Goal: Task Accomplishment & Management: Use online tool/utility

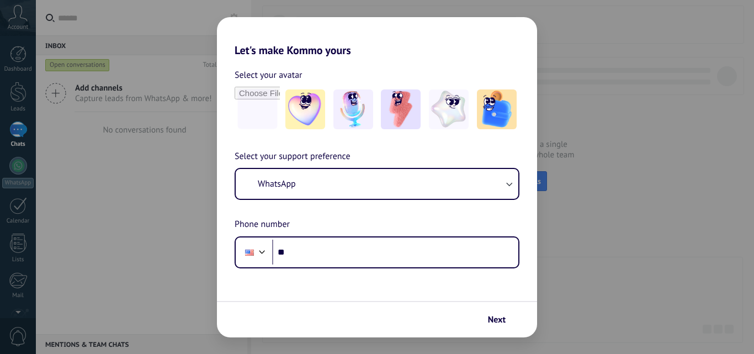
click at [419, 180] on button "WhatsApp" at bounding box center [377, 184] width 283 height 30
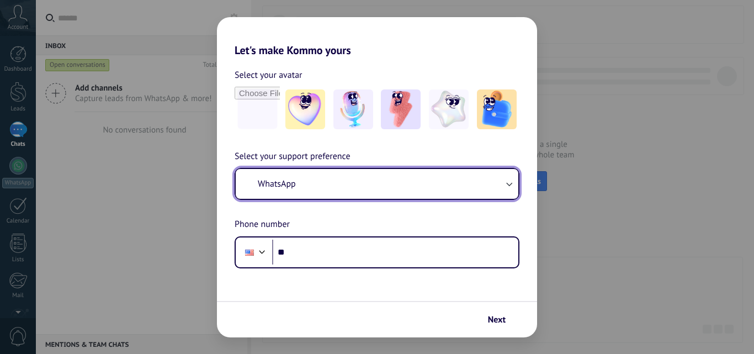
click at [419, 180] on button "WhatsApp" at bounding box center [377, 184] width 283 height 30
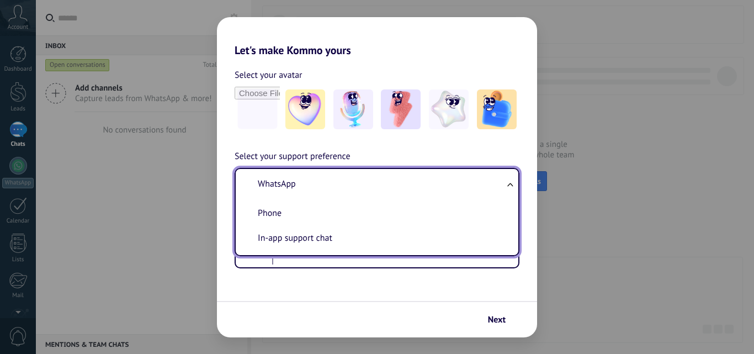
click at [281, 180] on span "WhatsApp" at bounding box center [277, 183] width 38 height 11
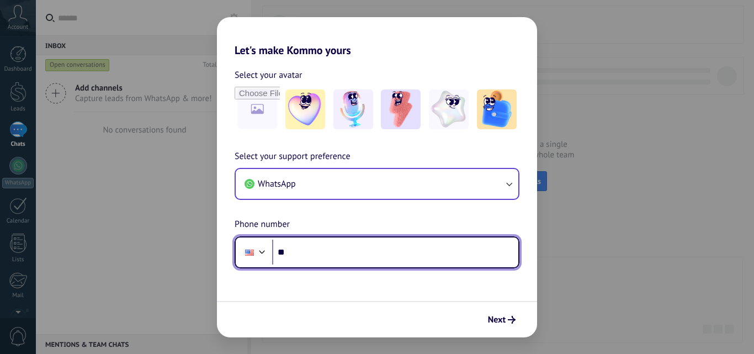
click at [263, 250] on div at bounding box center [261, 250] width 13 height 13
click at [295, 213] on div "Select your support preference WhatsApp Phone number Phone **" at bounding box center [377, 209] width 320 height 119
type input "**********"
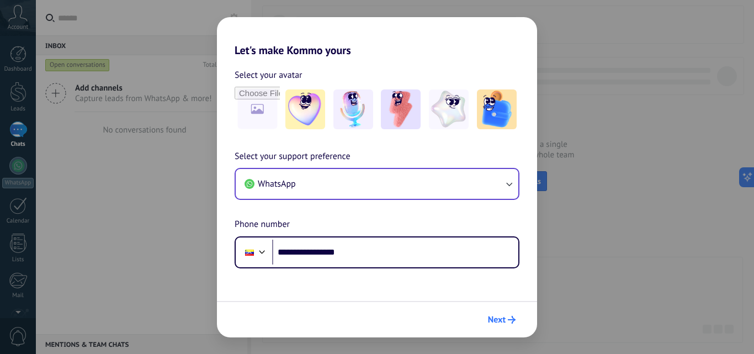
click at [488, 316] on span "Next" at bounding box center [497, 320] width 18 height 8
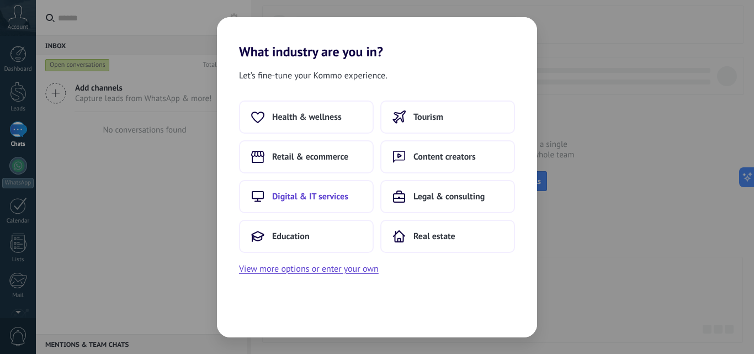
click at [301, 196] on span "Digital & IT services" at bounding box center [310, 196] width 76 height 11
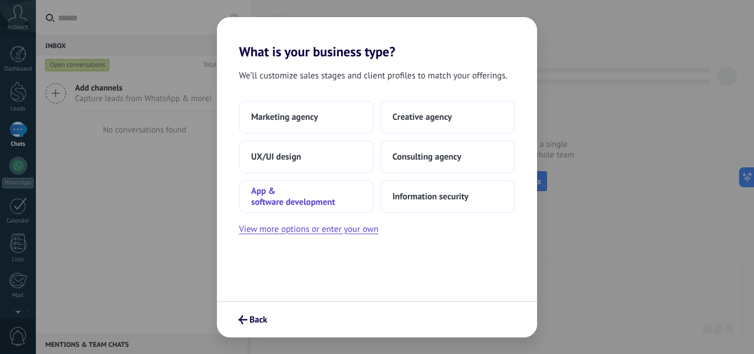
click at [295, 196] on span "App & software development" at bounding box center [306, 196] width 110 height 22
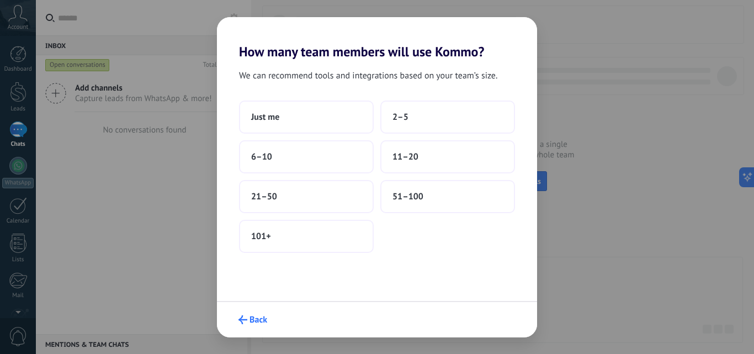
click at [247, 316] on span "Back" at bounding box center [252, 319] width 29 height 9
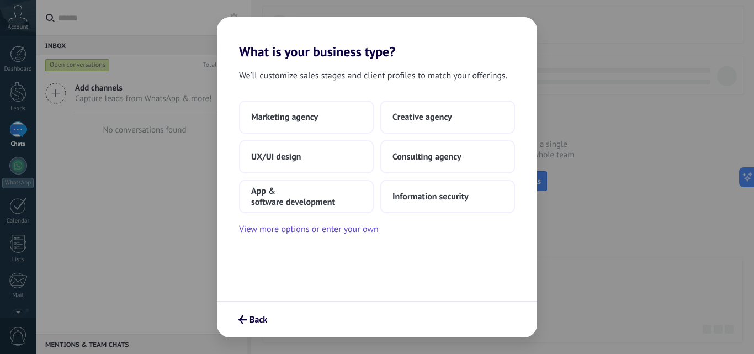
click at [247, 316] on span "Back" at bounding box center [252, 319] width 29 height 9
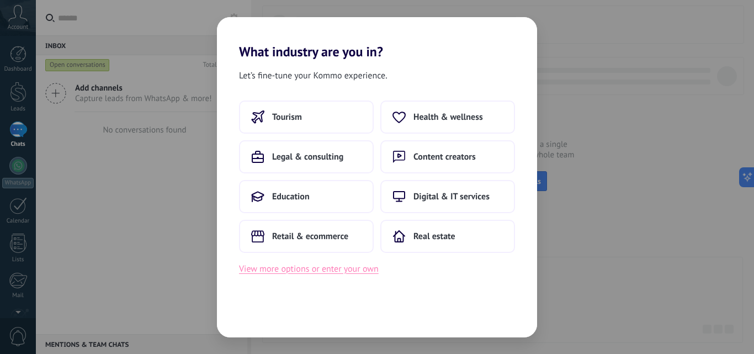
click at [299, 269] on button "View more options or enter your own" at bounding box center [309, 269] width 140 height 14
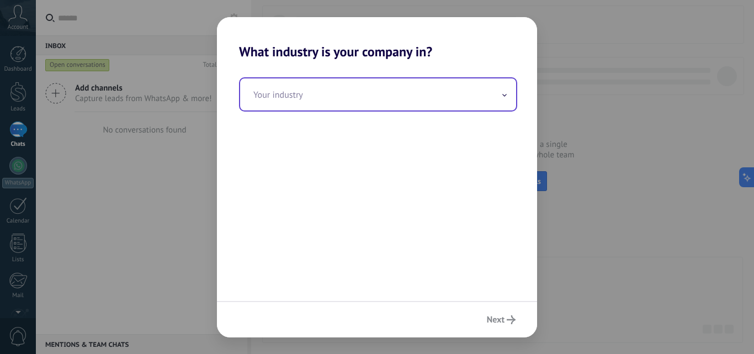
click at [429, 106] on input "text" at bounding box center [378, 94] width 276 height 32
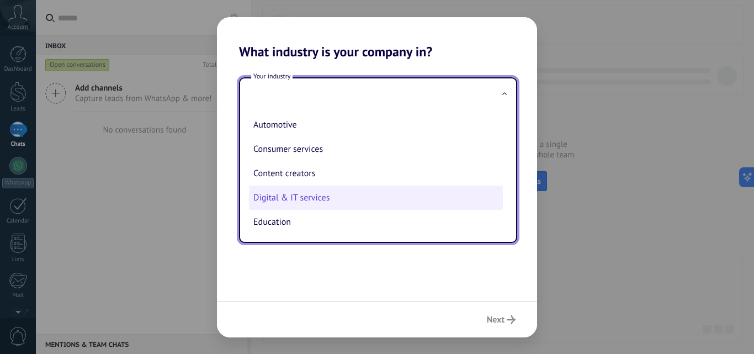
click at [345, 206] on li "Digital & IT services" at bounding box center [376, 197] width 254 height 24
type input "**********"
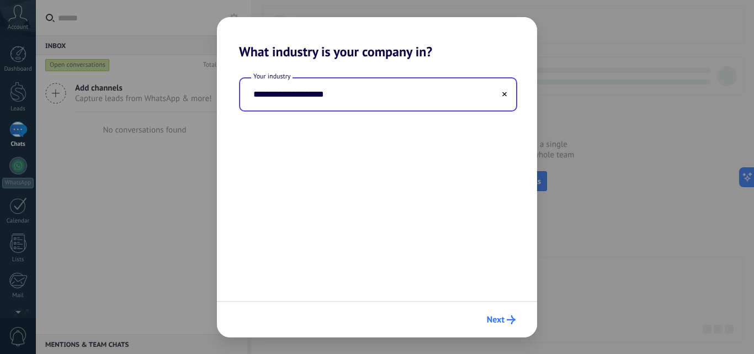
click at [496, 319] on span "Next" at bounding box center [496, 320] width 18 height 8
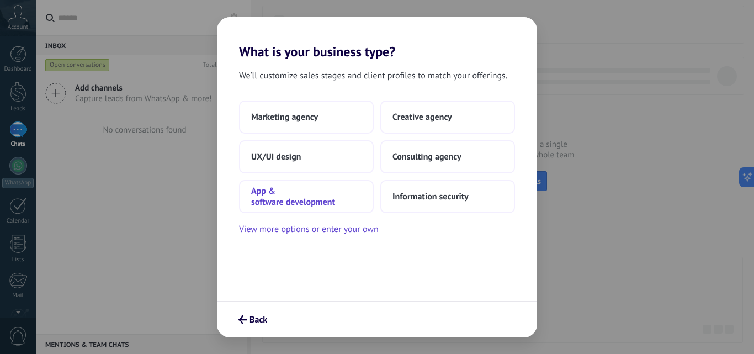
click at [299, 198] on span "App & software development" at bounding box center [306, 196] width 110 height 22
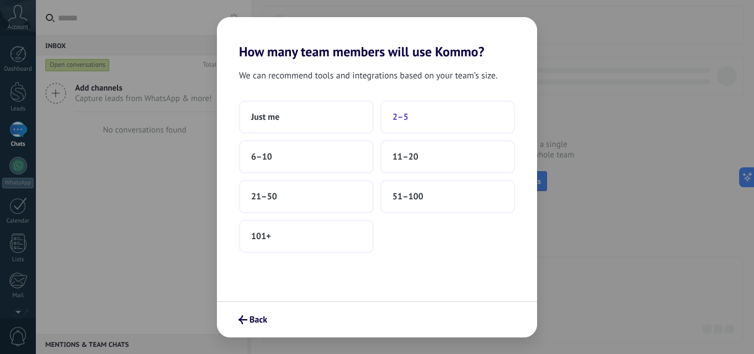
click at [394, 111] on span "2–5" at bounding box center [400, 116] width 16 height 11
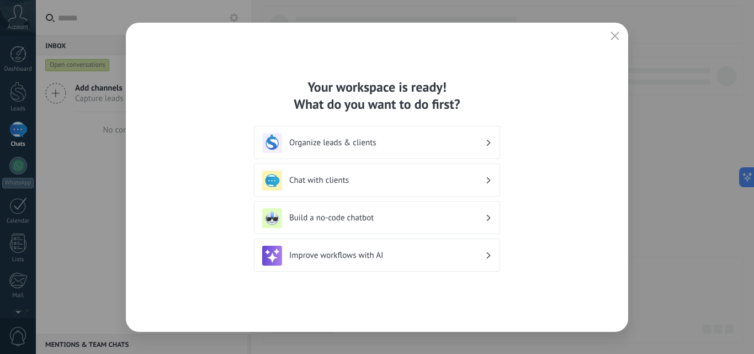
click at [437, 223] on div "Build a no-code chatbot" at bounding box center [377, 218] width 230 height 20
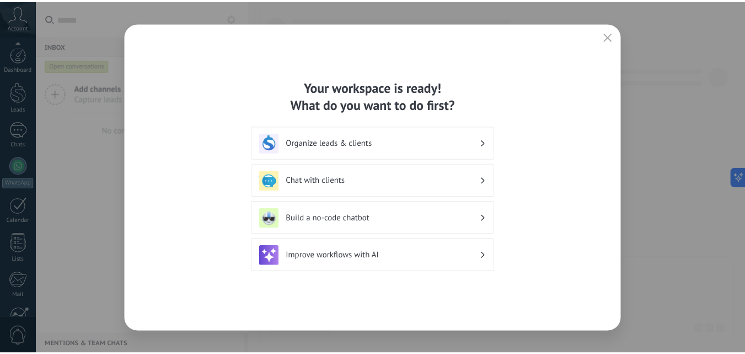
scroll to position [105, 0]
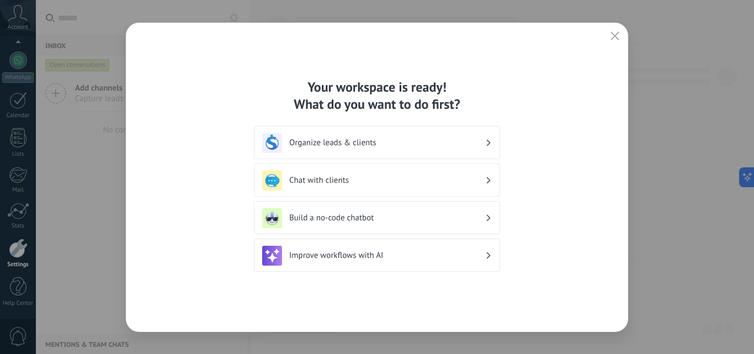
click at [477, 217] on h3 "Build a no-code chatbot" at bounding box center [387, 217] width 196 height 10
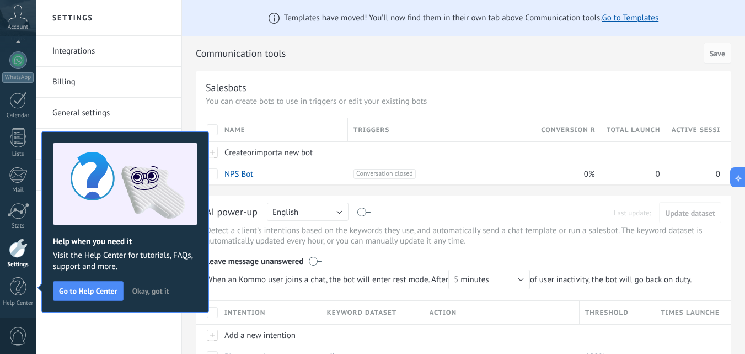
click at [151, 292] on span "Okay, got it" at bounding box center [150, 291] width 37 height 8
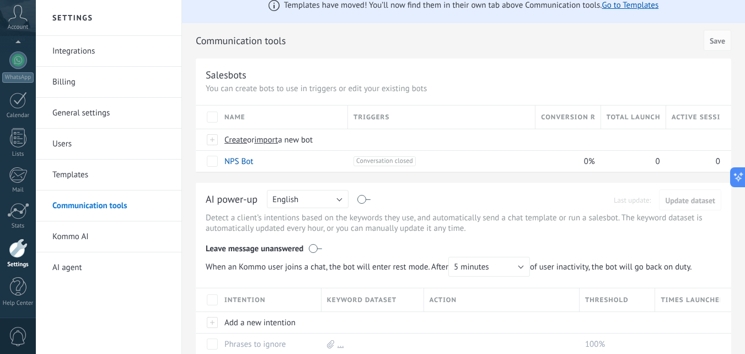
scroll to position [0, 0]
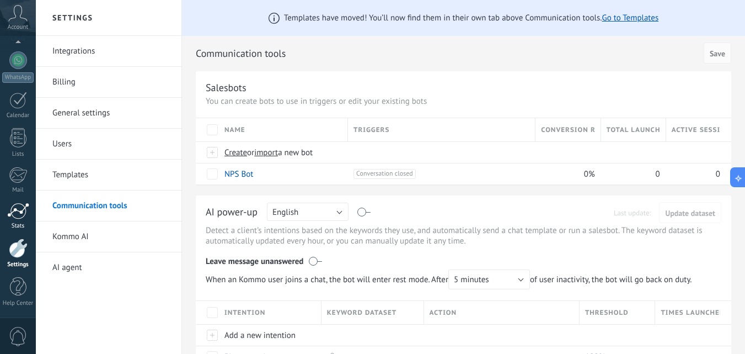
click at [11, 219] on link "Stats" at bounding box center [18, 215] width 36 height 27
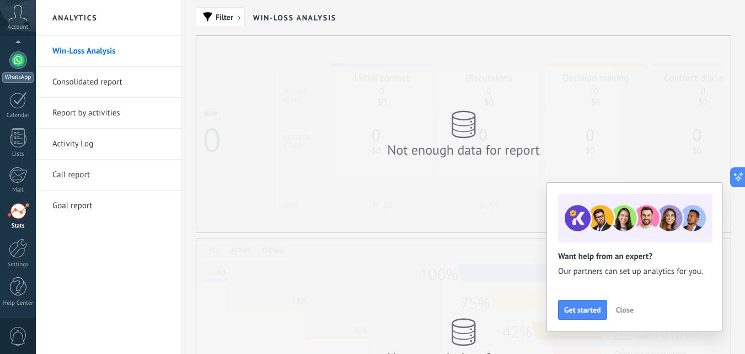
click at [22, 64] on div at bounding box center [18, 60] width 18 height 18
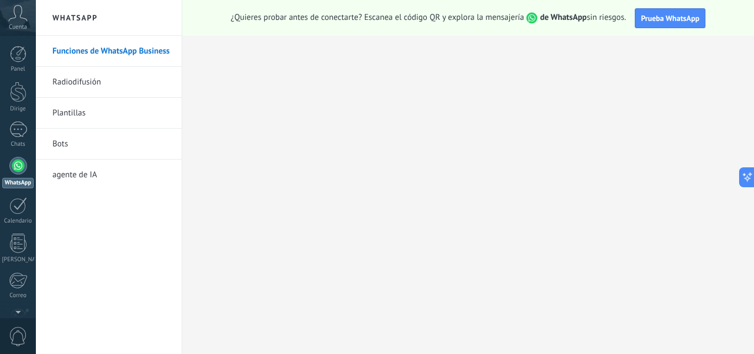
click at [18, 20] on icon at bounding box center [17, 13] width 19 height 17
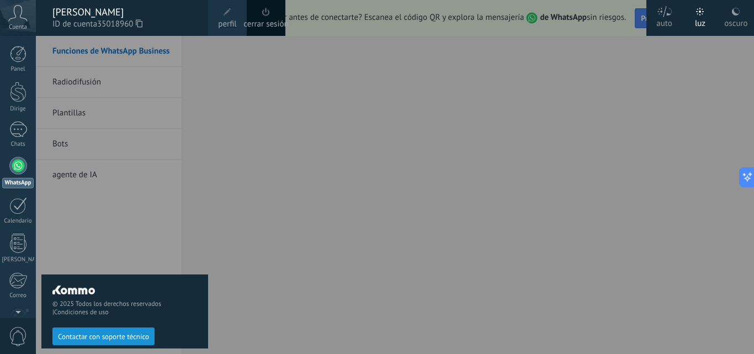
click at [210, 91] on div at bounding box center [413, 177] width 754 height 354
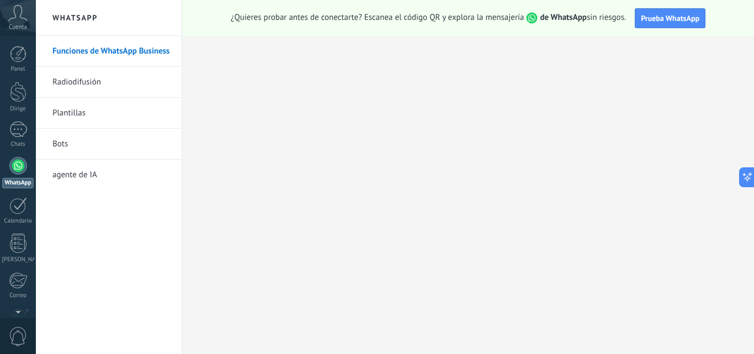
click at [17, 33] on div "Cuenta" at bounding box center [18, 18] width 36 height 36
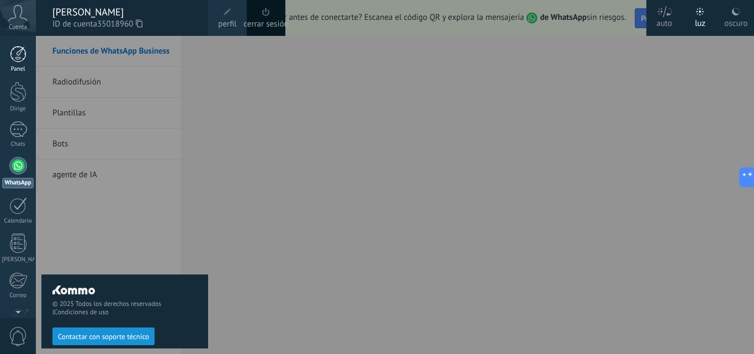
click at [17, 54] on div at bounding box center [18, 54] width 17 height 17
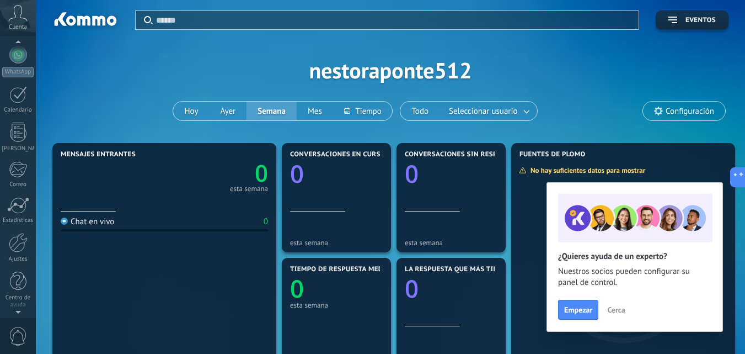
scroll to position [113, 0]
click at [19, 283] on div at bounding box center [18, 279] width 17 height 19
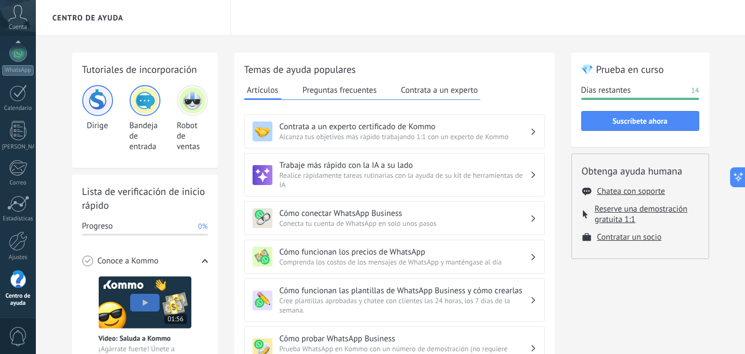
click at [99, 97] on img at bounding box center [97, 100] width 26 height 26
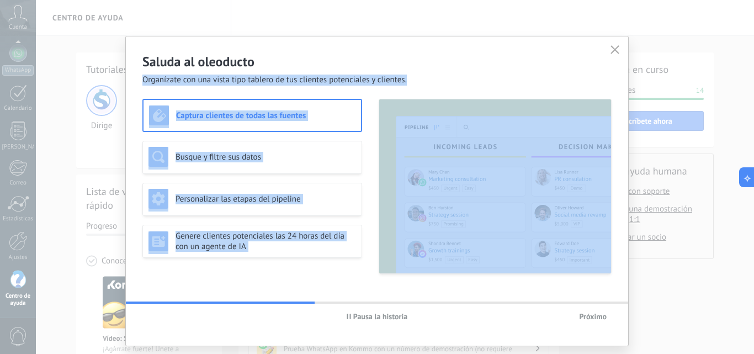
drag, startPoint x: 533, startPoint y: 40, endPoint x: 615, endPoint y: 45, distance: 81.8
click at [615, 45] on div "Saluda al oleoducto Organízate con una vista tipo tablero de tus clientes poten…" at bounding box center [377, 190] width 502 height 309
click at [563, 51] on div "Saluda al oleoducto Organízate con una vista tipo tablero de tus clientes poten…" at bounding box center [377, 60] width 502 height 49
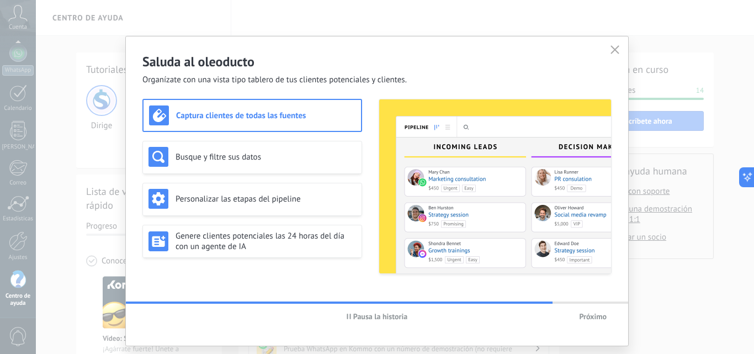
click at [619, 46] on button "button" at bounding box center [614, 49] width 14 height 15
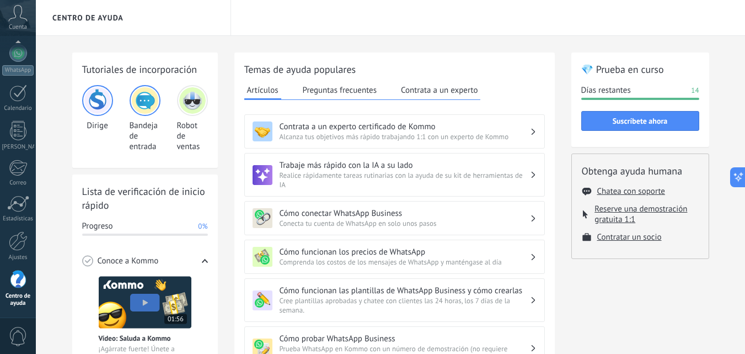
click at [100, 101] on img at bounding box center [97, 100] width 26 height 26
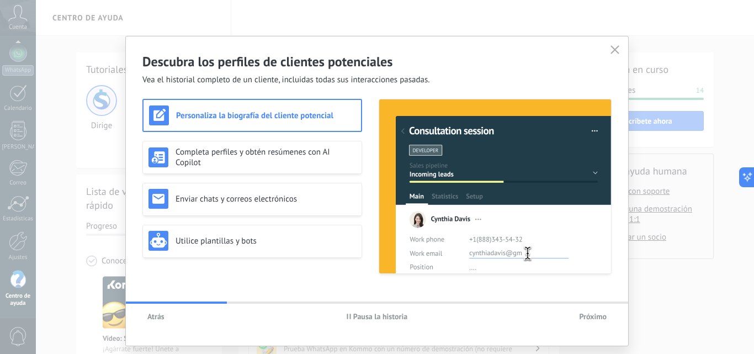
click at [189, 120] on font "Personaliza la biografía del cliente potencial" at bounding box center [254, 115] width 157 height 10
click at [198, 155] on font "Completa perfiles y obtén resúmenes con AI Copilot" at bounding box center [252, 157] width 154 height 21
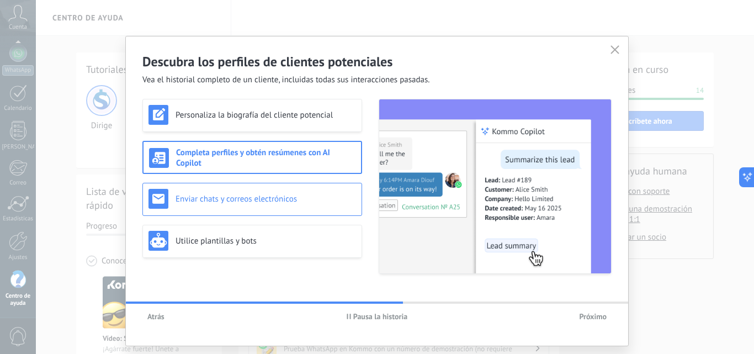
click at [197, 202] on font "Enviar chats y correos electrónicos" at bounding box center [235, 199] width 121 height 10
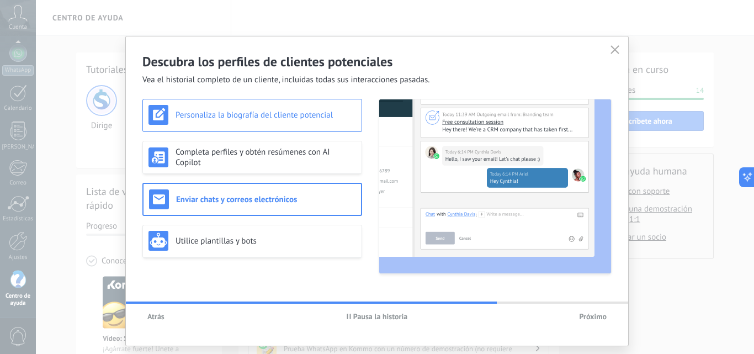
click at [197, 127] on div "Personaliza la biografía del cliente potencial" at bounding box center [252, 115] width 220 height 33
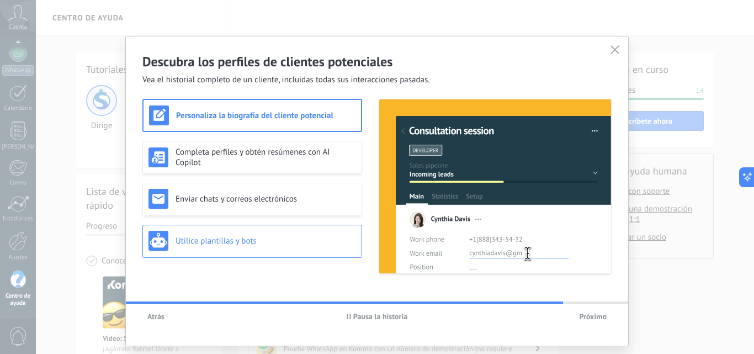
click at [215, 234] on div "Utilice plantillas y bots" at bounding box center [251, 241] width 207 height 20
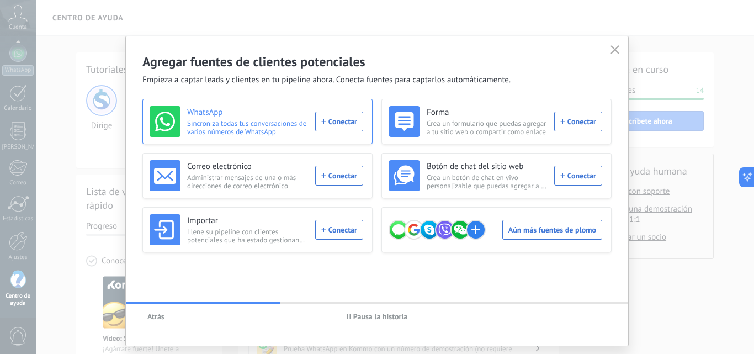
click at [236, 121] on font "Sincroniza todas tus conversaciones de varios números de WhatsApp" at bounding box center [246, 128] width 119 height 18
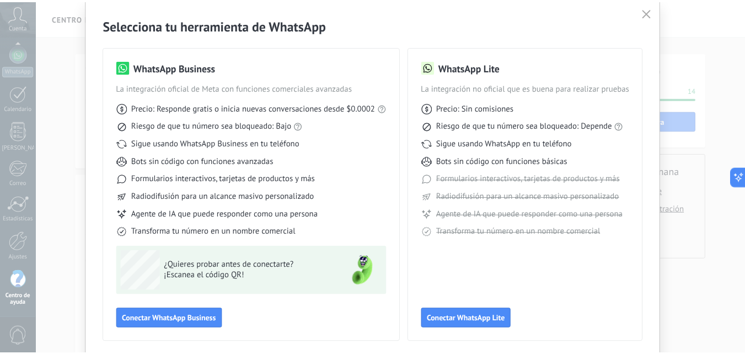
scroll to position [40, 0]
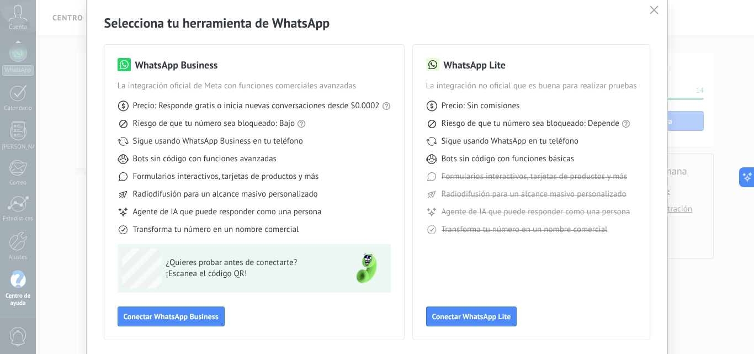
click at [653, 12] on icon "button" at bounding box center [653, 10] width 9 height 9
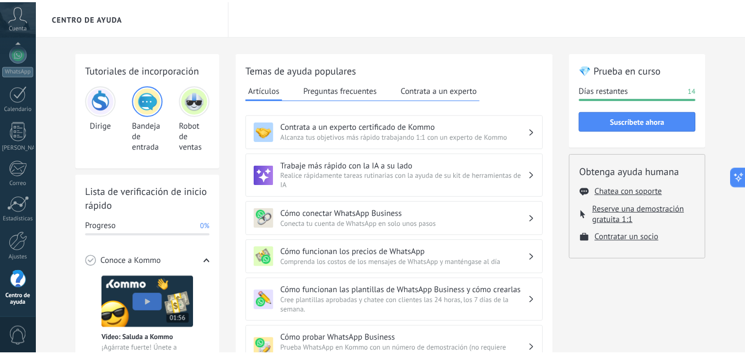
scroll to position [0, 0]
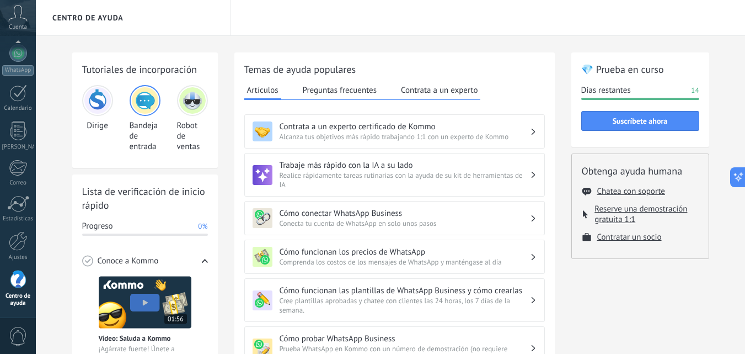
click at [186, 110] on img at bounding box center [192, 100] width 26 height 26
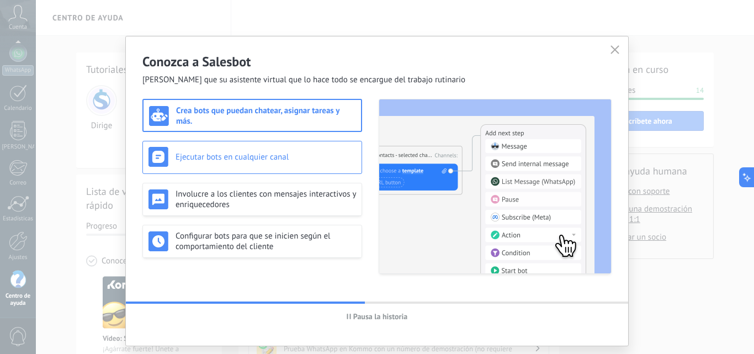
click at [180, 159] on font "Ejecutar bots en cualquier canal" at bounding box center [231, 157] width 113 height 10
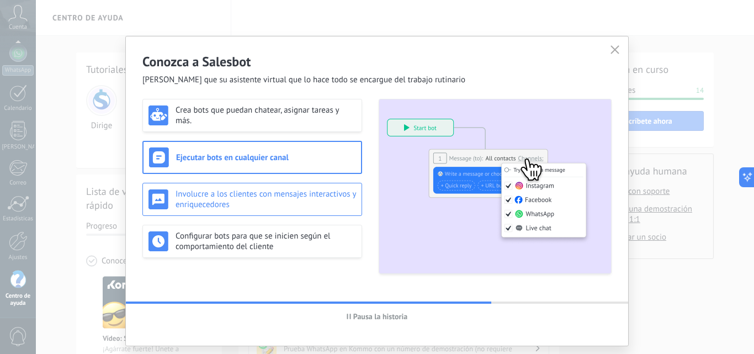
click at [194, 198] on font "Involucre a los clientes con mensajes interactivos y enriquecedores" at bounding box center [265, 199] width 180 height 21
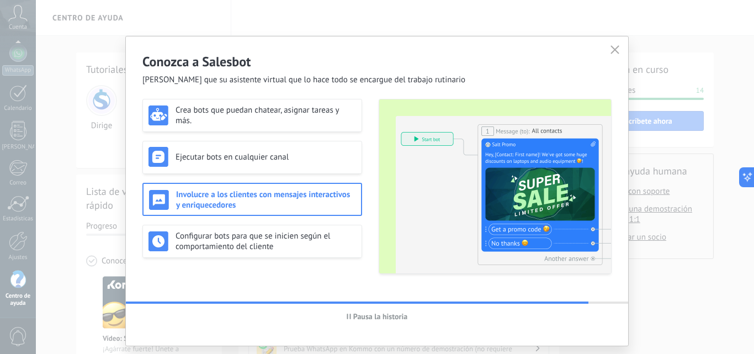
click at [612, 47] on icon "button" at bounding box center [614, 49] width 9 height 9
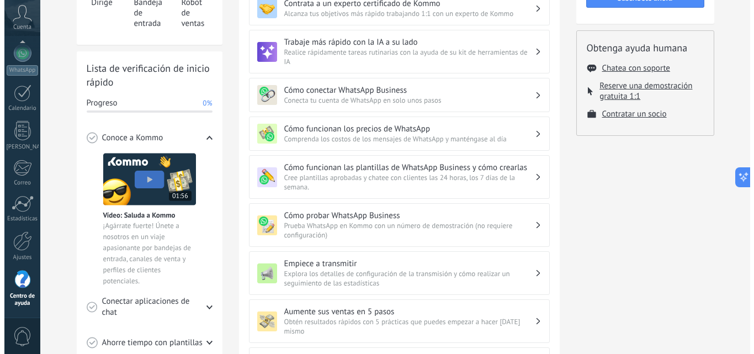
scroll to position [140, 0]
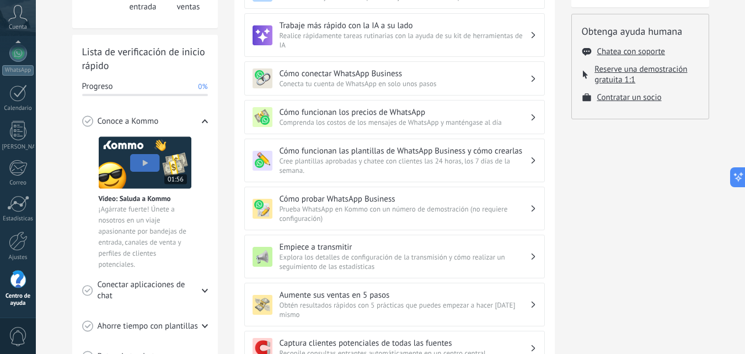
click at [132, 160] on img at bounding box center [145, 162] width 93 height 52
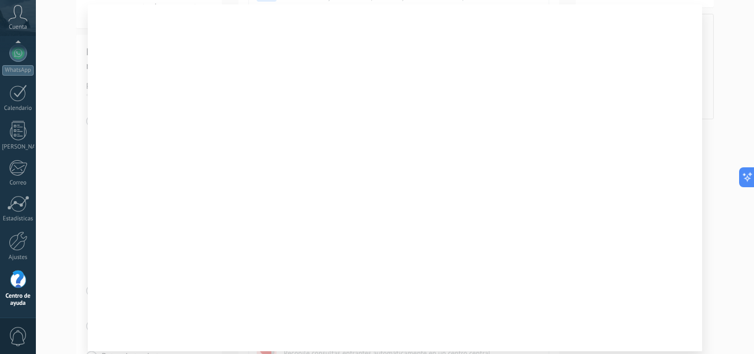
scroll to position [32, 0]
click at [732, 73] on div at bounding box center [395, 177] width 718 height 354
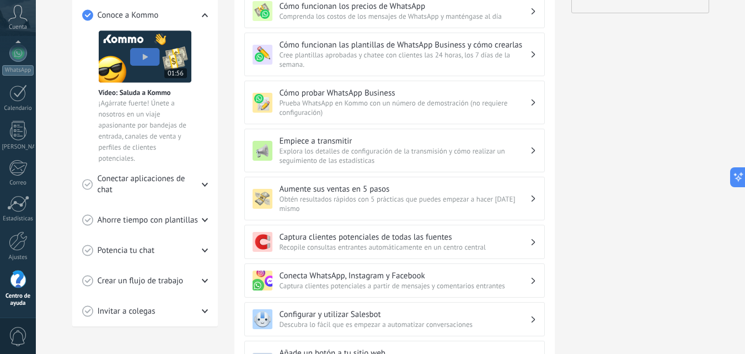
scroll to position [253, 0]
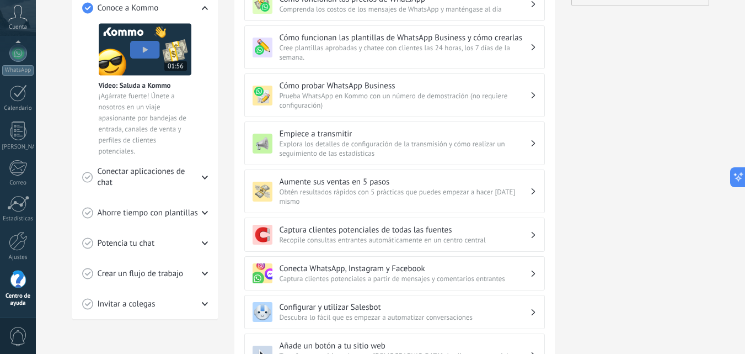
click at [189, 175] on span "Conectar aplicaciones de chat" at bounding box center [149, 177] width 104 height 22
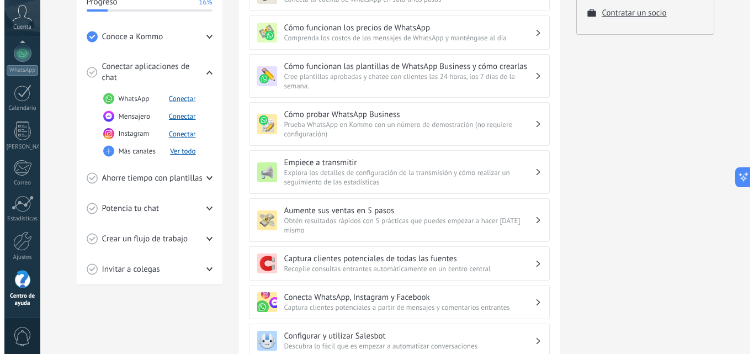
scroll to position [225, 0]
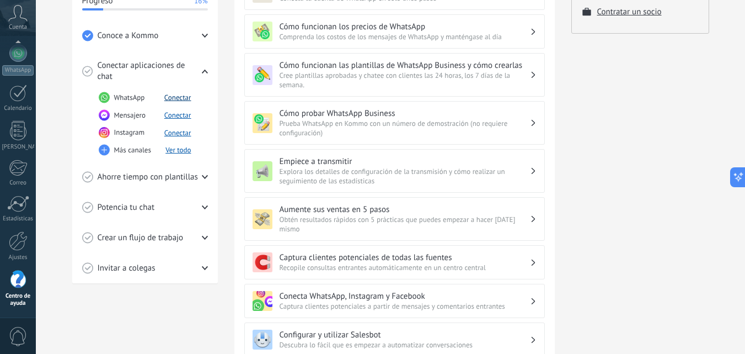
click at [180, 95] on font "Conectar" at bounding box center [177, 97] width 27 height 9
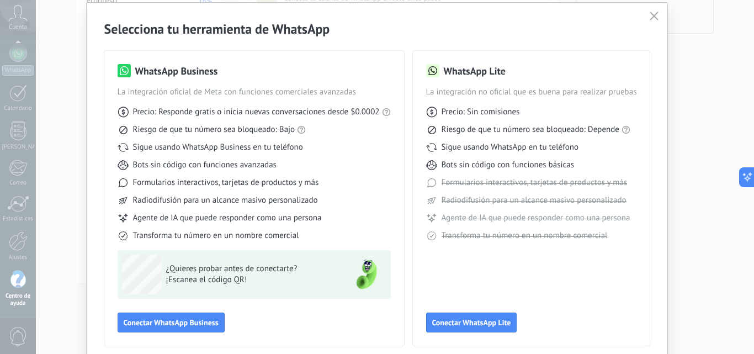
scroll to position [37, 0]
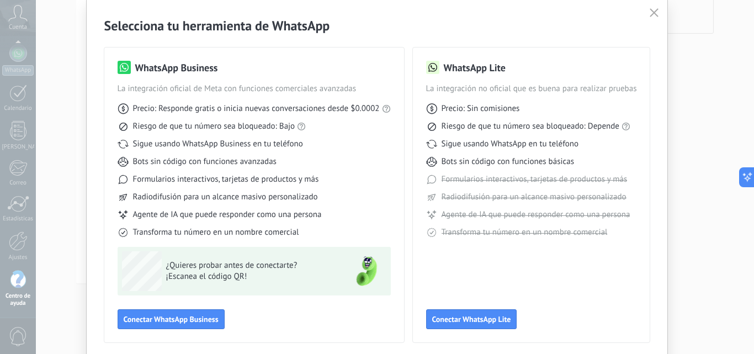
click at [650, 10] on use "button" at bounding box center [654, 12] width 8 height 8
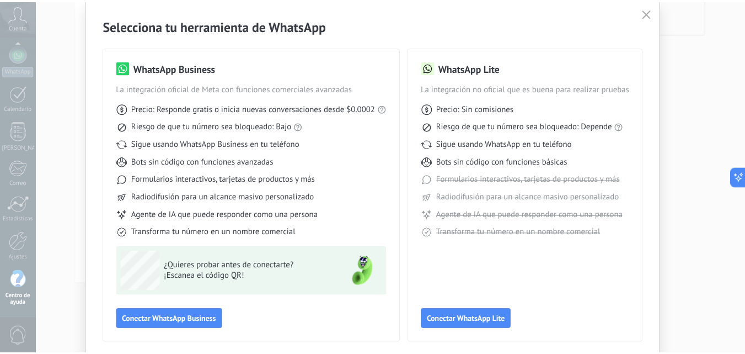
scroll to position [0, 0]
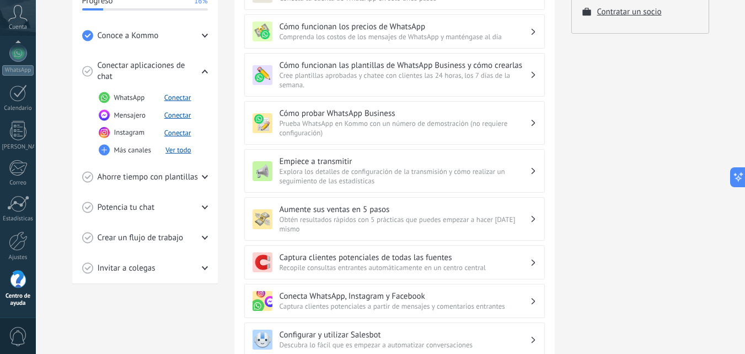
click at [186, 179] on font "Ahorre tiempo con plantillas" at bounding box center [148, 177] width 100 height 10
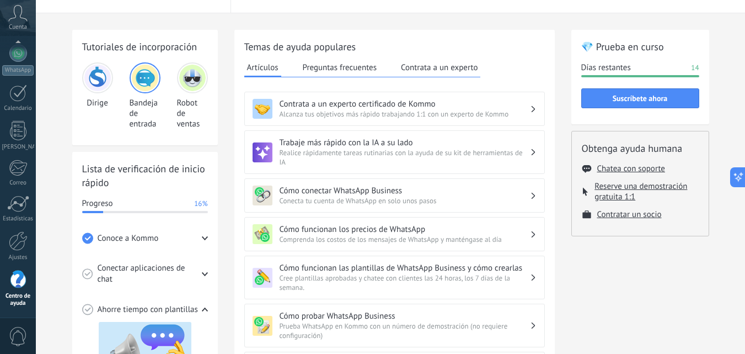
scroll to position [25, 0]
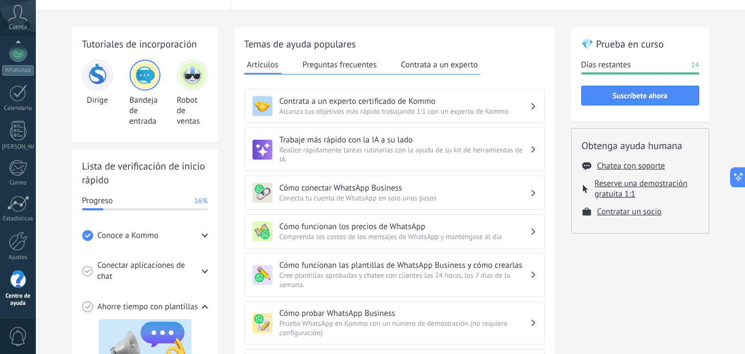
click at [444, 141] on h3 "Trabaje más rápido con la IA a su lado" at bounding box center [405, 140] width 251 height 10
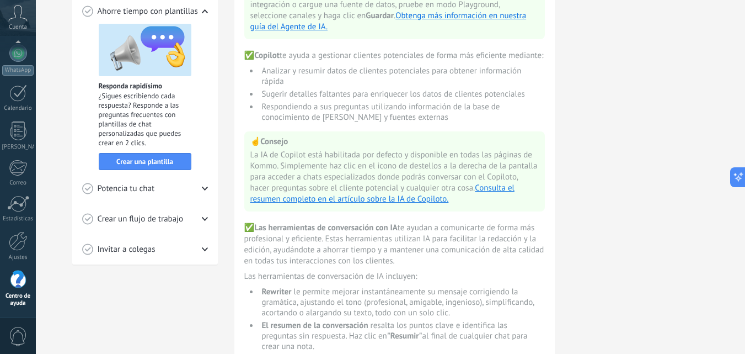
scroll to position [319, 0]
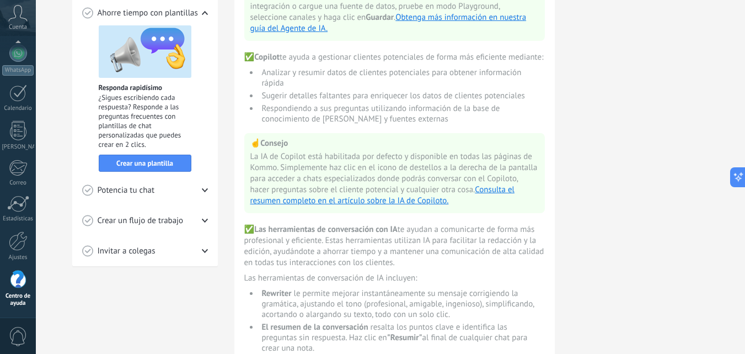
click at [161, 191] on div "Potencia tu chat" at bounding box center [145, 190] width 126 height 30
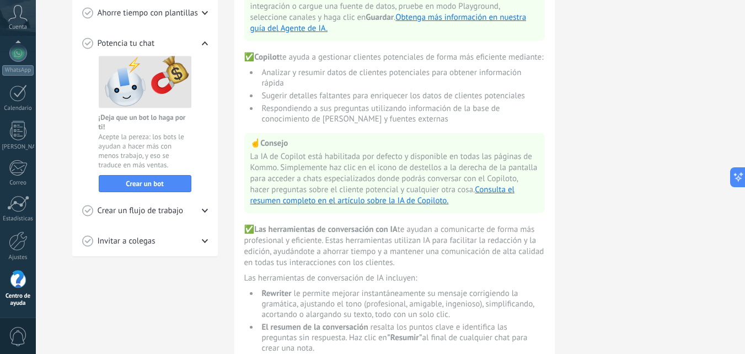
click at [159, 206] on font "Crear un flujo de trabajo" at bounding box center [141, 210] width 86 height 10
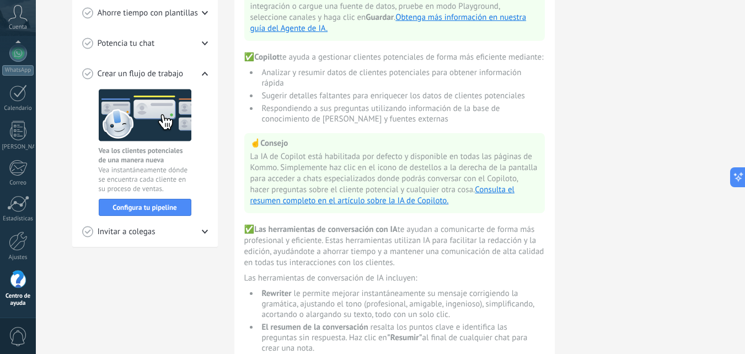
click at [151, 230] on font "Invitar a colegas" at bounding box center [127, 231] width 58 height 10
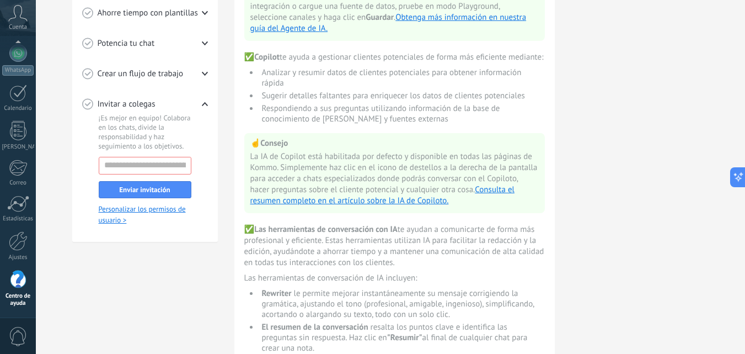
click at [152, 229] on div "¡Es mejor en equipo! Colabora en los chats, divide la responsabilidad y haz seg…" at bounding box center [145, 174] width 126 height 122
click at [17, 332] on span "0" at bounding box center [18, 336] width 19 height 19
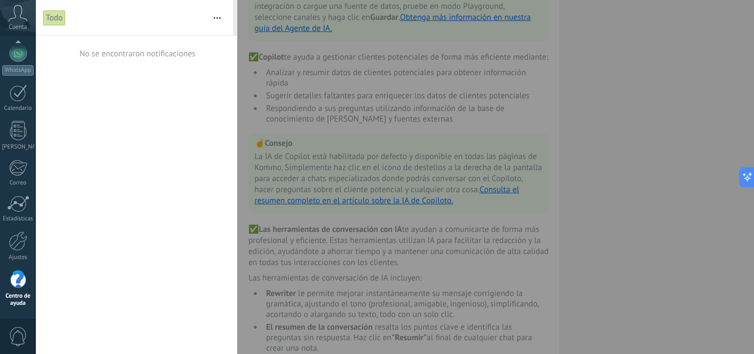
click at [299, 142] on div at bounding box center [377, 177] width 754 height 354
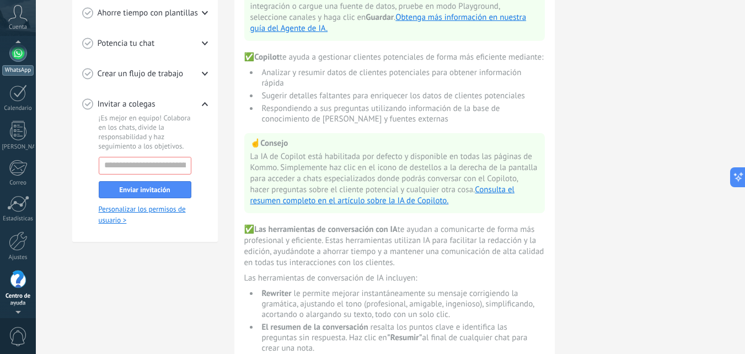
click at [19, 60] on div at bounding box center [18, 53] width 18 height 18
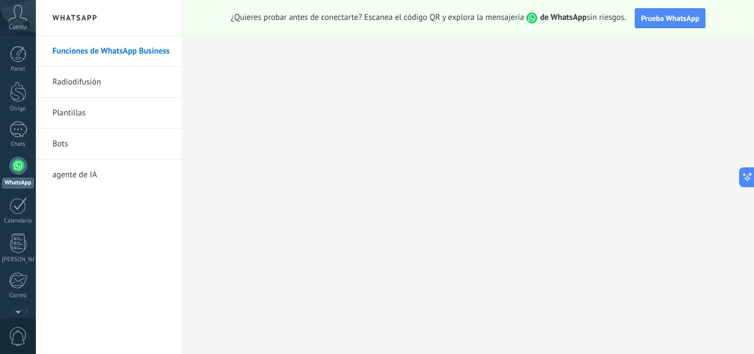
click at [81, 145] on link "Bots" at bounding box center [111, 144] width 118 height 31
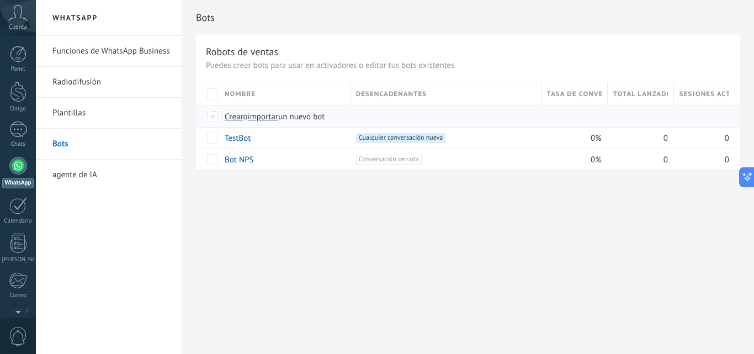
click at [230, 118] on font "Crear" at bounding box center [234, 116] width 19 height 10
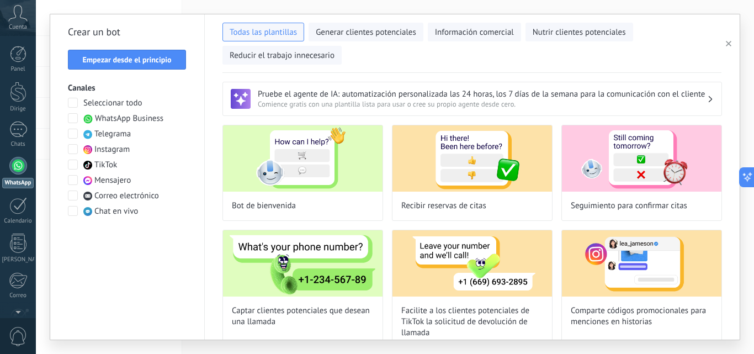
click at [76, 115] on span at bounding box center [73, 118] width 10 height 10
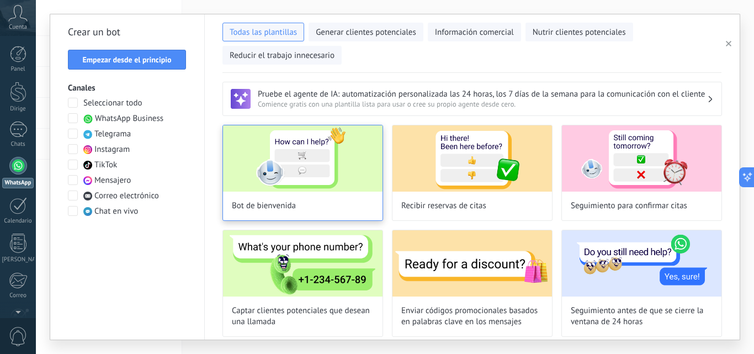
click at [317, 180] on img at bounding box center [302, 158] width 159 height 66
type input "**********"
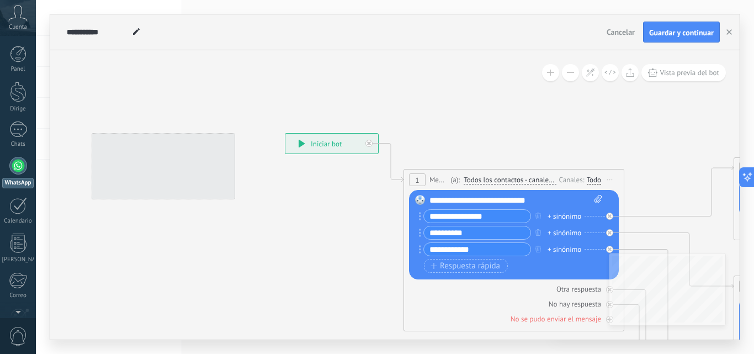
drag, startPoint x: 618, startPoint y: 110, endPoint x: 499, endPoint y: 106, distance: 118.7
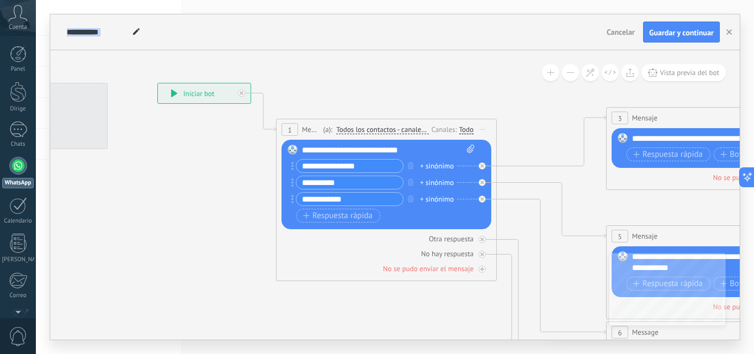
drag, startPoint x: 499, startPoint y: 106, endPoint x: 491, endPoint y: 61, distance: 46.1
click at [491, 61] on icon at bounding box center [741, 358] width 1720 height 1102
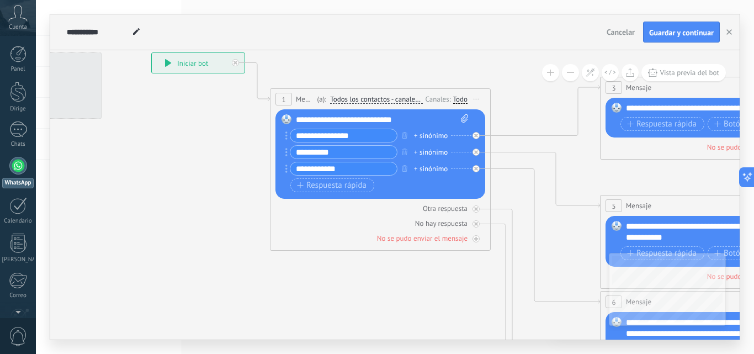
drag, startPoint x: 482, startPoint y: 77, endPoint x: 476, endPoint y: 46, distance: 30.9
click at [476, 46] on div "**********" at bounding box center [394, 176] width 689 height 325
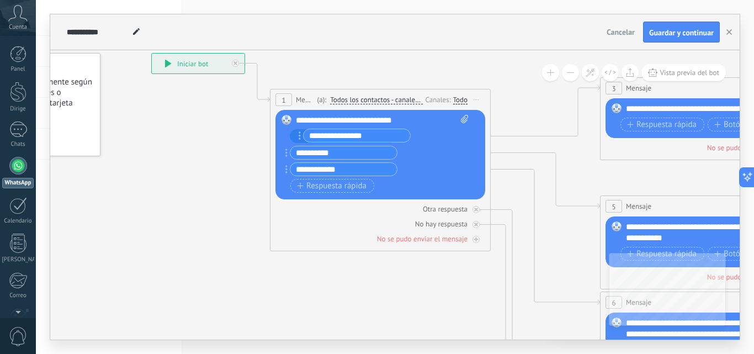
drag, startPoint x: 286, startPoint y: 134, endPoint x: 300, endPoint y: 134, distance: 13.8
click at [376, 135] on input "**********" at bounding box center [343, 136] width 106 height 13
click at [425, 134] on font "+ sinónimo" at bounding box center [431, 135] width 34 height 9
click at [373, 210] on div "Otra respuesta" at bounding box center [380, 209] width 210 height 10
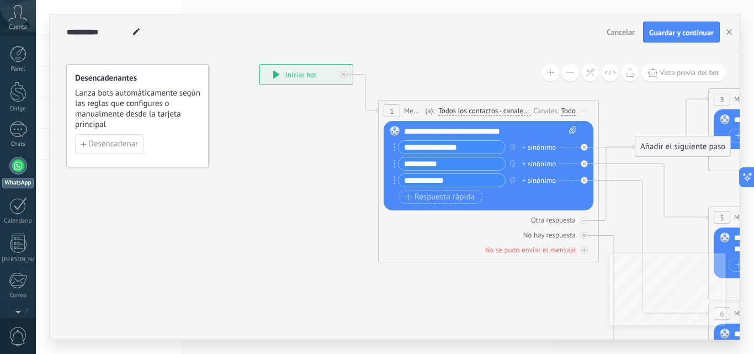
drag, startPoint x: 186, startPoint y: 168, endPoint x: 295, endPoint y: 179, distance: 108.7
click at [274, 78] on div "**********" at bounding box center [306, 75] width 93 height 20
click at [278, 77] on icon at bounding box center [276, 75] width 7 height 8
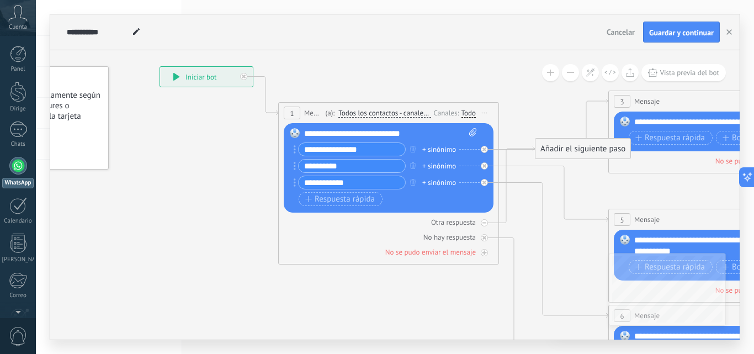
drag, startPoint x: 314, startPoint y: 133, endPoint x: 214, endPoint y: 135, distance: 99.9
click at [214, 135] on icon at bounding box center [744, 341] width 1720 height 1102
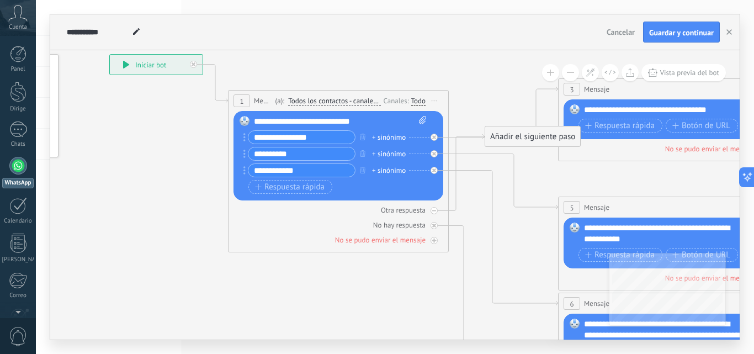
drag, startPoint x: 214, startPoint y: 135, endPoint x: 164, endPoint y: 123, distance: 51.7
click at [164, 123] on icon at bounding box center [693, 329] width 1720 height 1102
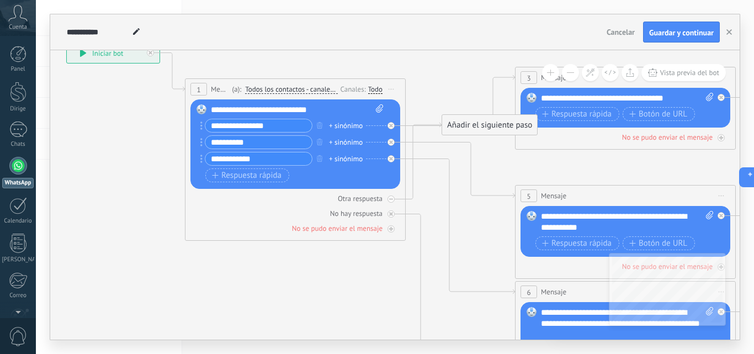
drag, startPoint x: 164, startPoint y: 123, endPoint x: 121, endPoint y: 111, distance: 44.6
click at [121, 111] on icon at bounding box center [650, 318] width 1720 height 1102
drag, startPoint x: 270, startPoint y: 126, endPoint x: 204, endPoint y: 126, distance: 65.7
click at [204, 126] on div "**********" at bounding box center [256, 126] width 112 height 14
click at [731, 31] on use "button" at bounding box center [729, 32] width 6 height 6
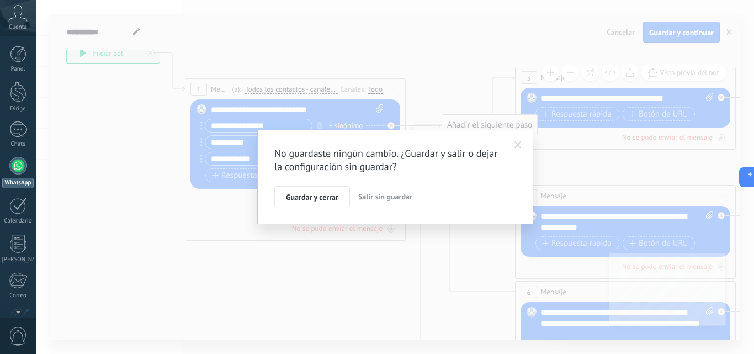
click at [366, 193] on font "Salir sin guardar" at bounding box center [385, 196] width 54 height 10
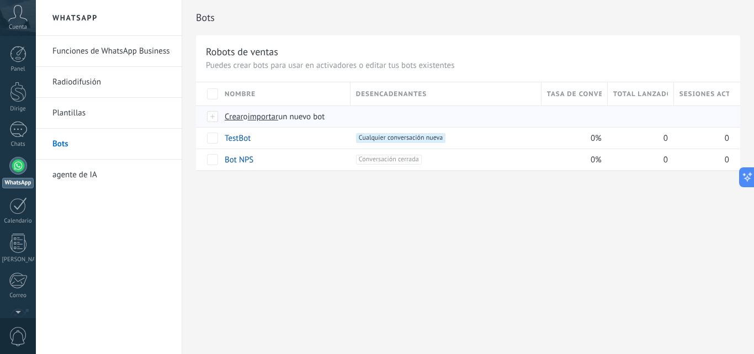
click at [229, 113] on font "Crear" at bounding box center [234, 116] width 19 height 10
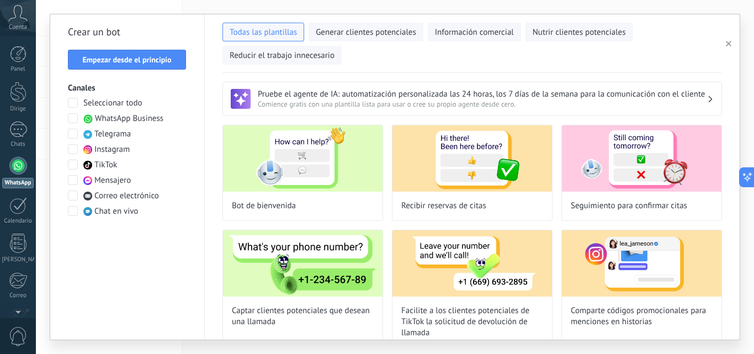
click at [727, 43] on use "button" at bounding box center [729, 44] width 6 height 6
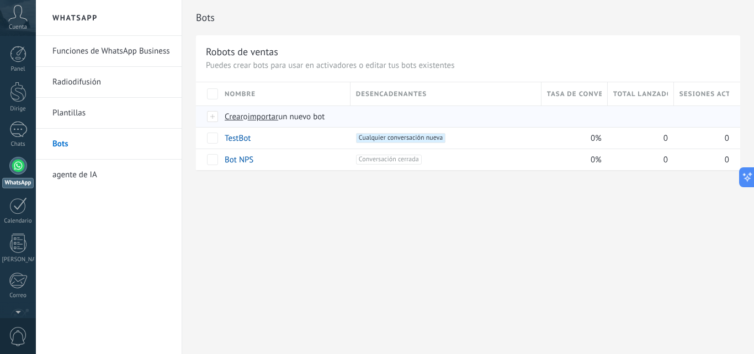
click at [235, 118] on font "Crear" at bounding box center [234, 116] width 19 height 10
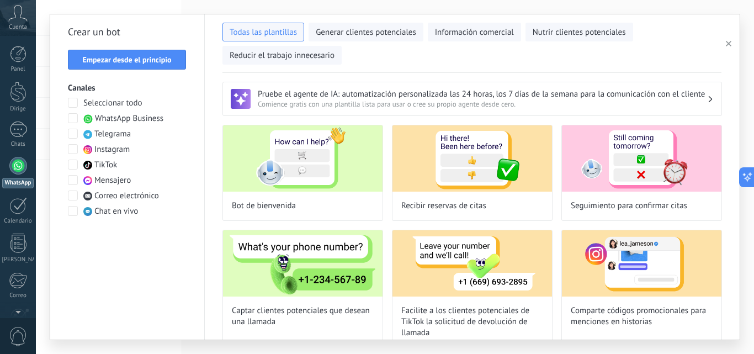
click at [73, 112] on div "Seleccionar todo WhatsApp Business Telegrama Instagram TikTok Mensajero Correo …" at bounding box center [127, 157] width 119 height 119
click at [73, 116] on span at bounding box center [73, 118] width 10 height 10
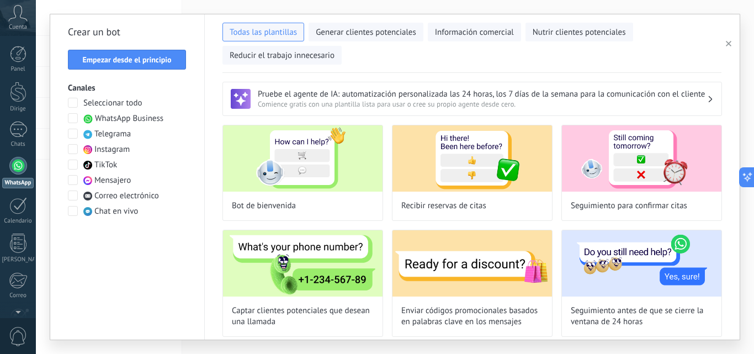
click at [444, 109] on font "Comience gratis con una plantilla lista para usar o cree su propio agente desde…" at bounding box center [387, 103] width 258 height 9
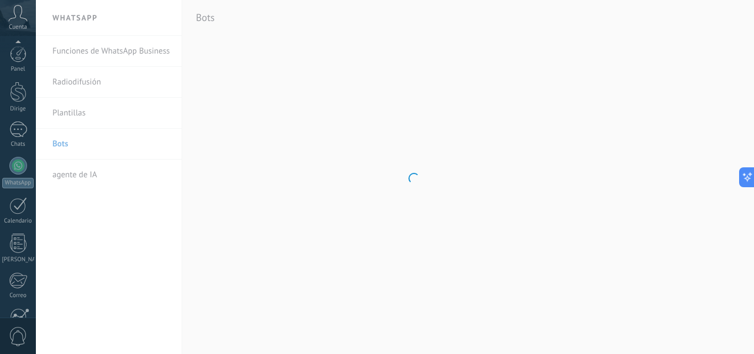
scroll to position [113, 0]
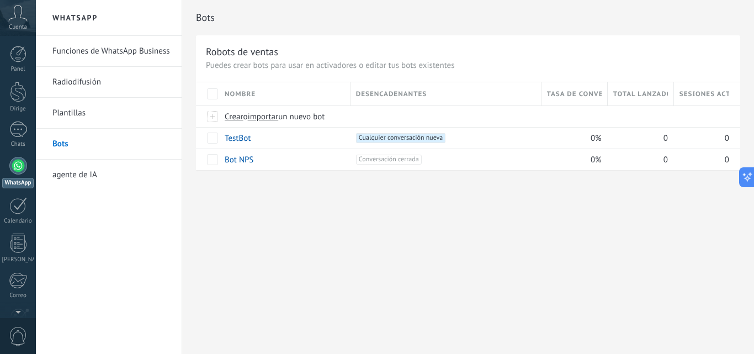
click at [223, 89] on div "Nombre" at bounding box center [284, 93] width 131 height 23
click at [228, 135] on font "TestBot" at bounding box center [238, 138] width 26 height 10
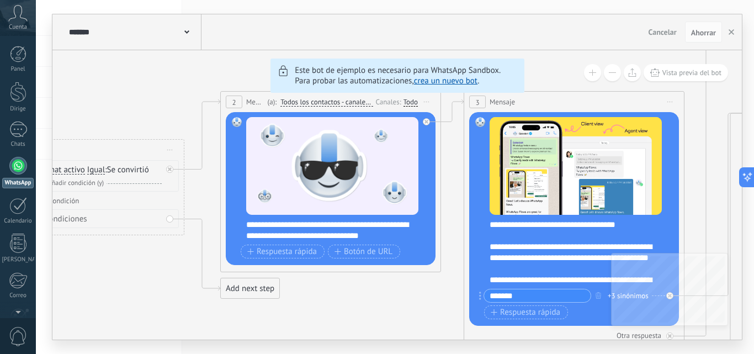
drag, startPoint x: 731, startPoint y: 190, endPoint x: 753, endPoint y: 128, distance: 65.8
click at [753, 128] on div "******* TestBot Cancelar Actualizar Cancelar Ahorrar 1 Condición ********* Comi…" at bounding box center [395, 177] width 718 height 354
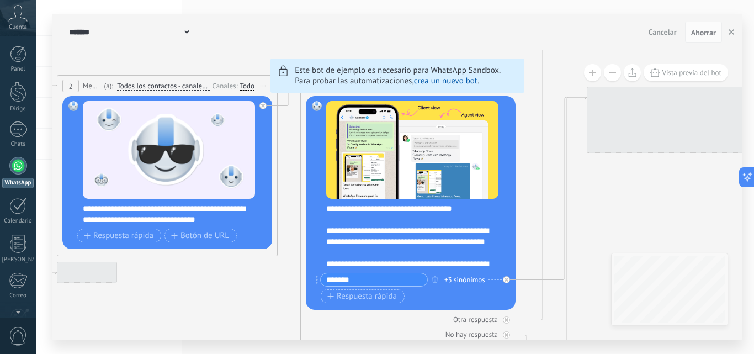
click at [590, 112] on div at bounding box center [697, 120] width 221 height 66
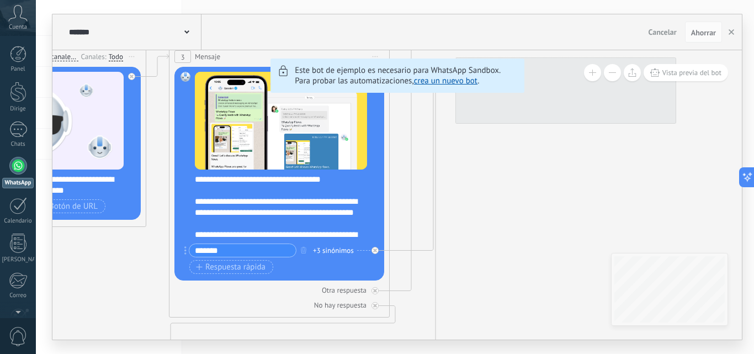
click at [459, 83] on font "crea un nuevo bot" at bounding box center [445, 81] width 63 height 10
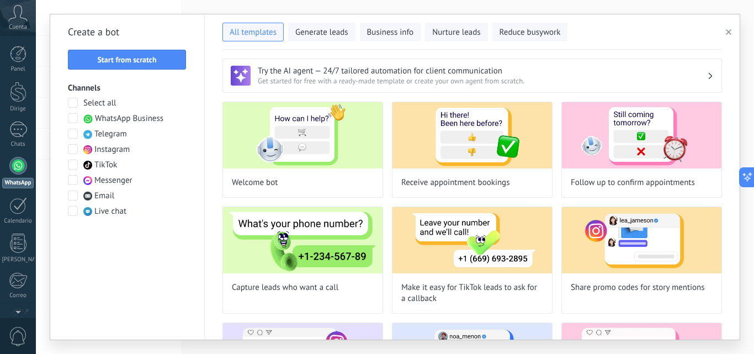
click at [74, 120] on span at bounding box center [73, 118] width 10 height 10
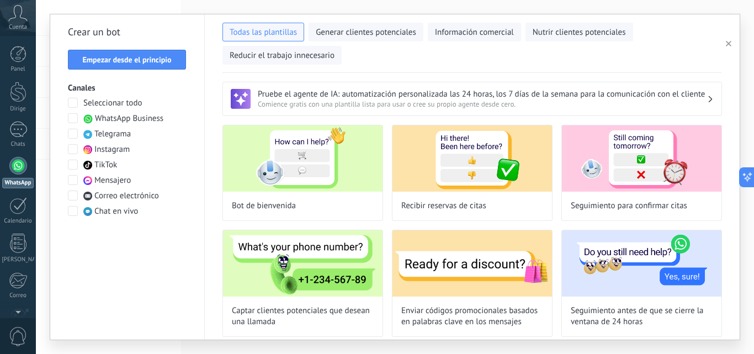
click at [702, 51] on div "Todas las plantillas Generar clientes potenciales Información comercial Nutrir …" at bounding box center [471, 41] width 499 height 46
click at [246, 155] on img at bounding box center [302, 158] width 159 height 66
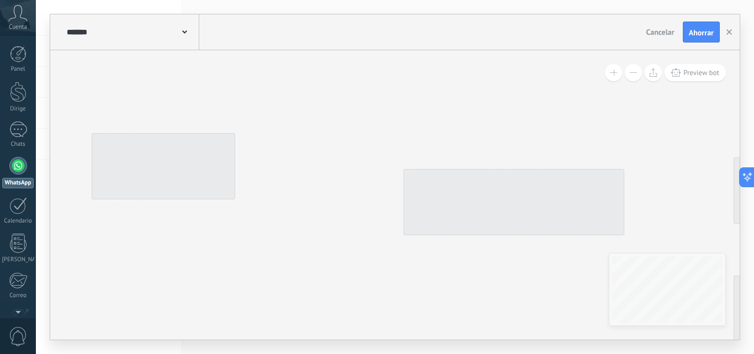
type input "**********"
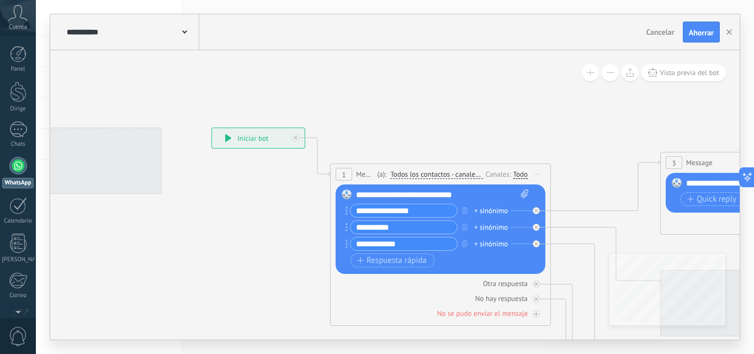
drag, startPoint x: 571, startPoint y: 113, endPoint x: 450, endPoint y: 92, distance: 122.6
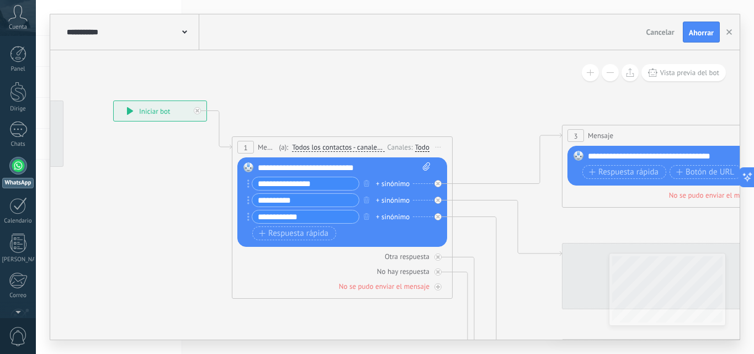
drag, startPoint x: 450, startPoint y: 92, endPoint x: 399, endPoint y: 80, distance: 52.1
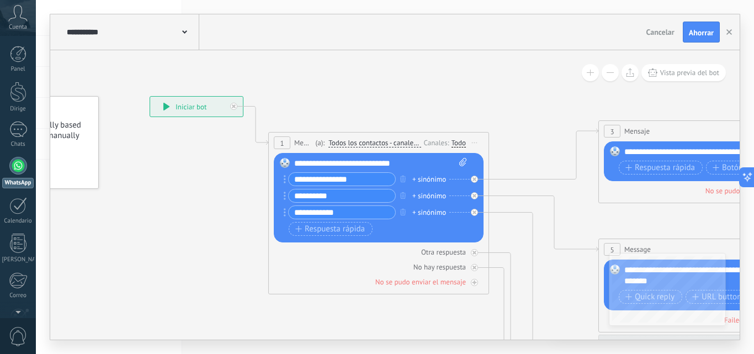
drag, startPoint x: 436, startPoint y: 76, endPoint x: 252, endPoint y: 185, distance: 214.5
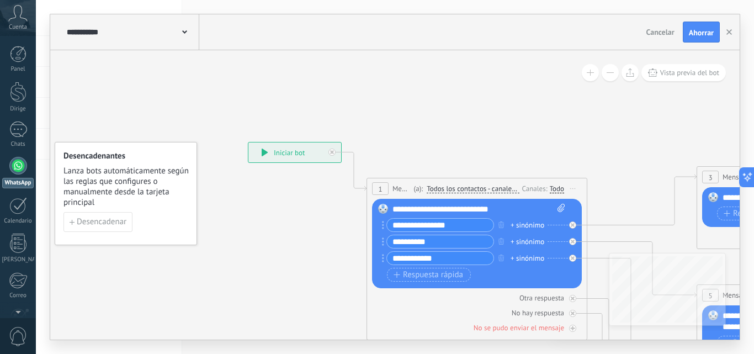
drag, startPoint x: 252, startPoint y: 185, endPoint x: 579, endPoint y: 121, distance: 333.9
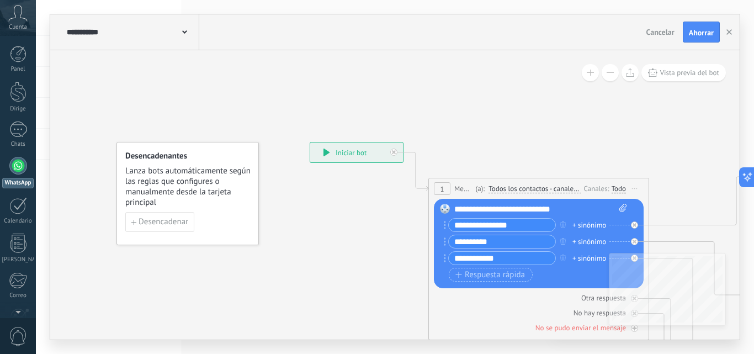
drag, startPoint x: 596, startPoint y: 121, endPoint x: 356, endPoint y: 79, distance: 243.1
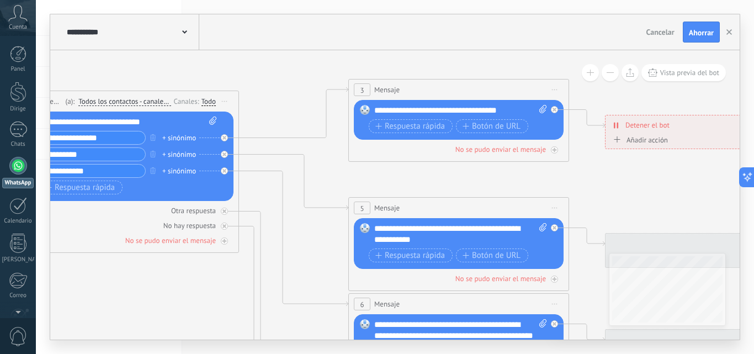
click at [186, 34] on span at bounding box center [184, 31] width 5 height 10
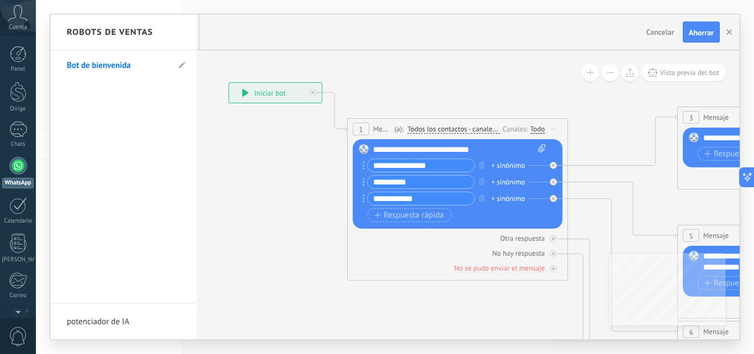
click at [514, 60] on div at bounding box center [394, 176] width 689 height 325
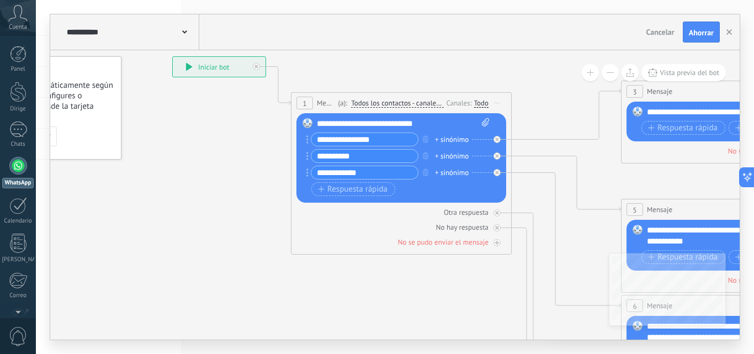
click at [459, 35] on div "**********" at bounding box center [394, 32] width 689 height 36
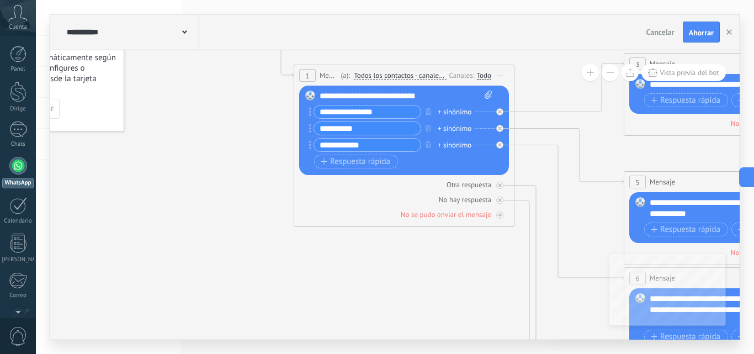
click at [461, 7] on div "**********" at bounding box center [395, 177] width 718 height 354
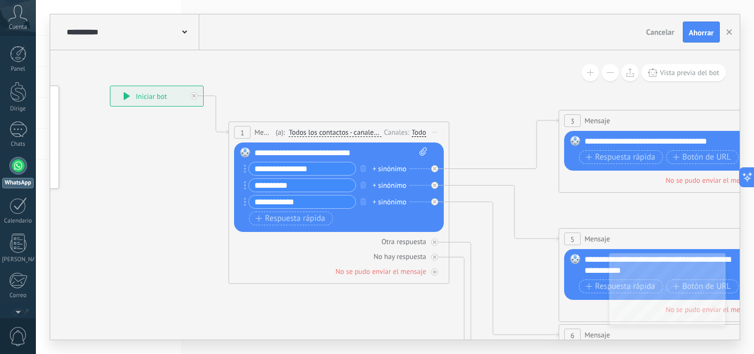
click at [396, 65] on icon at bounding box center [694, 361] width 1720 height 1102
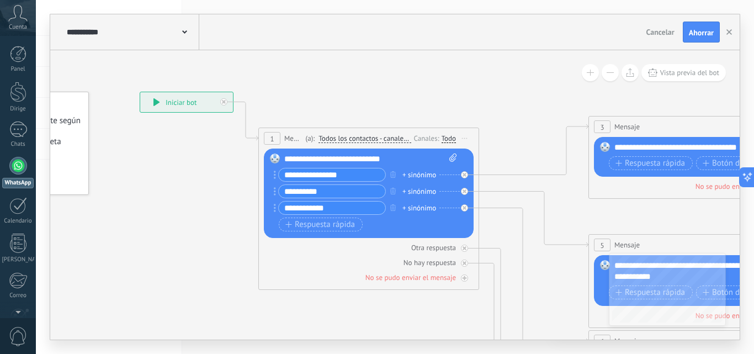
drag, startPoint x: 426, startPoint y: 71, endPoint x: 322, endPoint y: 175, distance: 147.5
click at [322, 174] on input "**********" at bounding box center [332, 174] width 106 height 13
type input "*"
type input "**********"
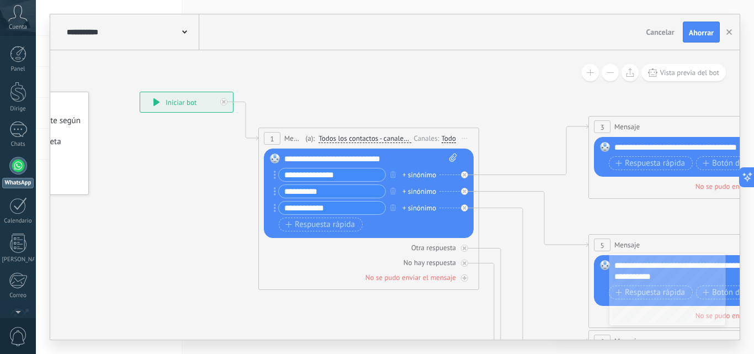
click at [344, 188] on input "**********" at bounding box center [332, 191] width 106 height 13
type input "*"
paste input "**********"
type input "**********"
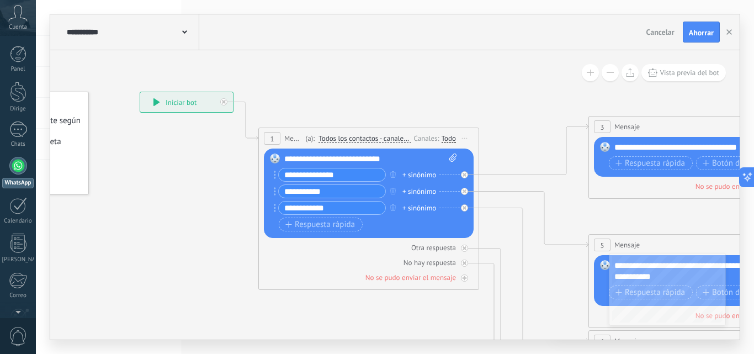
click at [342, 208] on input "**********" at bounding box center [332, 207] width 106 height 13
type input "*"
type input "******"
click at [320, 228] on font "Respuesta rápida" at bounding box center [325, 224] width 60 height 10
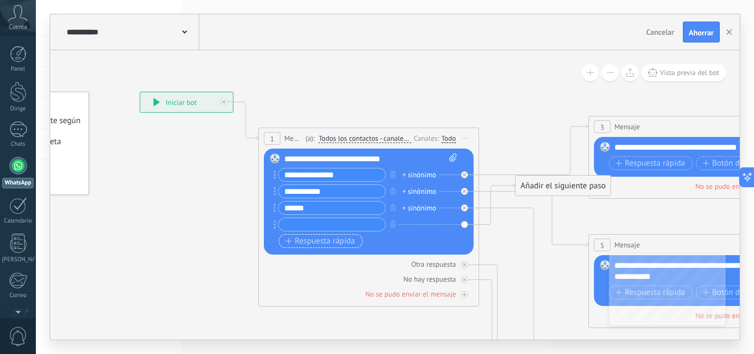
click at [320, 228] on input "text" at bounding box center [332, 224] width 106 height 13
type input "**********"
click at [339, 191] on input "**********" at bounding box center [332, 191] width 106 height 13
type input "**********"
click at [325, 210] on input "******" at bounding box center [332, 207] width 106 height 13
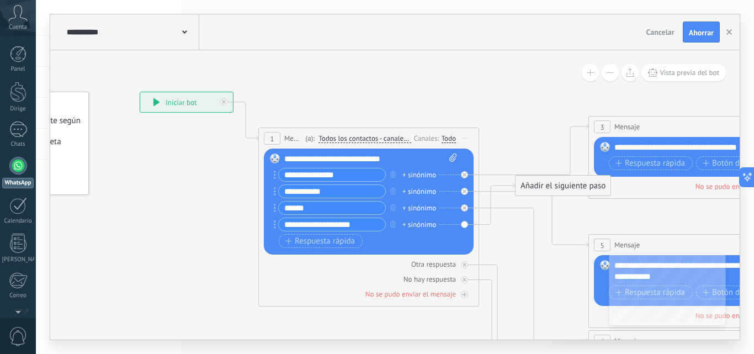
click at [317, 205] on input "******" at bounding box center [332, 207] width 106 height 13
click at [372, 239] on div "Respuesta rápida Botón de URL" at bounding box center [368, 241] width 178 height 14
click at [412, 173] on font "+ sinónimo" at bounding box center [419, 174] width 34 height 9
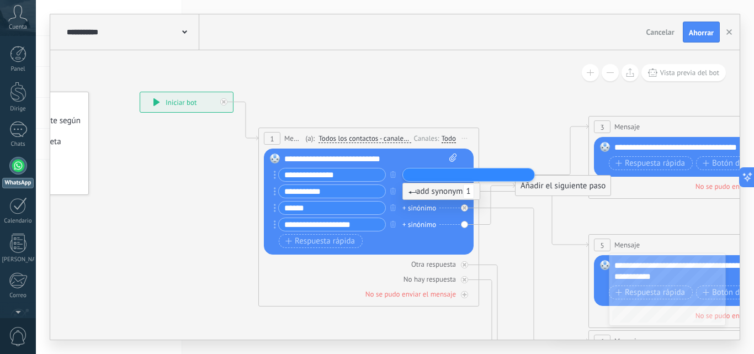
type input "*"
type input "*******"
click at [407, 213] on font "+ sinónimo" at bounding box center [419, 207] width 34 height 11
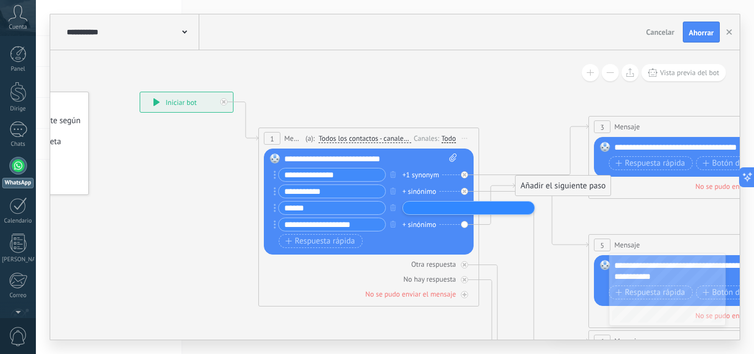
click at [422, 173] on div "+1 synonym" at bounding box center [420, 174] width 36 height 11
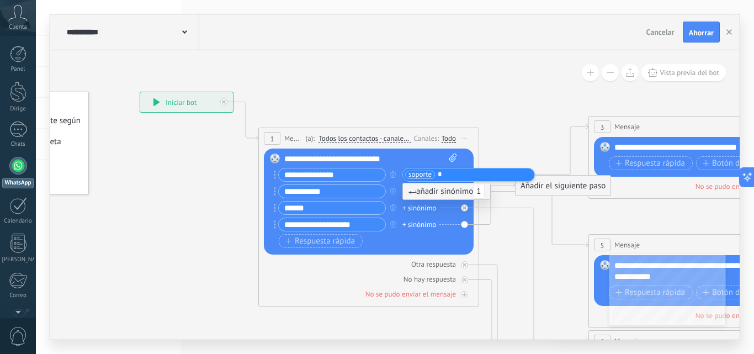
type input "*"
click at [435, 206] on font "+ sinónimo" at bounding box center [419, 207] width 34 height 9
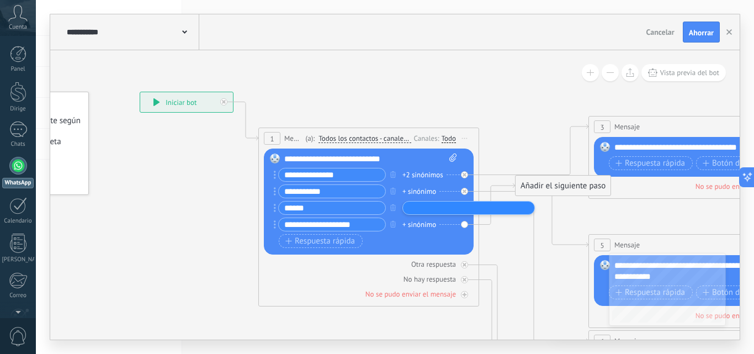
click at [425, 186] on font "+ sinónimo" at bounding box center [419, 190] width 34 height 9
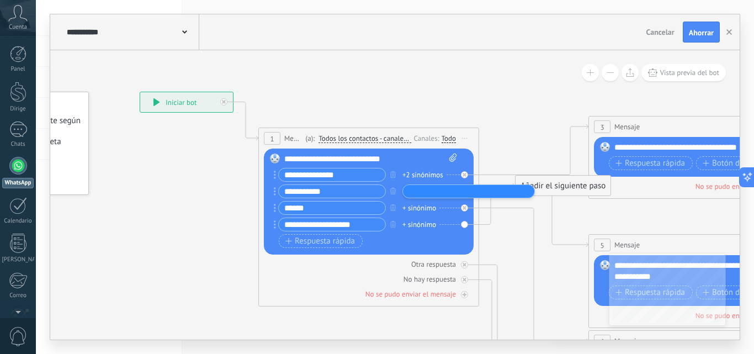
type input "*"
click at [428, 170] on font "+2 sinónimos" at bounding box center [422, 174] width 41 height 9
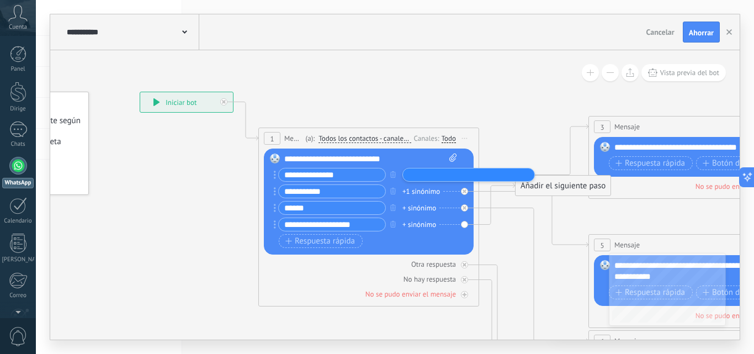
type input "*"
type input "*******"
click at [428, 188] on font "+1 sinónimo" at bounding box center [421, 190] width 38 height 9
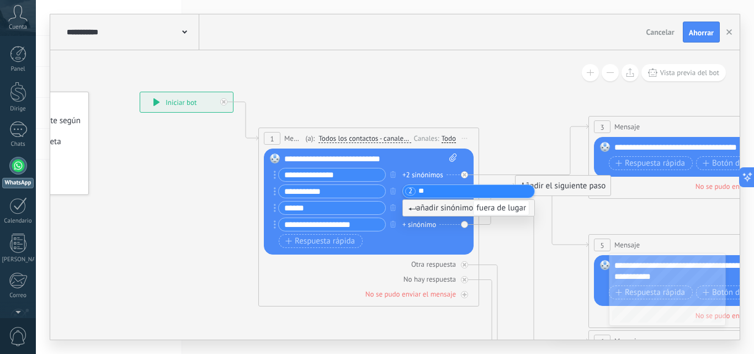
type input "*"
type input "********"
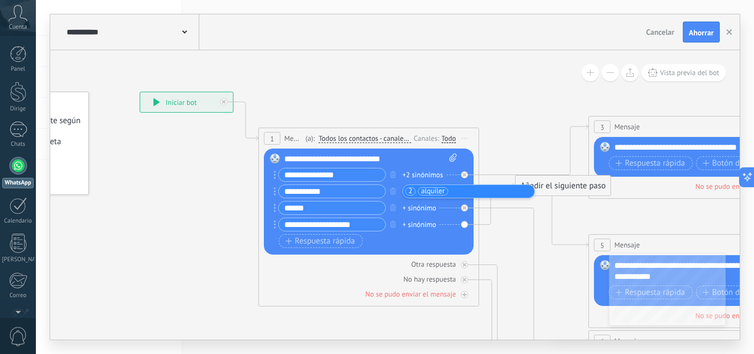
click at [419, 207] on font "+ sinónimo" at bounding box center [419, 207] width 34 height 9
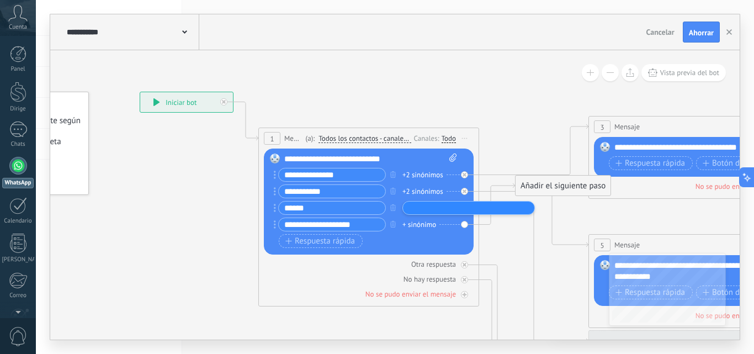
click at [333, 210] on input "******" at bounding box center [332, 207] width 106 height 13
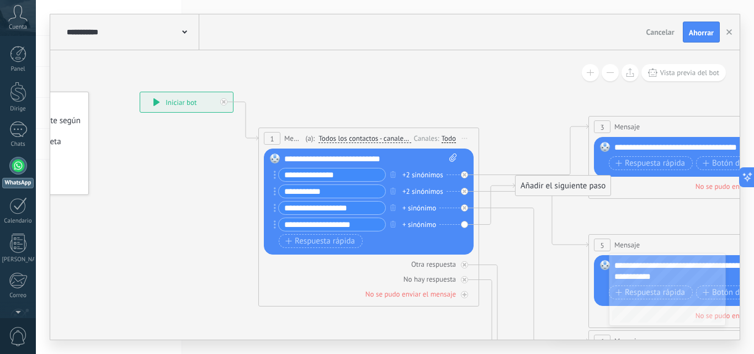
click at [316, 205] on input "**********" at bounding box center [332, 207] width 106 height 13
click at [356, 204] on input "**********" at bounding box center [332, 207] width 106 height 13
type input "**********"
click at [417, 207] on font "+ sinónimo" at bounding box center [419, 207] width 34 height 9
type input "*"
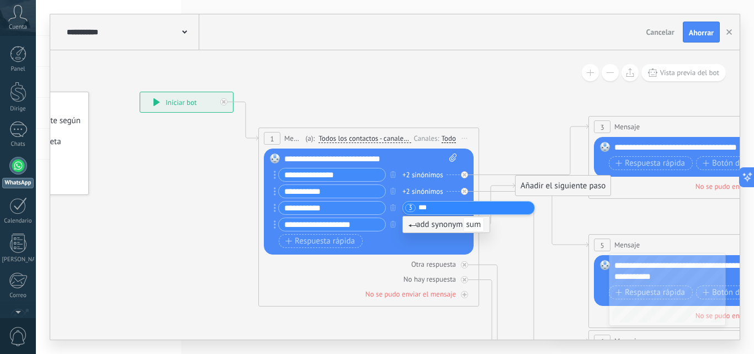
type input "****"
click at [285, 206] on input "**********" at bounding box center [332, 207] width 106 height 13
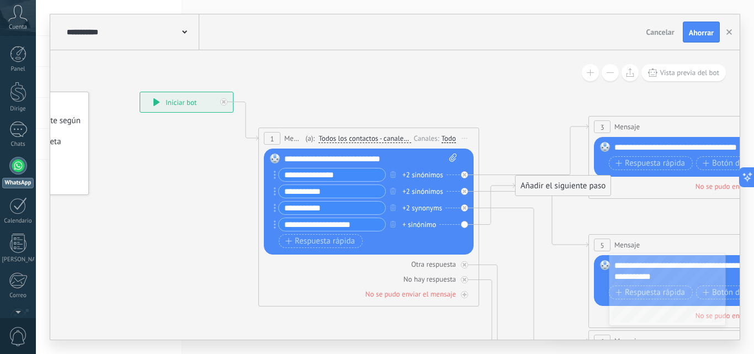
click at [285, 206] on input "**********" at bounding box center [332, 207] width 106 height 13
type input "**********"
click at [418, 209] on font "+2 sinónimos" at bounding box center [422, 207] width 41 height 9
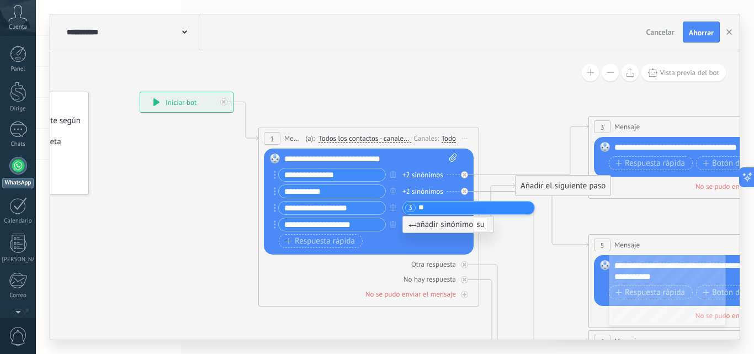
type input "*"
type input "*******"
click at [398, 237] on div "Respuesta rápida Botón de URL" at bounding box center [368, 241] width 178 height 14
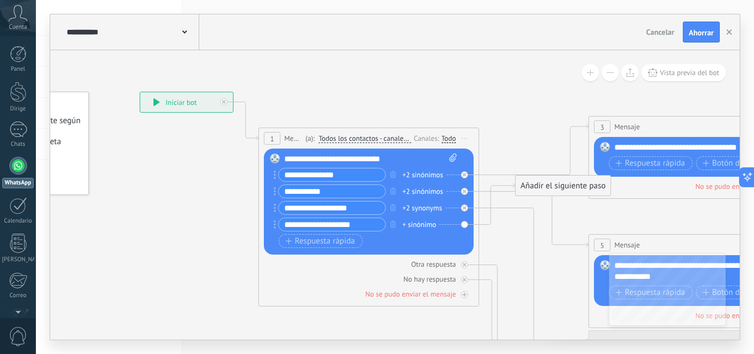
click at [419, 207] on div "+2 synonyms" at bounding box center [422, 207] width 40 height 11
click at [414, 225] on font "+ sinónimo" at bounding box center [419, 224] width 34 height 9
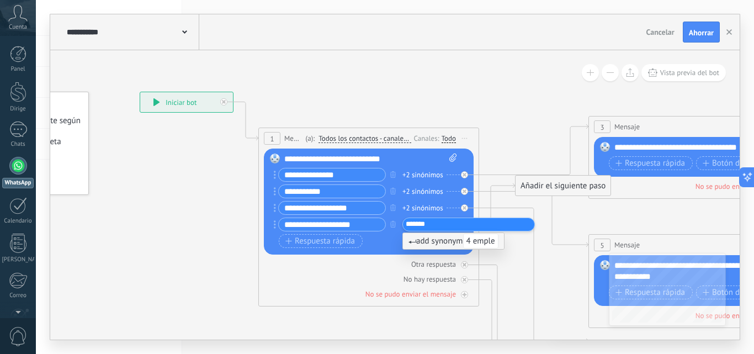
type input "********"
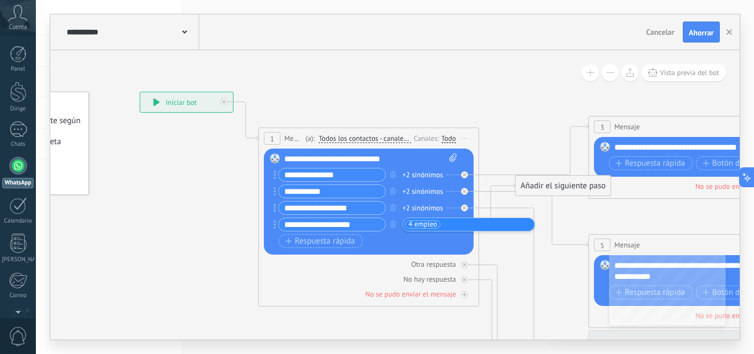
drag, startPoint x: 542, startPoint y: 117, endPoint x: 466, endPoint y: 115, distance: 76.2
drag, startPoint x: 568, startPoint y: 100, endPoint x: 536, endPoint y: 100, distance: 32.0
drag, startPoint x: 536, startPoint y: 100, endPoint x: 443, endPoint y: 175, distance: 119.3
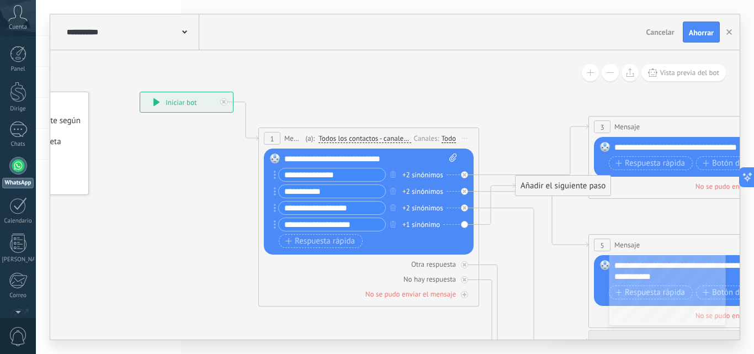
click at [140, 92] on div "**********" at bounding box center [140, 92] width 0 height 0
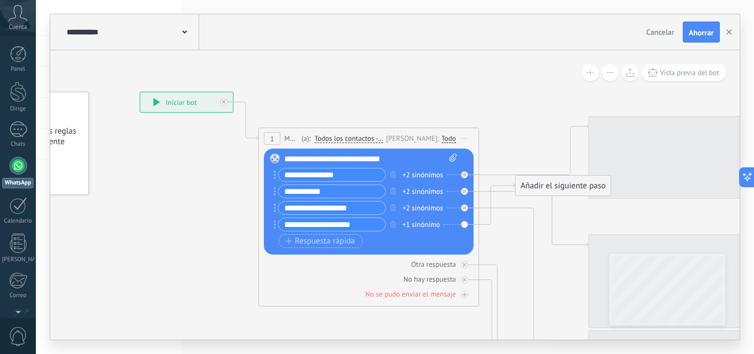
click at [571, 184] on font "Añadir el siguiente paso" at bounding box center [562, 185] width 85 height 10
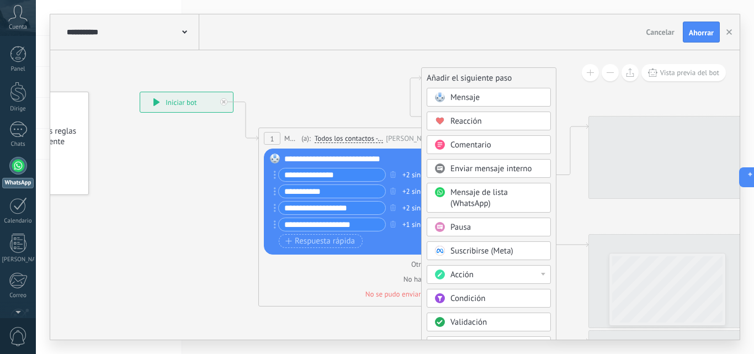
click at [477, 76] on font "Añadir el siguiente paso" at bounding box center [469, 78] width 85 height 10
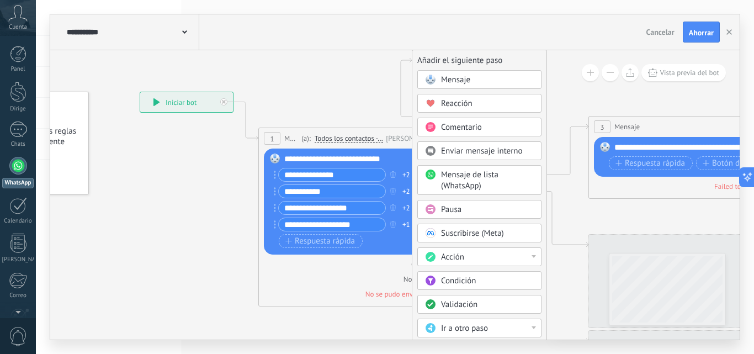
click at [466, 58] on font "Añadir el siguiente paso" at bounding box center [459, 60] width 85 height 10
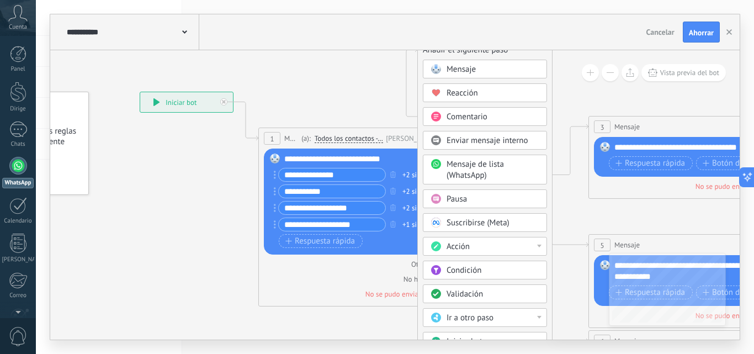
click at [473, 48] on div "**********" at bounding box center [394, 32] width 689 height 36
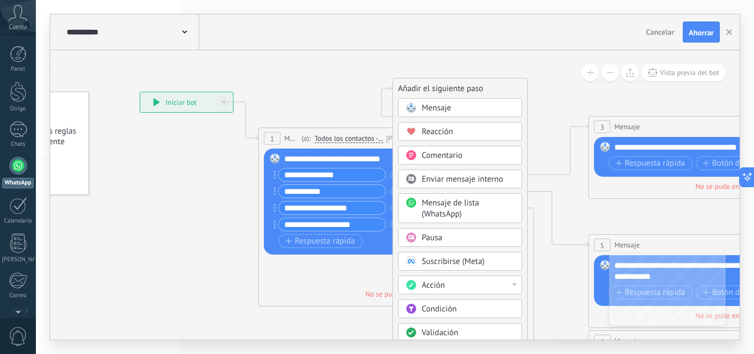
click at [448, 87] on font "Añadir el siguiente paso" at bounding box center [440, 88] width 85 height 10
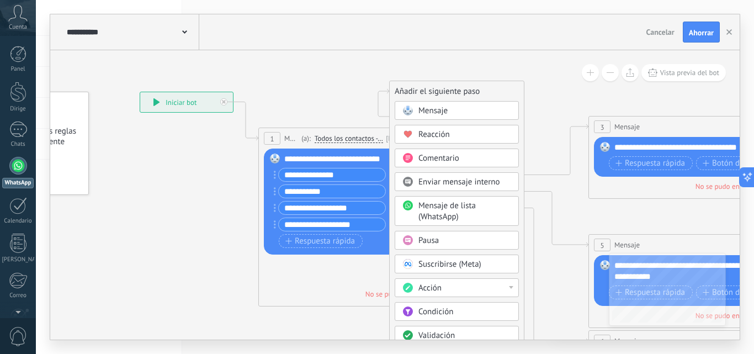
drag, startPoint x: 445, startPoint y: 90, endPoint x: 649, endPoint y: 130, distance: 207.4
click at [649, 130] on div "3 Mensaje ******* (a): Todos los contactos - [PERSON_NAME] seleccionados Todos …" at bounding box center [699, 126] width 220 height 20
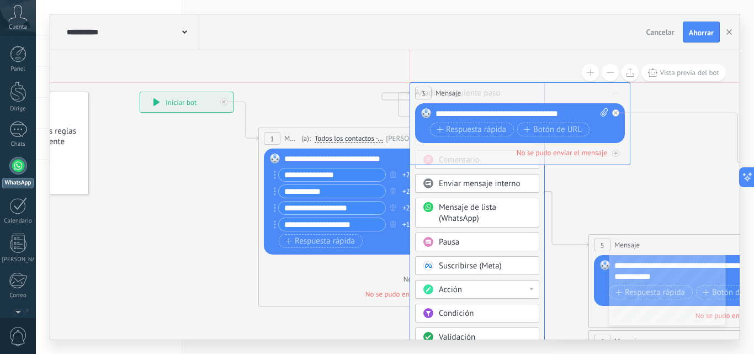
drag, startPoint x: 466, startPoint y: 91, endPoint x: 369, endPoint y: 72, distance: 99.0
click at [140, 92] on div "**********" at bounding box center [140, 92] width 0 height 0
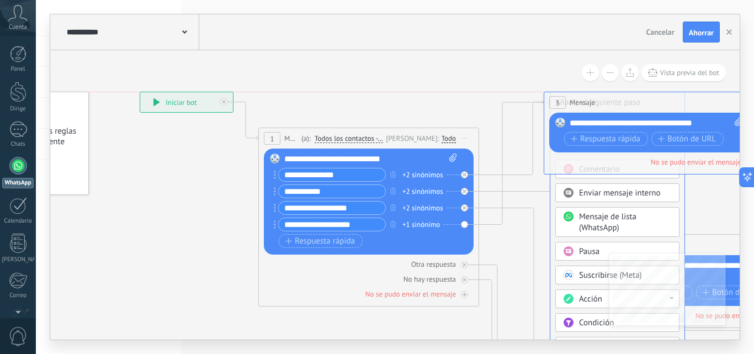
click at [606, 98] on div "3 Mensaje ******* (a): Todos los contactos - [PERSON_NAME] seleccionados Todos …" at bounding box center [654, 102] width 220 height 20
click at [606, 95] on div "3 Mensaje ******* (a): Todos los contactos - [PERSON_NAME] seleccionados Todos …" at bounding box center [654, 102] width 220 height 20
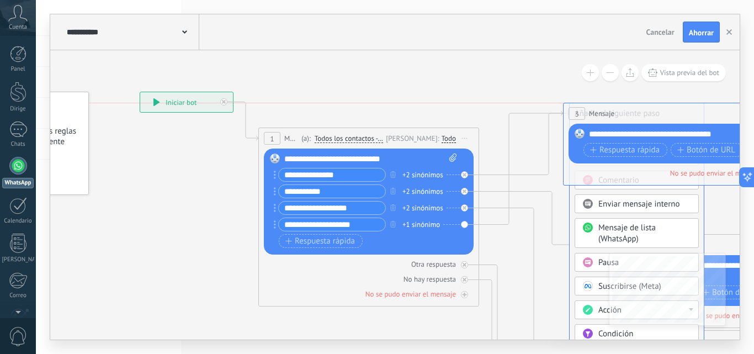
click at [625, 110] on div "3 Mensaje ******* (a): Todos los contactos - [PERSON_NAME] seleccionados Todos …" at bounding box center [673, 113] width 220 height 20
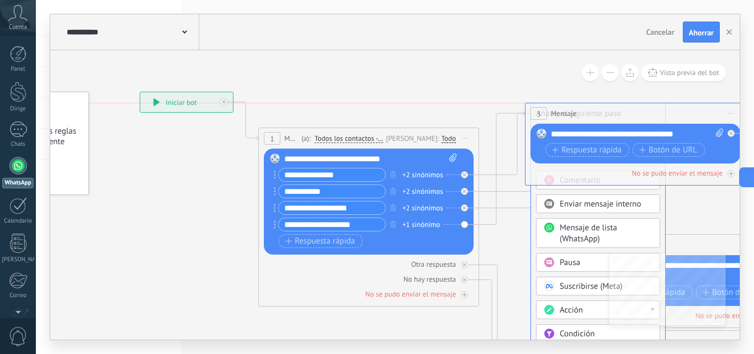
drag, startPoint x: 587, startPoint y: 112, endPoint x: 541, endPoint y: 62, distance: 67.6
click at [140, 92] on div "**********" at bounding box center [140, 92] width 0 height 0
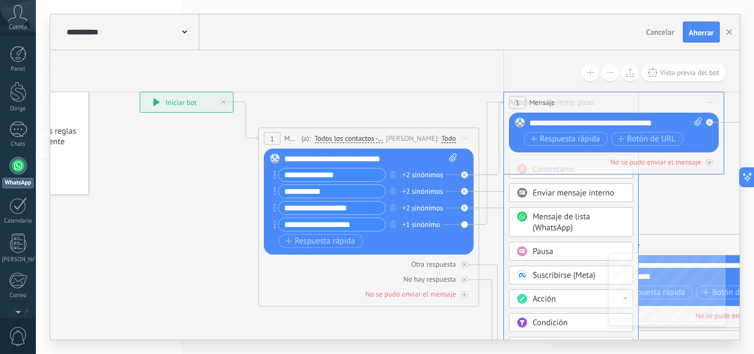
click at [562, 99] on div "3 Mensaje ******* (a): Todos los contactos - [PERSON_NAME] seleccionados Todos …" at bounding box center [614, 102] width 220 height 20
click at [561, 98] on div "3 Mensaje ******* (a): Todos los contactos - [PERSON_NAME] seleccionados Todos …" at bounding box center [614, 102] width 220 height 20
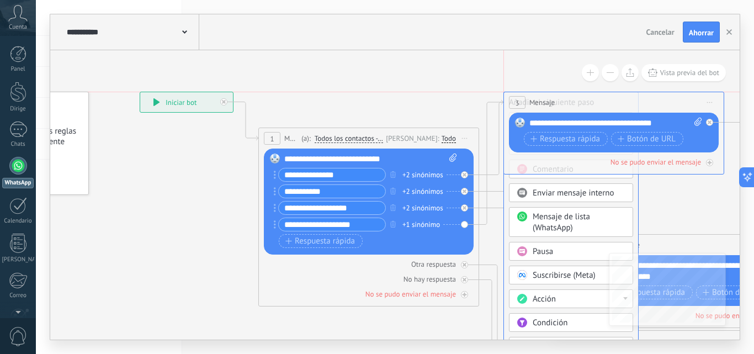
click at [561, 98] on div "3 Mensaje ******* (a): Todos los contactos - [PERSON_NAME] seleccionados Todos …" at bounding box center [614, 102] width 220 height 20
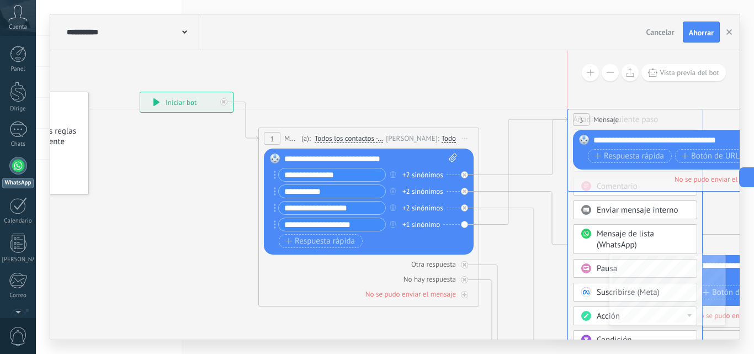
click at [625, 119] on div "3 Mensaje ******* (a): Todos los contactos - [PERSON_NAME] seleccionados Todos …" at bounding box center [678, 119] width 220 height 20
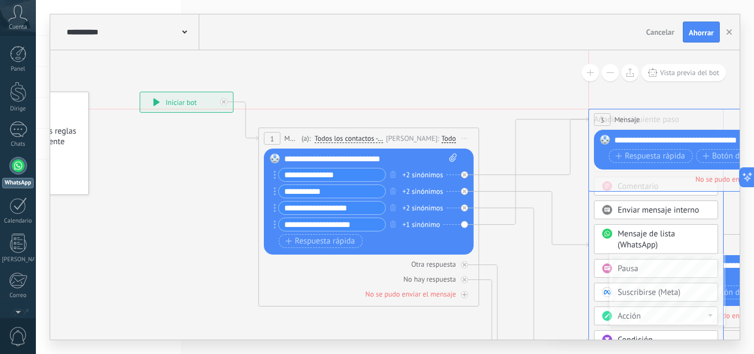
click at [643, 113] on div "3 Mensaje ******* (a): Todos los contactos - [PERSON_NAME] seleccionados Todos …" at bounding box center [699, 119] width 220 height 20
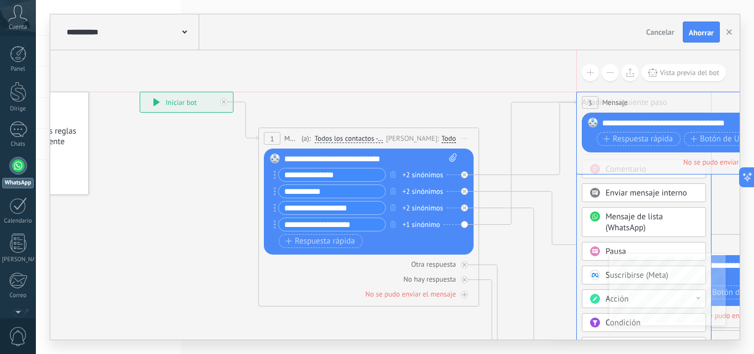
click at [627, 103] on div "3 Mensaje ******* (a): Todos los contactos - [PERSON_NAME] seleccionados Todos …" at bounding box center [687, 102] width 220 height 20
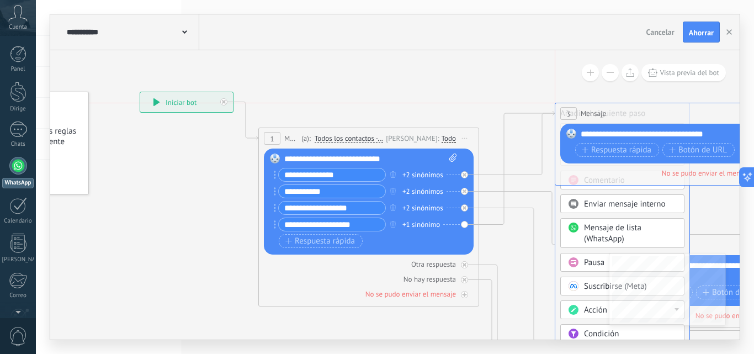
click at [607, 115] on div "3 Mensaje ******* (a): Todos los contactos - [PERSON_NAME] seleccionados Todos …" at bounding box center [665, 113] width 220 height 20
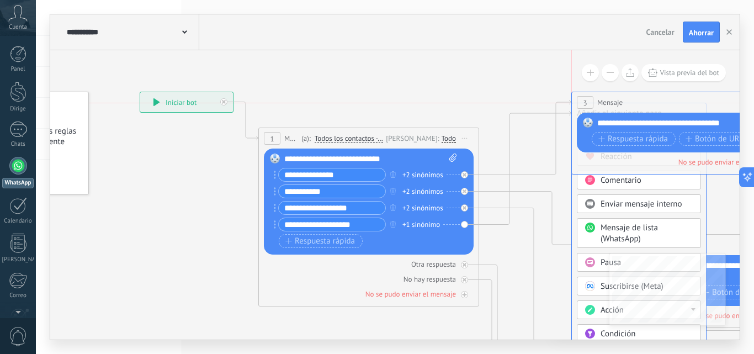
click at [622, 108] on div "3 Mensaje ******* (a): Todos los contactos - [PERSON_NAME] seleccionados Todos …" at bounding box center [682, 102] width 220 height 20
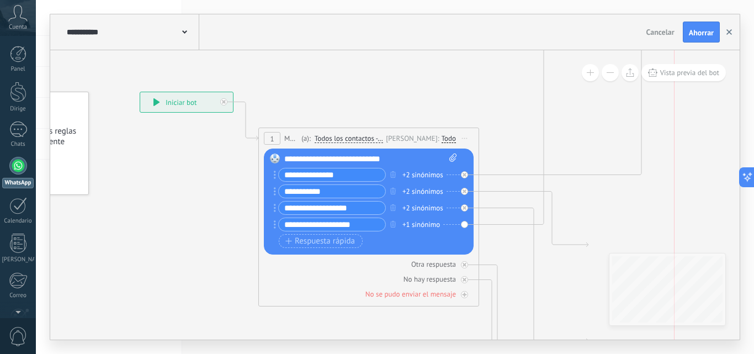
click at [727, 29] on icon "button" at bounding box center [729, 32] width 6 height 6
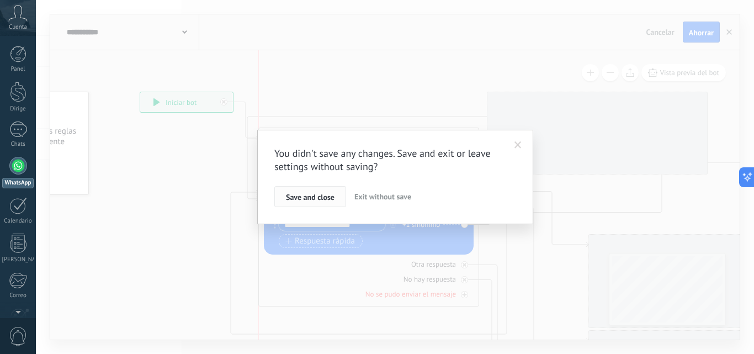
click at [310, 198] on span "Save and close" at bounding box center [310, 197] width 49 height 8
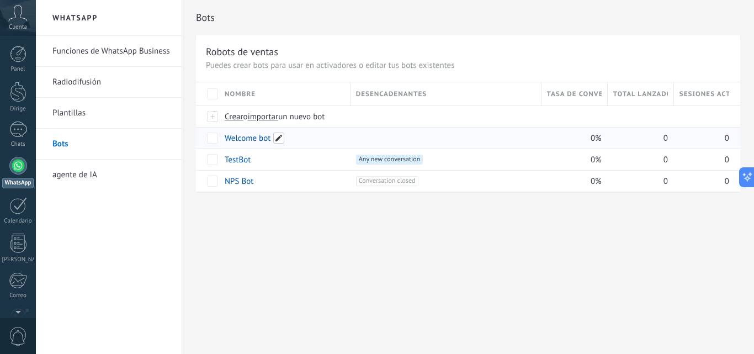
click at [276, 140] on span at bounding box center [278, 137] width 11 height 11
click at [281, 236] on div "**********" at bounding box center [468, 177] width 572 height 354
click at [232, 135] on font "Bot de bienvenida" at bounding box center [257, 138] width 64 height 10
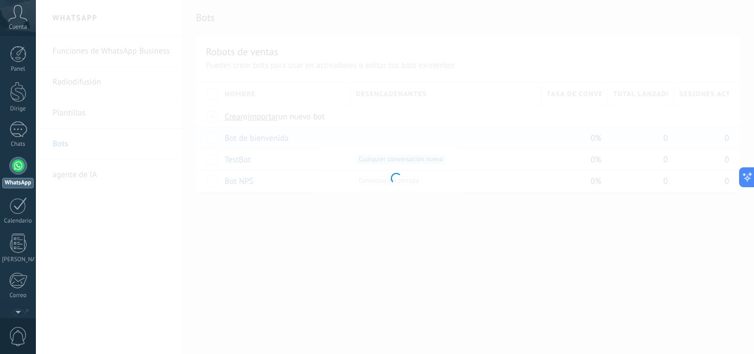
type input "**********"
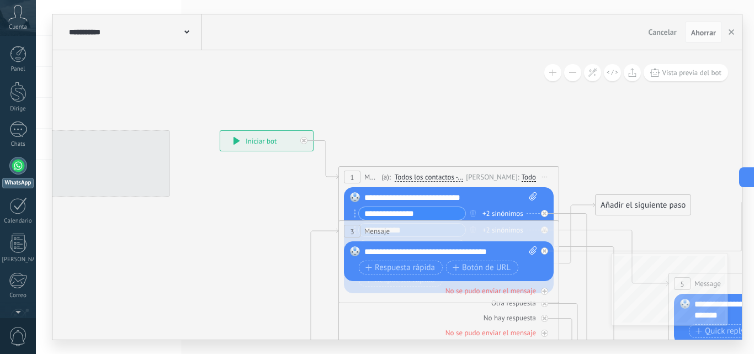
drag, startPoint x: 637, startPoint y: 146, endPoint x: 470, endPoint y: 140, distance: 166.8
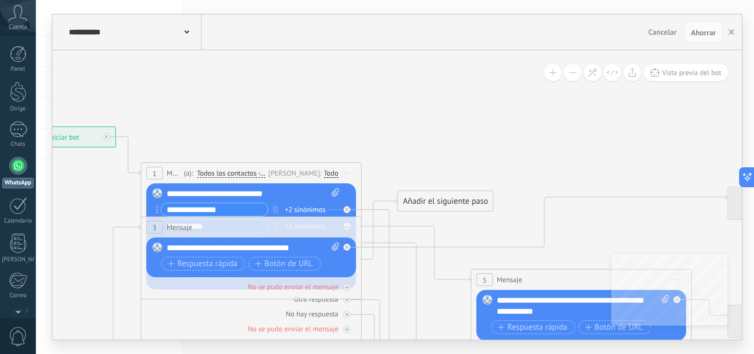
drag, startPoint x: 470, startPoint y: 140, endPoint x: 327, endPoint y: 136, distance: 142.9
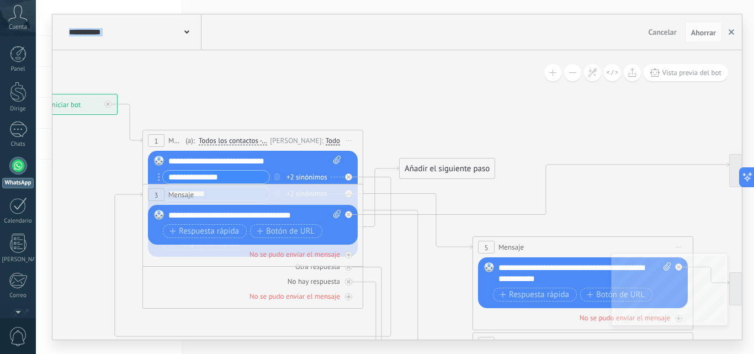
drag, startPoint x: 374, startPoint y: 107, endPoint x: 731, endPoint y: 31, distance: 365.6
click at [731, 31] on icon "button" at bounding box center [731, 32] width 6 height 6
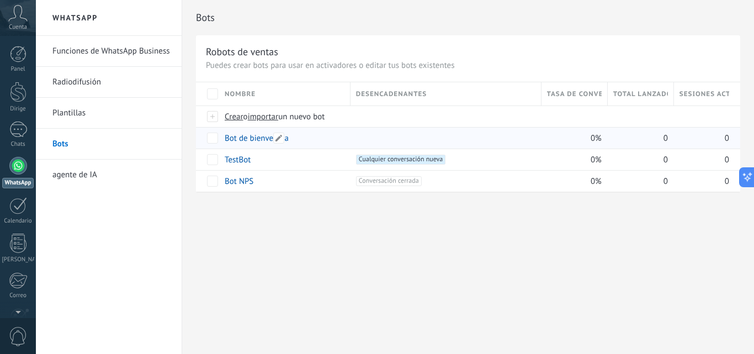
click at [243, 140] on font "Bot de bienvenida" at bounding box center [257, 138] width 64 height 10
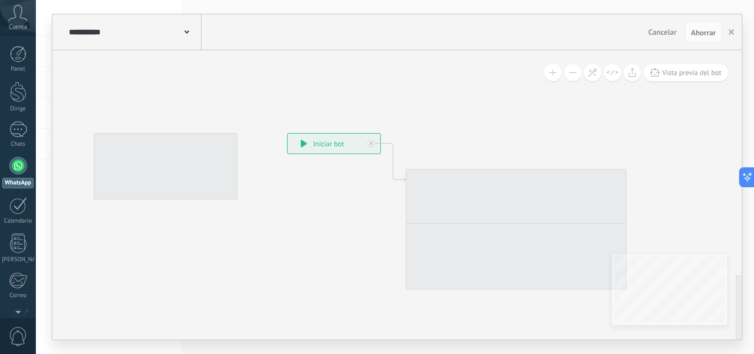
drag, startPoint x: 448, startPoint y: 118, endPoint x: 393, endPoint y: 113, distance: 54.9
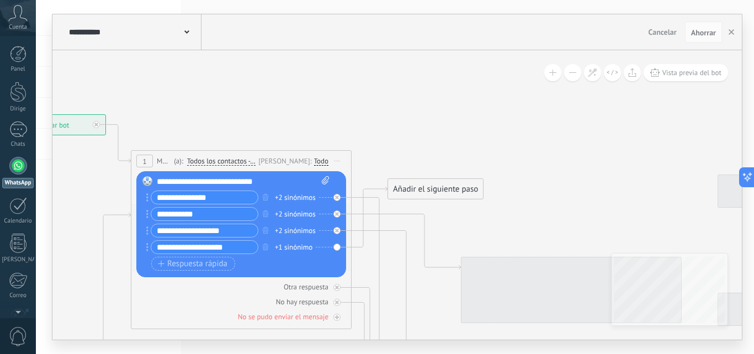
drag, startPoint x: 371, startPoint y: 115, endPoint x: 265, endPoint y: 98, distance: 107.8
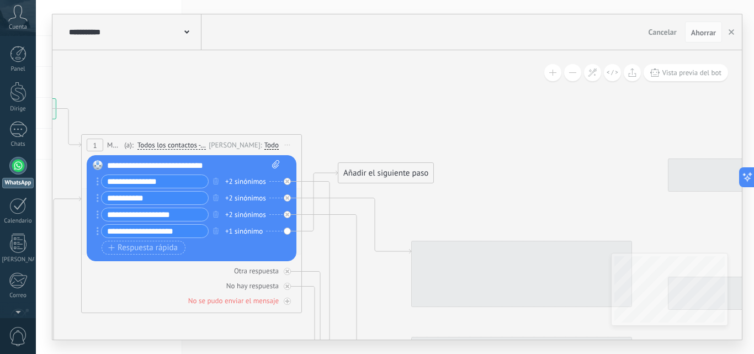
drag, startPoint x: 215, startPoint y: 82, endPoint x: 190, endPoint y: 73, distance: 26.9
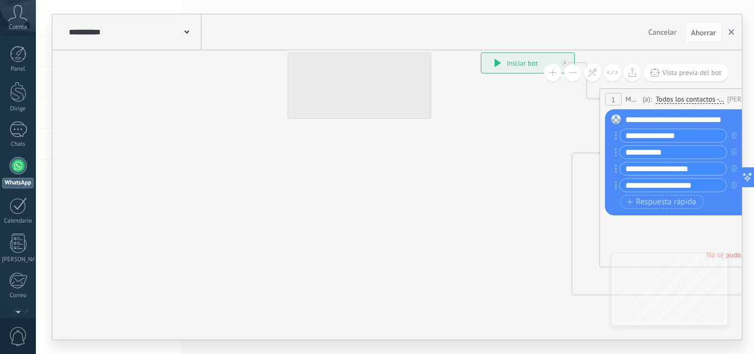
click at [733, 36] on button "button" at bounding box center [731, 32] width 17 height 21
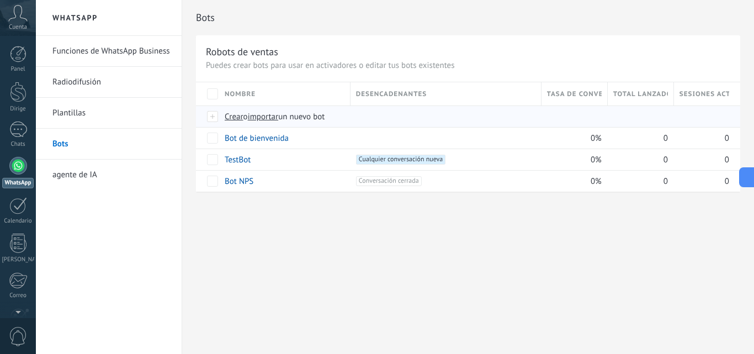
click at [269, 115] on font "importar" at bounding box center [263, 116] width 31 height 10
click at [0, 0] on input "importar un nuevo bot" at bounding box center [0, 0] width 0 height 0
click at [16, 22] on div "Cuenta" at bounding box center [18, 18] width 36 height 36
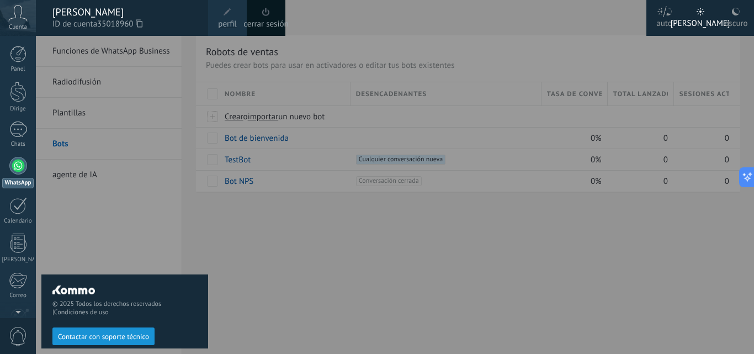
click at [217, 116] on div at bounding box center [413, 177] width 754 height 354
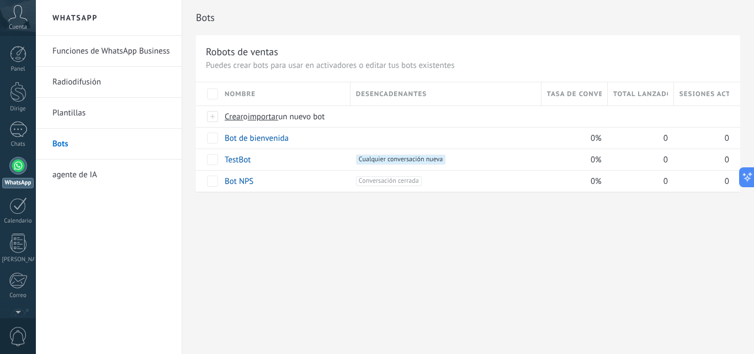
click at [21, 30] on font "Cuenta" at bounding box center [18, 27] width 18 height 8
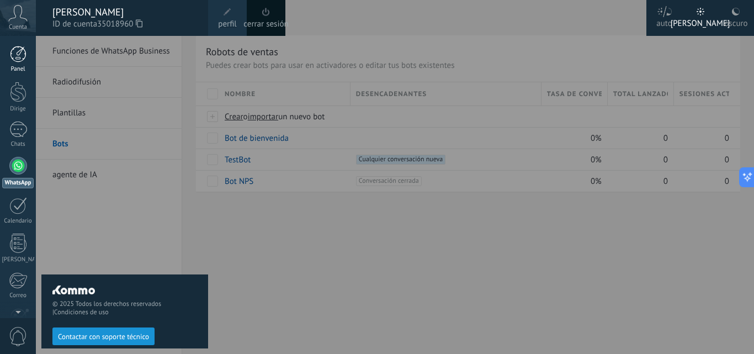
click at [19, 65] on link "Panel" at bounding box center [18, 59] width 36 height 27
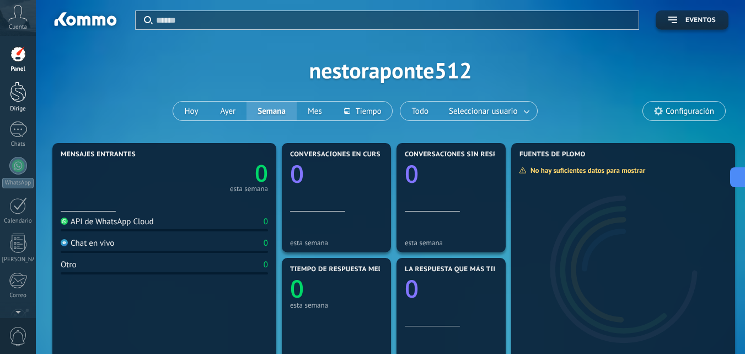
click at [24, 97] on div at bounding box center [18, 92] width 17 height 20
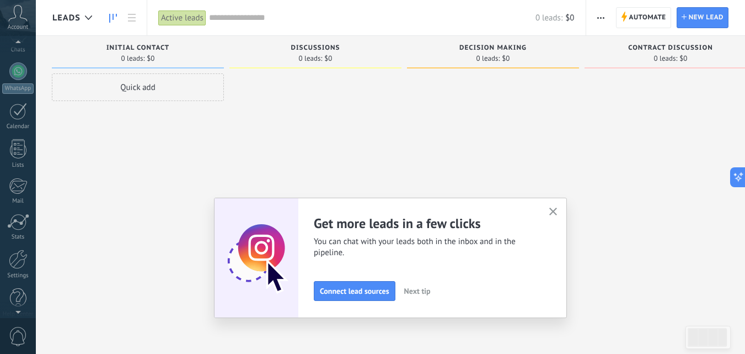
scroll to position [98, 0]
click at [25, 260] on div at bounding box center [18, 255] width 19 height 19
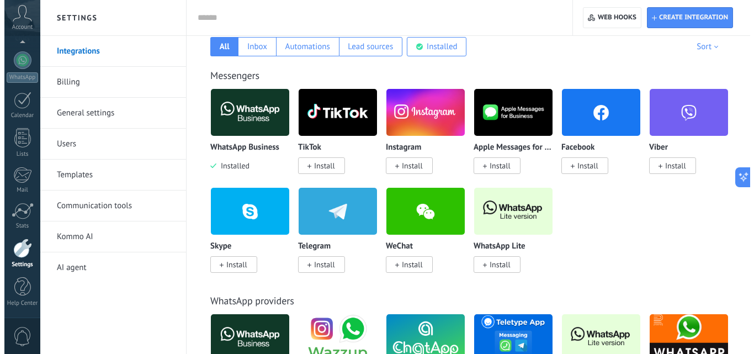
scroll to position [203, 0]
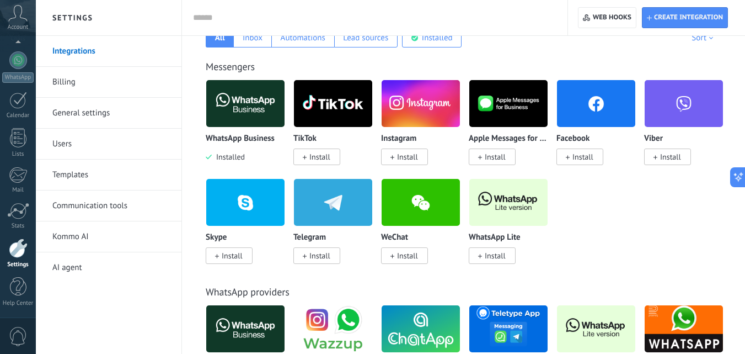
click at [233, 111] on img at bounding box center [245, 104] width 78 height 54
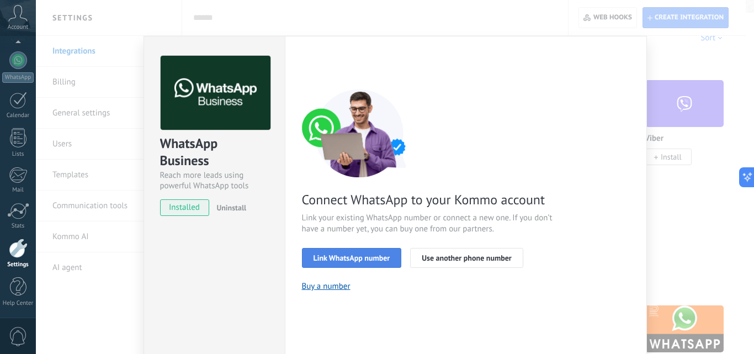
click at [371, 260] on span "Link WhatsApp number" at bounding box center [351, 258] width 77 height 8
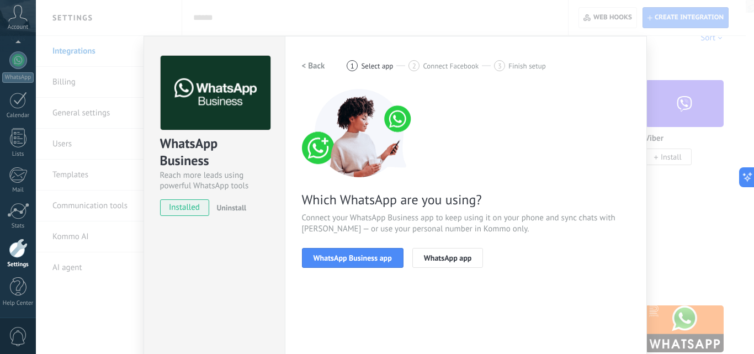
click at [482, 159] on div "Which WhatsApp are you using? Connect your WhatsApp Business app to keep using …" at bounding box center [466, 178] width 328 height 179
click at [182, 205] on span "installed" at bounding box center [185, 207] width 49 height 17
click at [679, 206] on div "WhatsApp Business Reach more leads using powerful WhatsApp tools installed Unin…" at bounding box center [395, 177] width 718 height 354
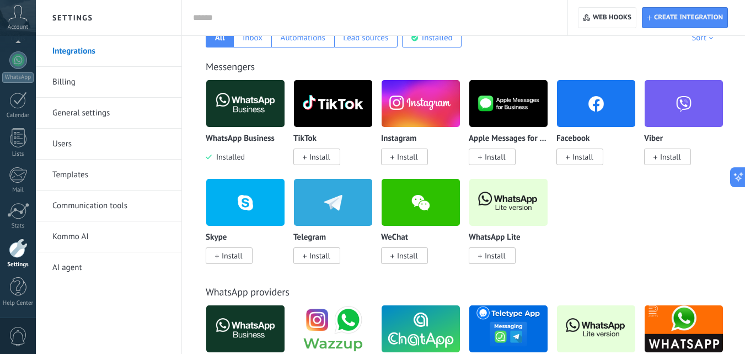
click at [252, 112] on img at bounding box center [245, 104] width 78 height 54
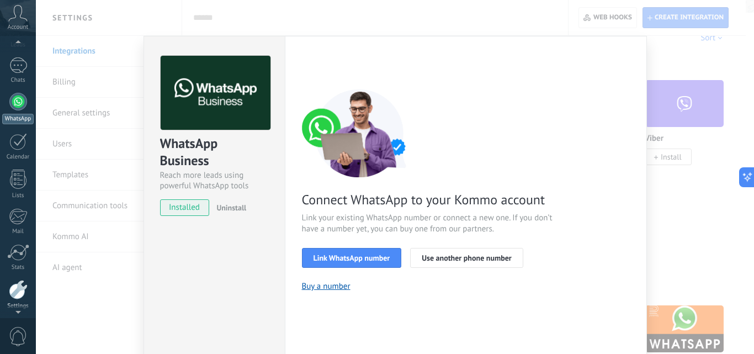
scroll to position [62, 0]
click at [19, 76] on link "Chats" at bounding box center [18, 72] width 36 height 26
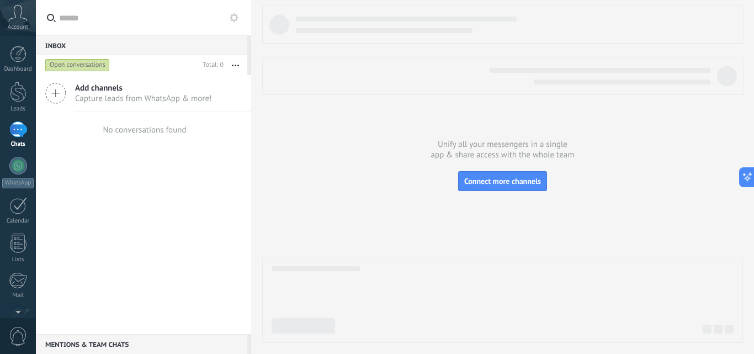
click at [50, 88] on icon at bounding box center [55, 93] width 21 height 21
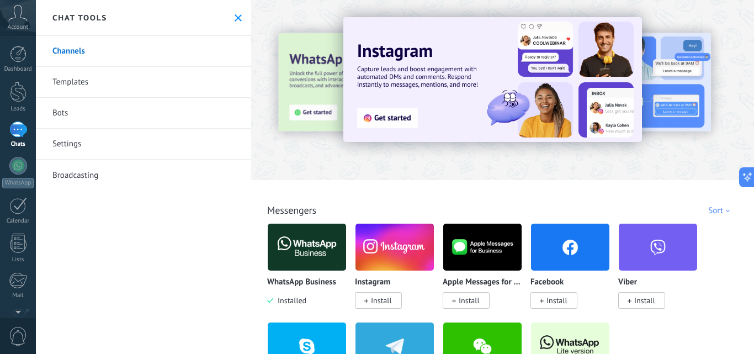
click at [313, 253] on img at bounding box center [307, 247] width 78 height 54
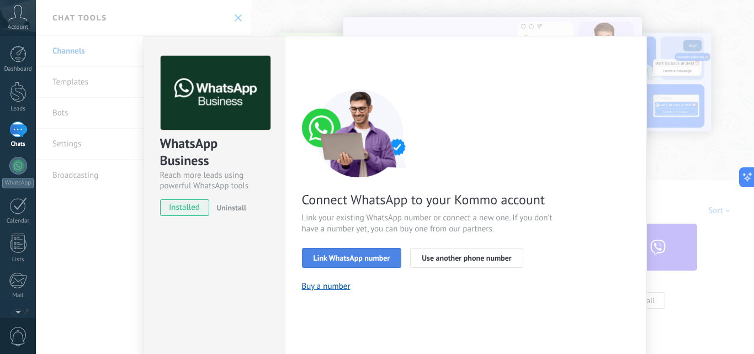
click at [350, 258] on span "Link WhatsApp number" at bounding box center [351, 258] width 77 height 8
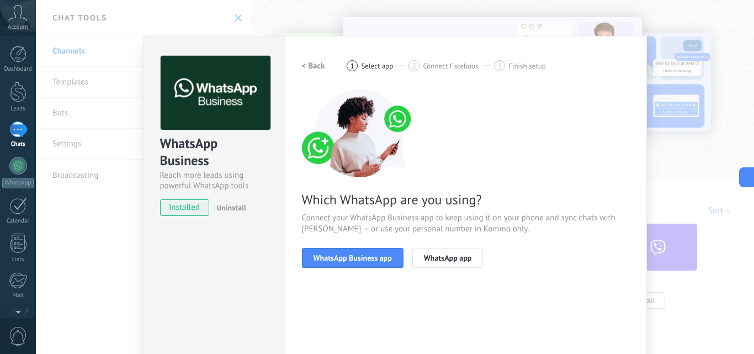
click at [350, 258] on span "WhatsApp Business app" at bounding box center [352, 258] width 78 height 8
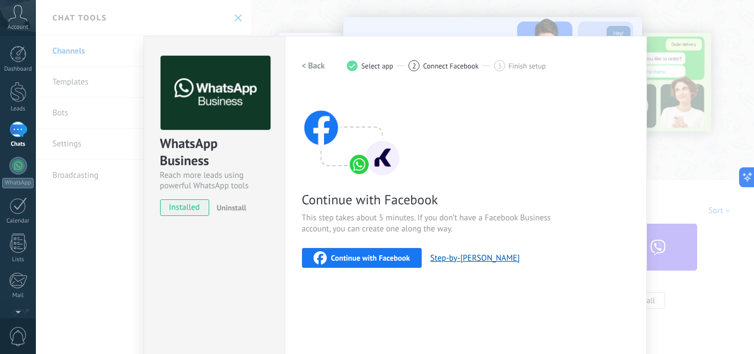
click at [189, 206] on span "installed" at bounding box center [185, 207] width 49 height 17
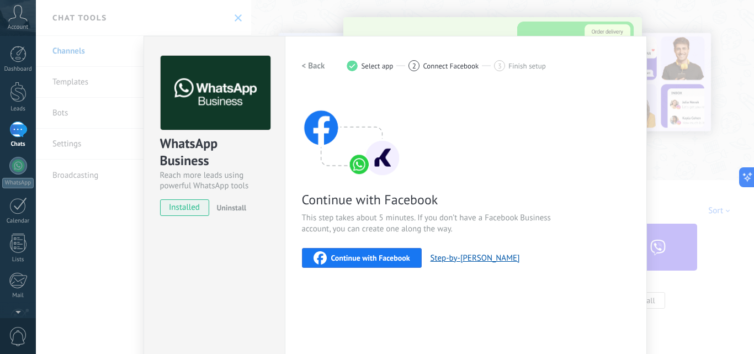
click at [311, 66] on h2 "< Back" at bounding box center [313, 66] width 23 height 10
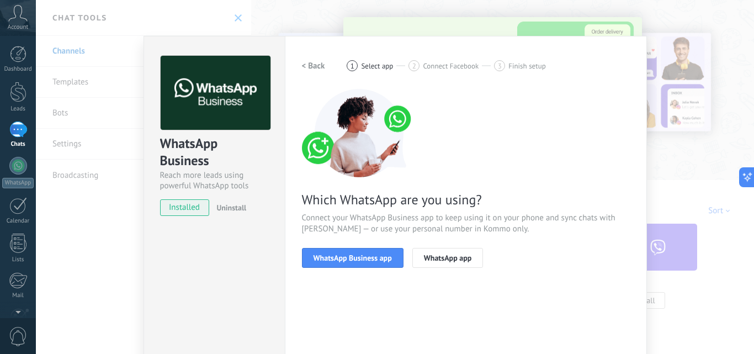
click at [311, 66] on h2 "< Back" at bounding box center [313, 66] width 23 height 10
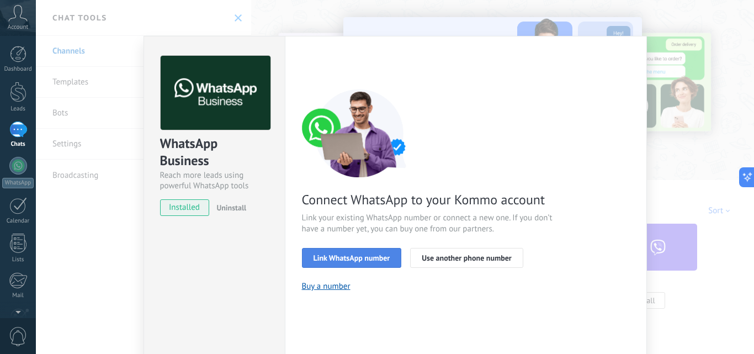
click at [386, 254] on span "Link WhatsApp number" at bounding box center [351, 258] width 77 height 8
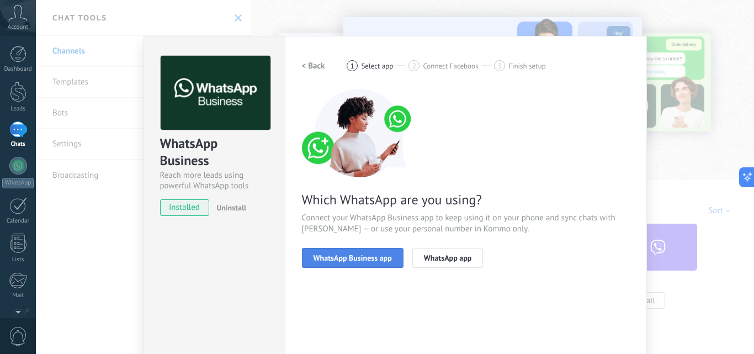
click at [387, 255] on span "WhatsApp Business app" at bounding box center [352, 258] width 78 height 8
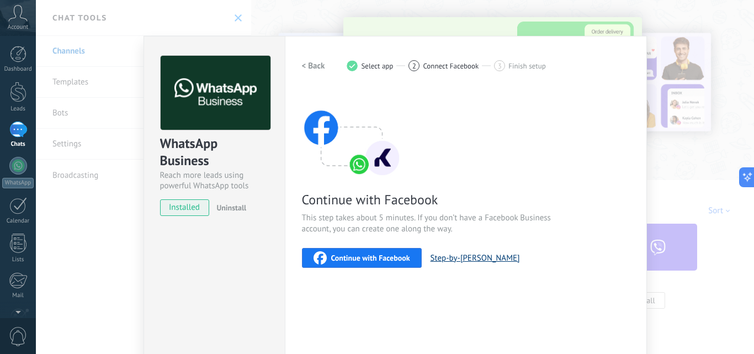
click at [456, 262] on button "Step-by-[PERSON_NAME]" at bounding box center [474, 258] width 89 height 10
click at [85, 161] on div "WhatsApp Business Reach more leads using powerful WhatsApp tools installed Unin…" at bounding box center [395, 177] width 718 height 354
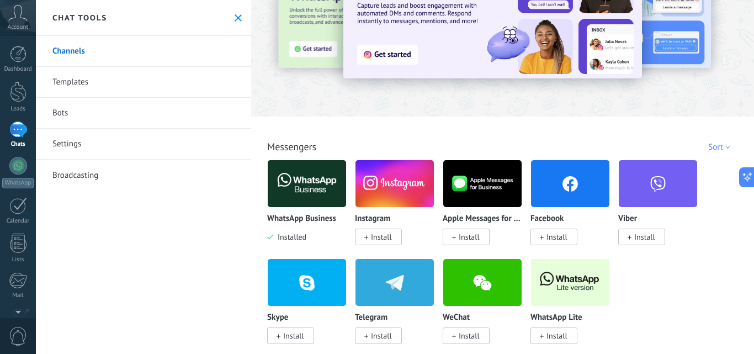
scroll to position [66, 0]
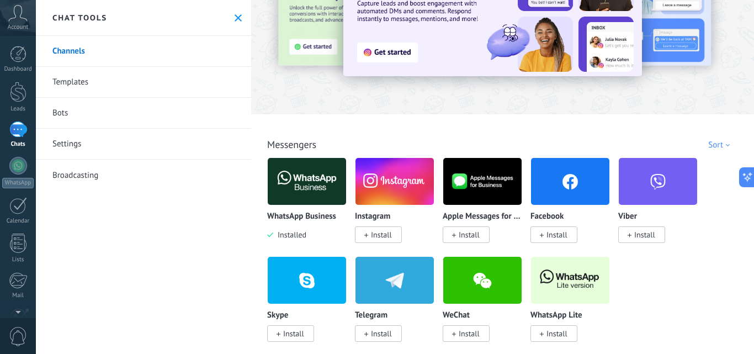
click at [710, 141] on div "Sort" at bounding box center [720, 145] width 25 height 10
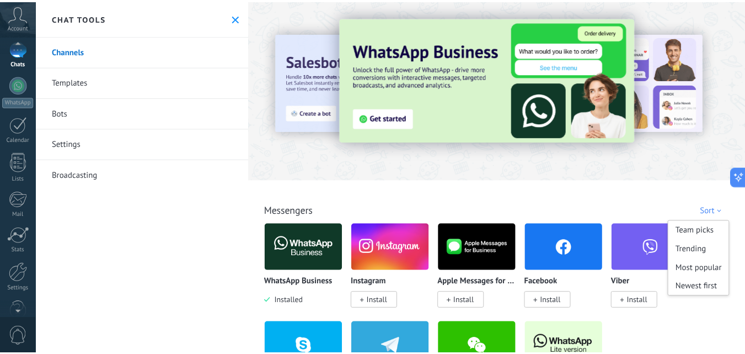
scroll to position [81, 0]
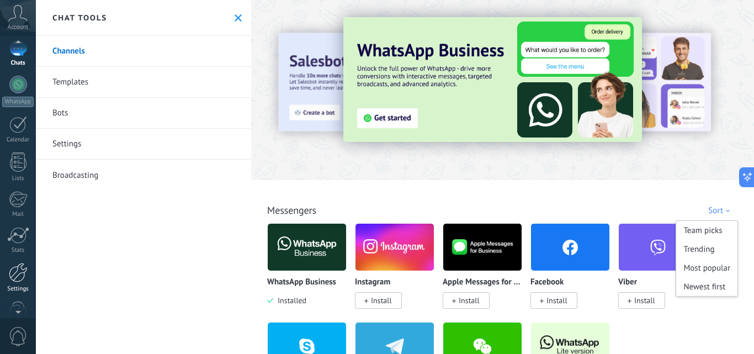
click at [17, 273] on div at bounding box center [18, 272] width 19 height 19
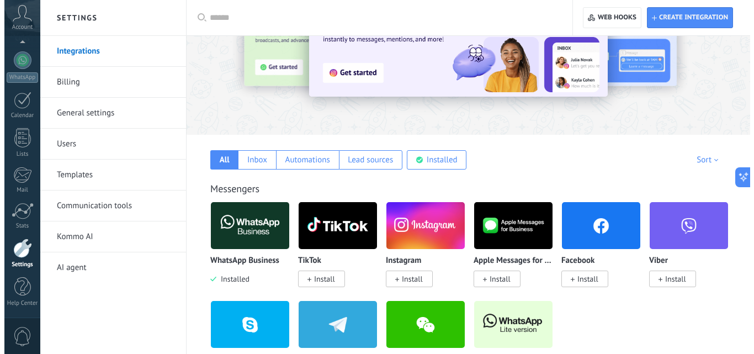
scroll to position [169, 0]
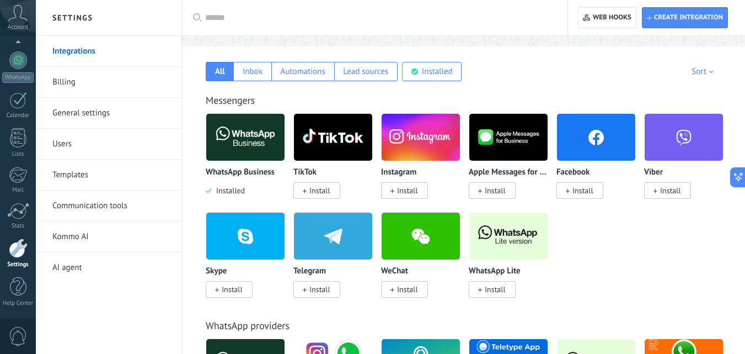
click at [498, 286] on span "Install" at bounding box center [495, 289] width 21 height 10
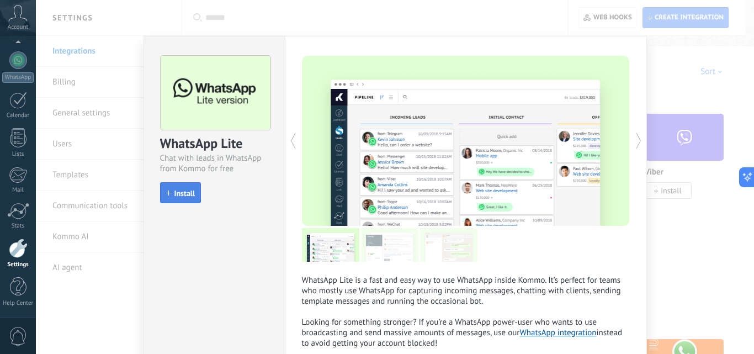
click at [174, 193] on span "Install" at bounding box center [184, 193] width 21 height 8
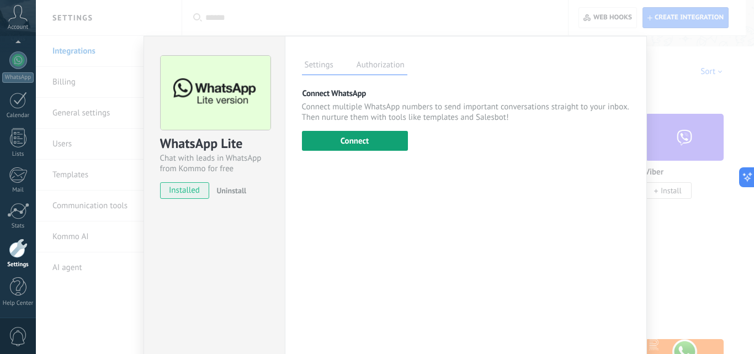
click at [353, 143] on button "Connect" at bounding box center [355, 141] width 106 height 20
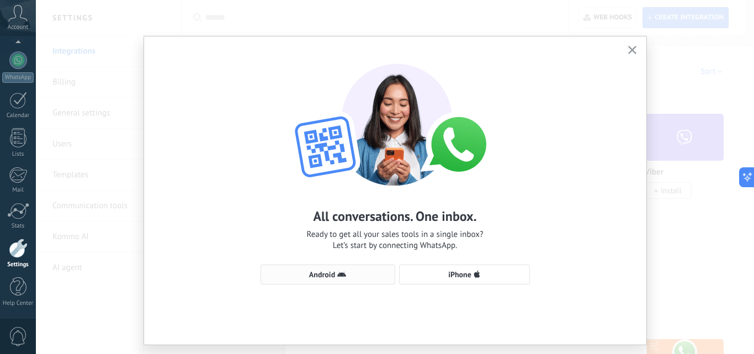
click at [339, 277] on icon "button" at bounding box center [341, 274] width 9 height 9
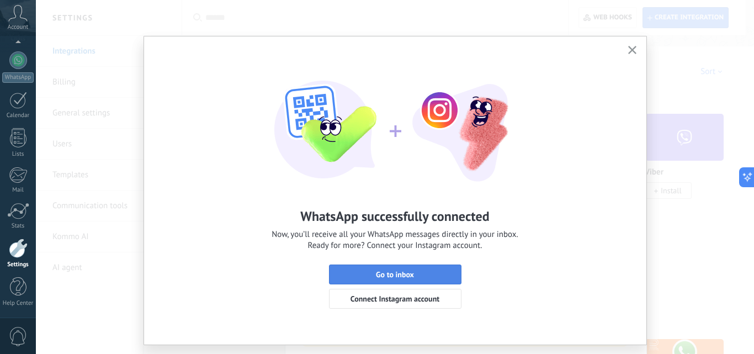
click at [398, 274] on span "Go to inbox" at bounding box center [395, 274] width 38 height 8
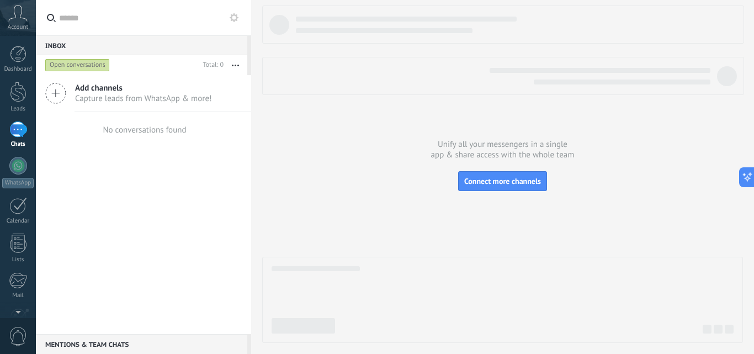
click at [80, 68] on div "Open conversations" at bounding box center [77, 64] width 65 height 13
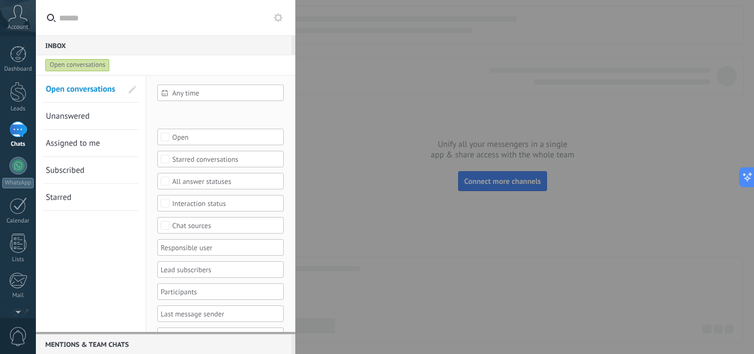
click at [80, 68] on div "Open conversations" at bounding box center [77, 64] width 65 height 13
click at [23, 129] on div "1" at bounding box center [18, 129] width 18 height 16
click at [376, 71] on div at bounding box center [377, 177] width 754 height 354
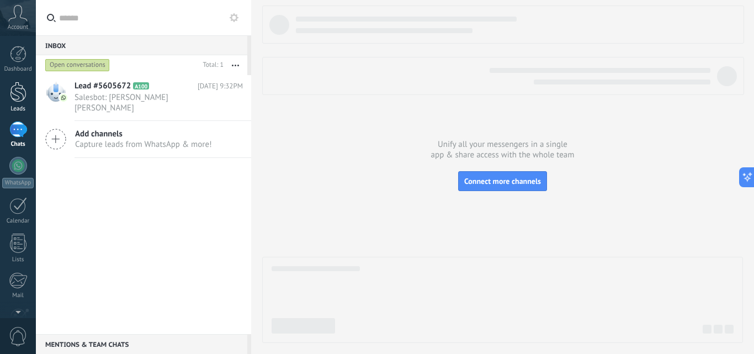
click at [18, 91] on div at bounding box center [18, 92] width 17 height 20
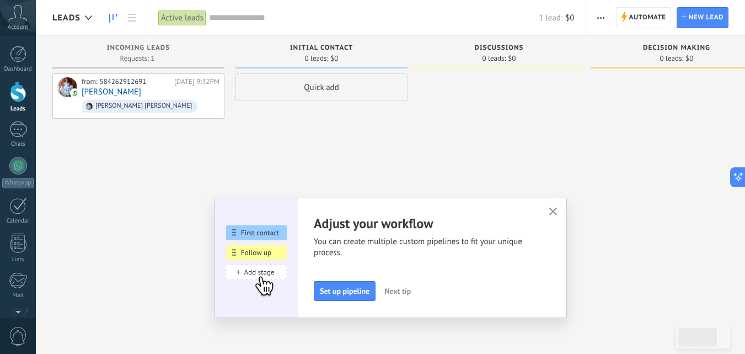
click at [555, 208] on icon "button" at bounding box center [554, 211] width 8 height 8
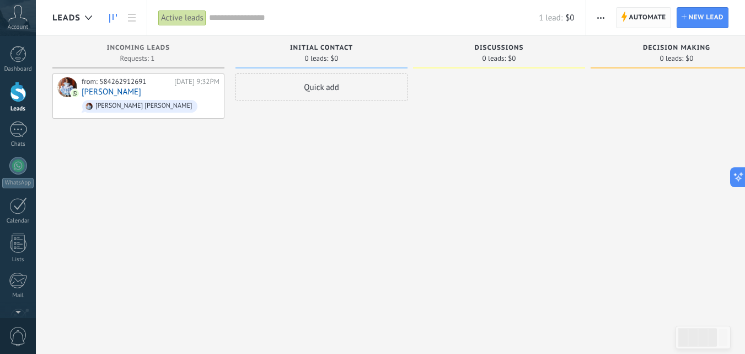
click at [633, 20] on span "Automate" at bounding box center [648, 18] width 37 height 20
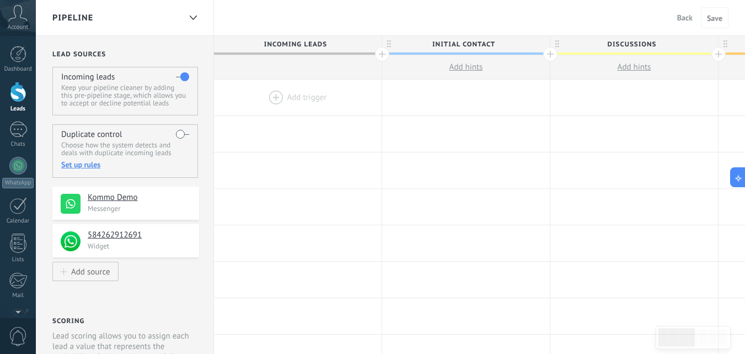
click at [274, 97] on div at bounding box center [298, 97] width 168 height 36
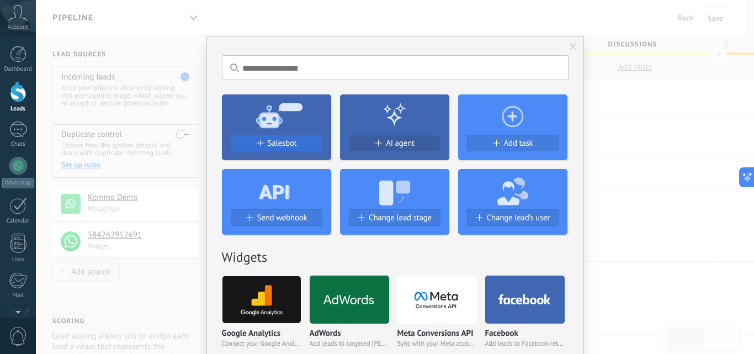
click at [281, 147] on span "Salesbot" at bounding box center [282, 142] width 29 height 9
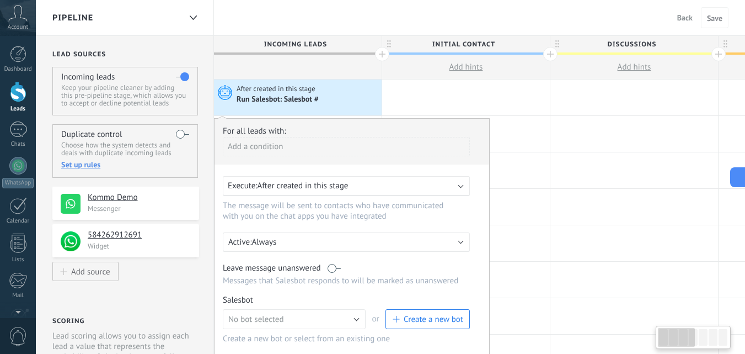
click at [421, 317] on span "Create a new bot" at bounding box center [434, 319] width 60 height 10
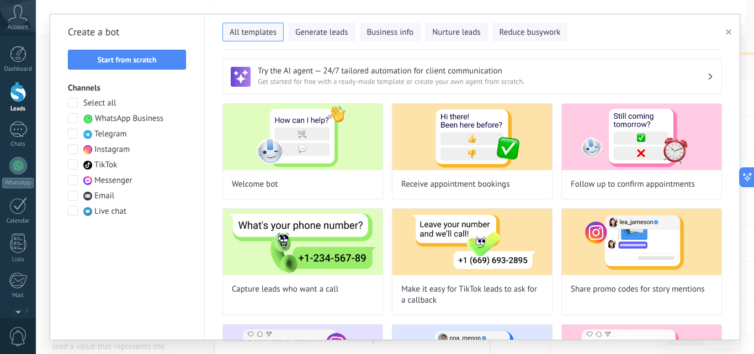
click at [725, 31] on button "button" at bounding box center [730, 31] width 18 height 13
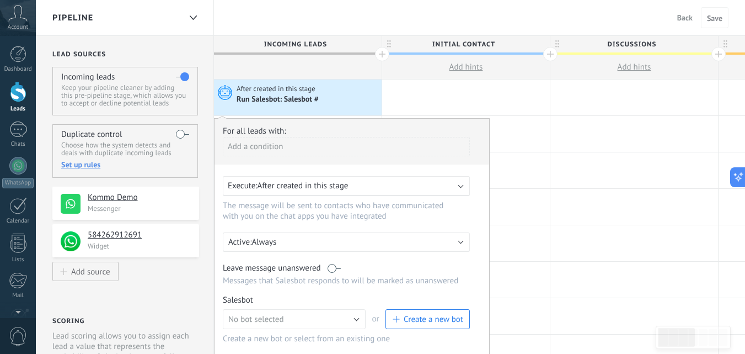
click at [451, 186] on div "Execute: After created in this stage" at bounding box center [342, 185] width 228 height 10
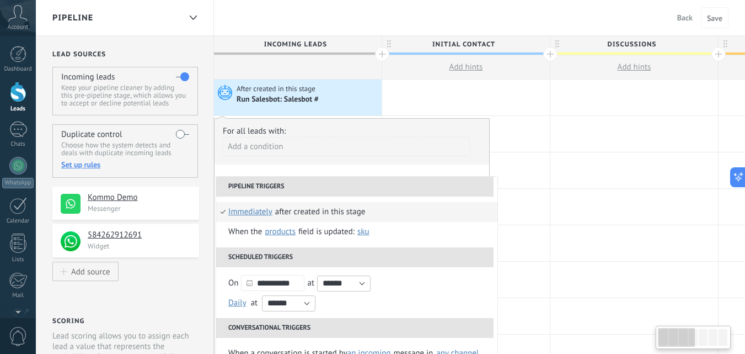
click at [431, 154] on div "Add a condition" at bounding box center [346, 146] width 247 height 19
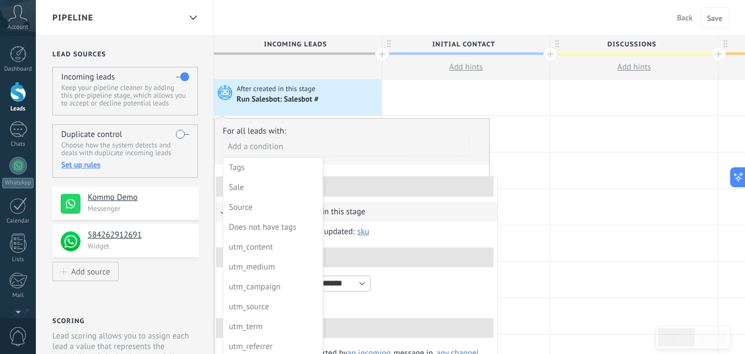
click at [439, 154] on div at bounding box center [352, 262] width 275 height 287
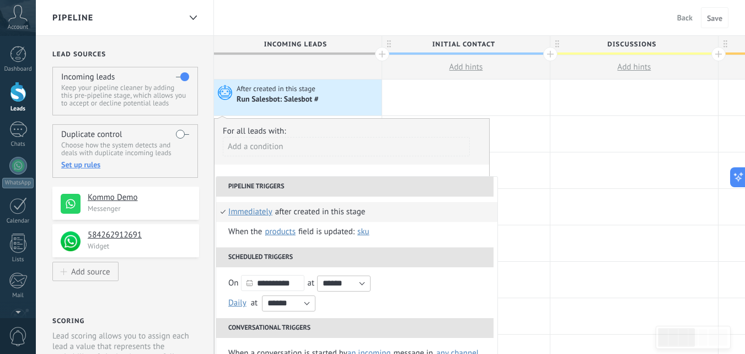
click at [439, 150] on div "Add a condition" at bounding box center [346, 146] width 247 height 19
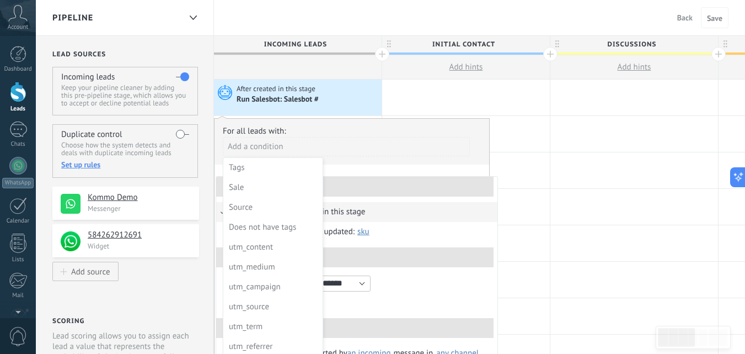
click at [440, 155] on div at bounding box center [352, 262] width 275 height 287
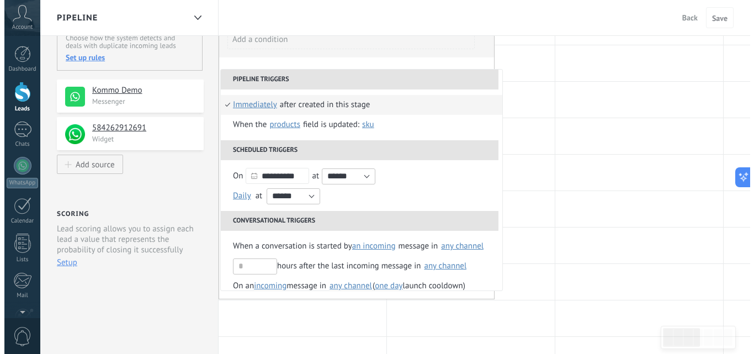
scroll to position [109, 0]
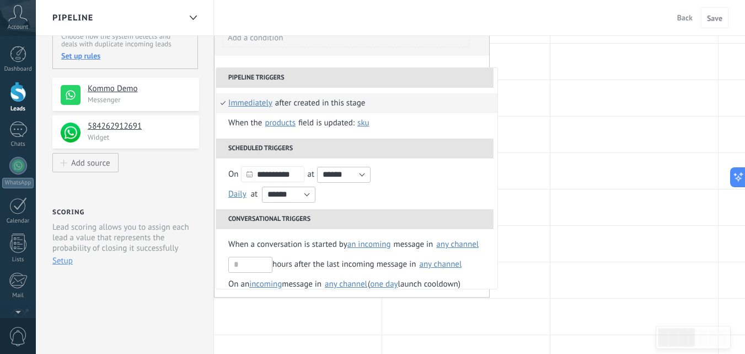
click at [399, 52] on div "Add a condition" at bounding box center [346, 42] width 247 height 28
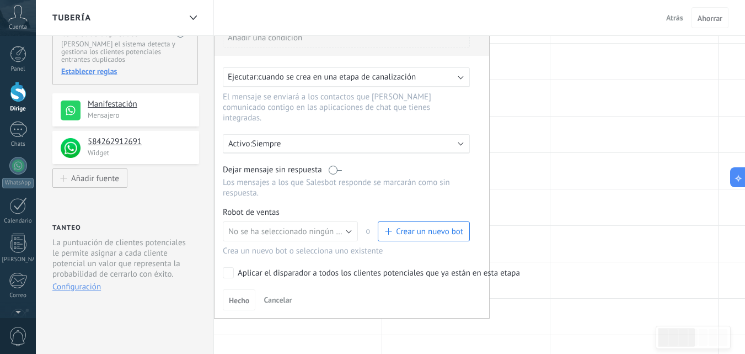
click at [385, 138] on p "Siempre" at bounding box center [348, 143] width 193 height 10
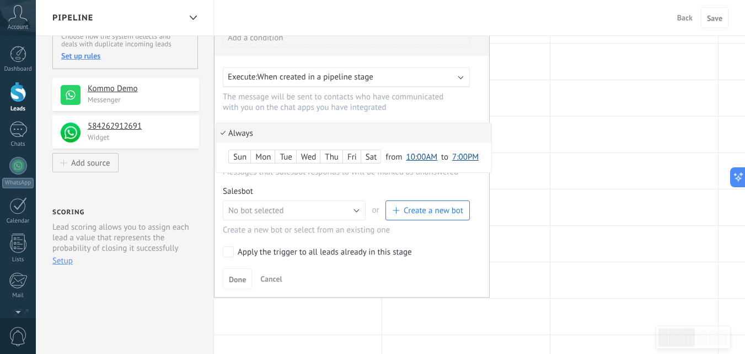
click at [241, 157] on div "Sun" at bounding box center [240, 157] width 22 height 15
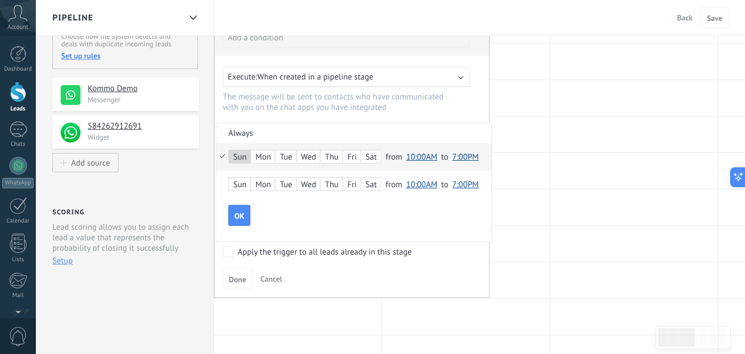
click at [263, 154] on div "Mon" at bounding box center [263, 157] width 24 height 15
click at [290, 155] on div "Tue" at bounding box center [285, 157] width 20 height 15
click at [311, 154] on div "Wed" at bounding box center [308, 157] width 23 height 15
click at [356, 159] on div "Fri" at bounding box center [352, 157] width 18 height 15
click at [339, 159] on div "Thu" at bounding box center [332, 157] width 22 height 15
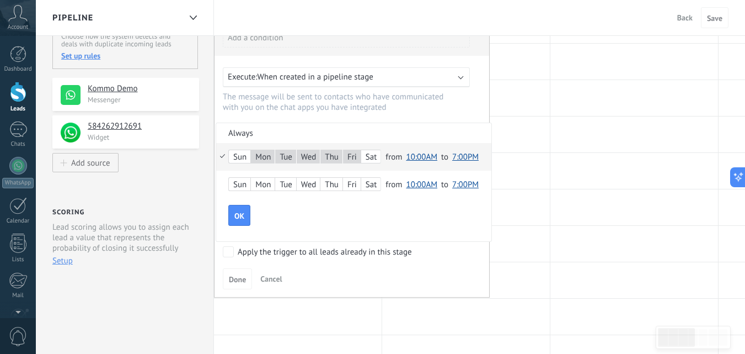
click at [404, 104] on div at bounding box center [352, 153] width 275 height 287
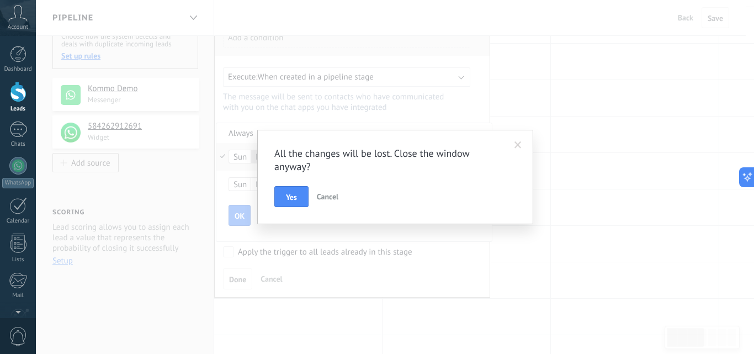
click at [339, 194] on button "Cancel" at bounding box center [327, 196] width 30 height 21
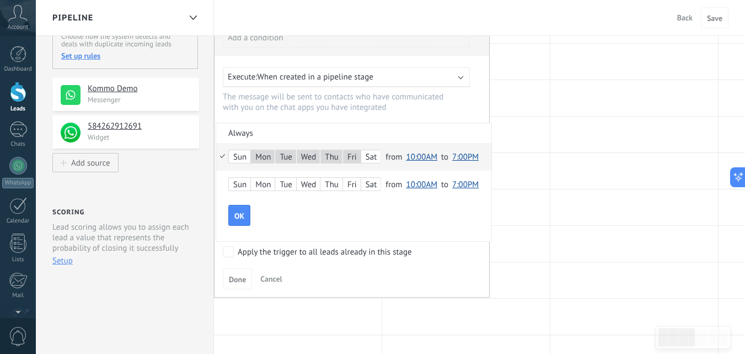
click at [276, 276] on div at bounding box center [352, 153] width 275 height 287
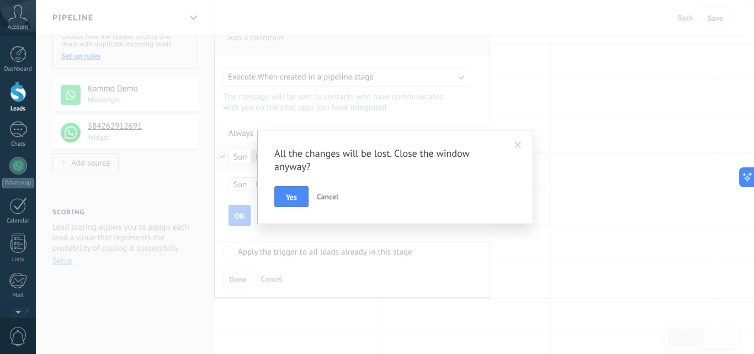
click at [236, 278] on div "All the changes will be lost. Close the window anyway? Yes Cancel" at bounding box center [395, 177] width 718 height 354
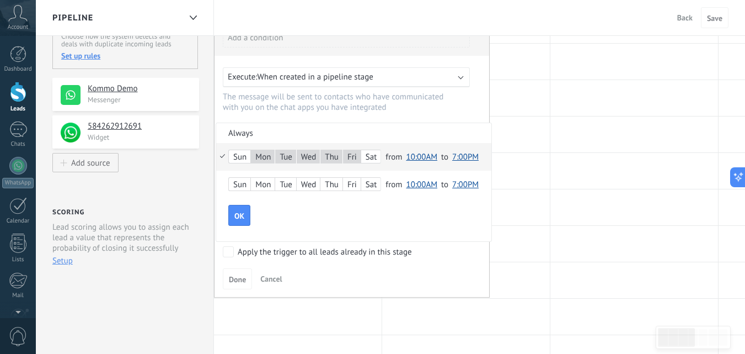
click at [236, 278] on div at bounding box center [352, 153] width 275 height 287
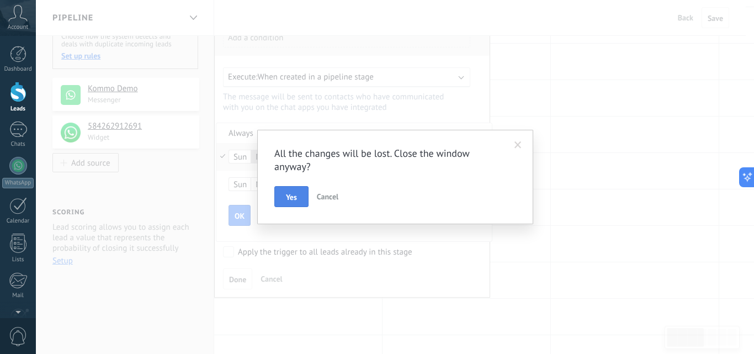
click at [307, 202] on button "Yes" at bounding box center [291, 196] width 34 height 21
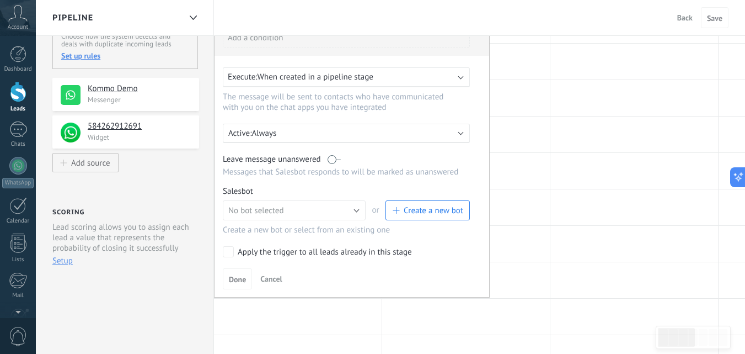
click at [433, 207] on span "Create a new bot" at bounding box center [434, 210] width 60 height 10
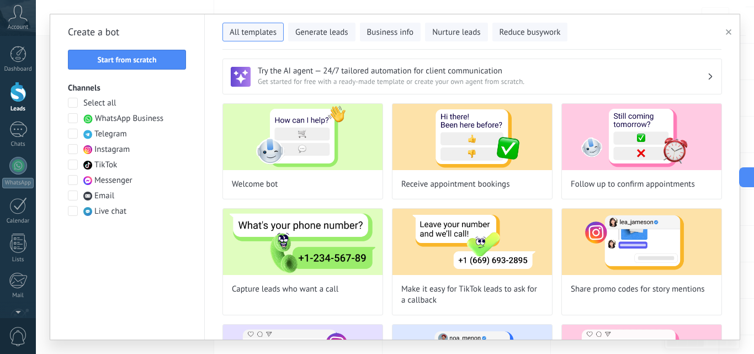
drag, startPoint x: 753, startPoint y: 104, endPoint x: 753, endPoint y: 23, distance: 81.7
click at [753, 23] on div "**********" at bounding box center [395, 177] width 718 height 354
click at [73, 99] on span at bounding box center [73, 103] width 10 height 10
click at [76, 100] on span at bounding box center [73, 103] width 10 height 10
click at [72, 116] on span at bounding box center [73, 118] width 10 height 10
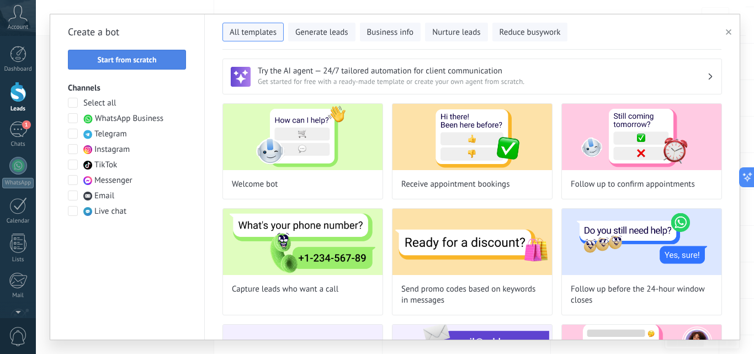
click at [141, 59] on span "Start from scratch" at bounding box center [126, 60] width 59 height 8
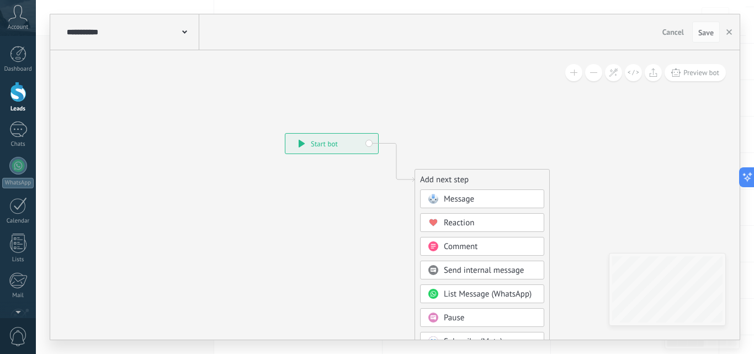
click at [470, 196] on span "Message" at bounding box center [459, 199] width 30 height 10
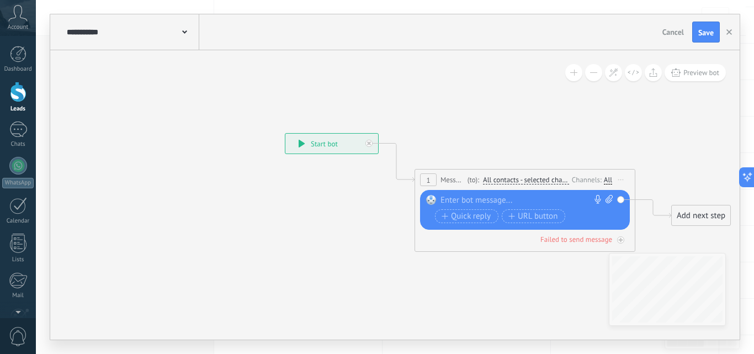
click at [470, 196] on div at bounding box center [522, 200] width 164 height 11
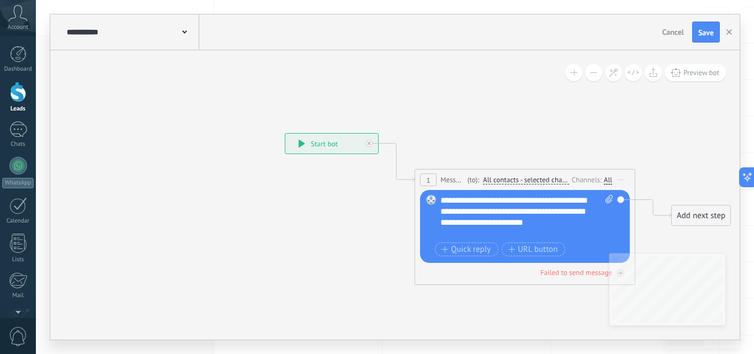
click at [515, 225] on div "**********" at bounding box center [526, 217] width 173 height 44
click at [472, 247] on span "Quick reply" at bounding box center [465, 249] width 49 height 9
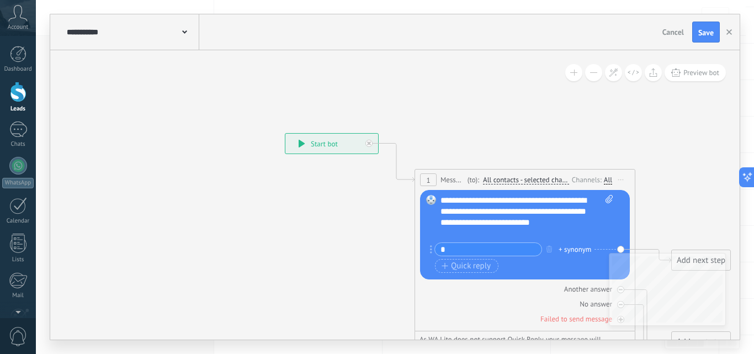
type input "*"
click at [472, 267] on span "Quick reply" at bounding box center [465, 266] width 49 height 9
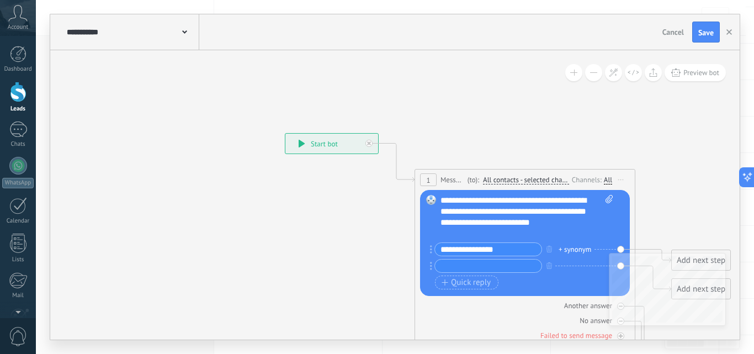
click at [441, 248] on input "**********" at bounding box center [488, 249] width 106 height 13
type input "**********"
click at [445, 260] on input "text" at bounding box center [488, 265] width 106 height 13
type input "**********"
click at [455, 285] on span "Quick reply" at bounding box center [465, 282] width 49 height 9
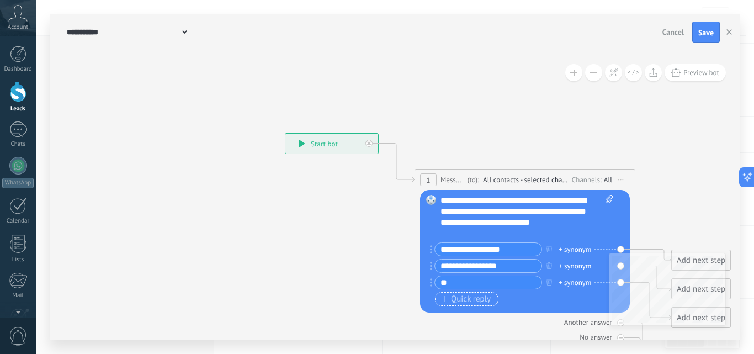
type input "*"
type input "**********"
click at [476, 300] on span "Quick reply" at bounding box center [465, 299] width 49 height 9
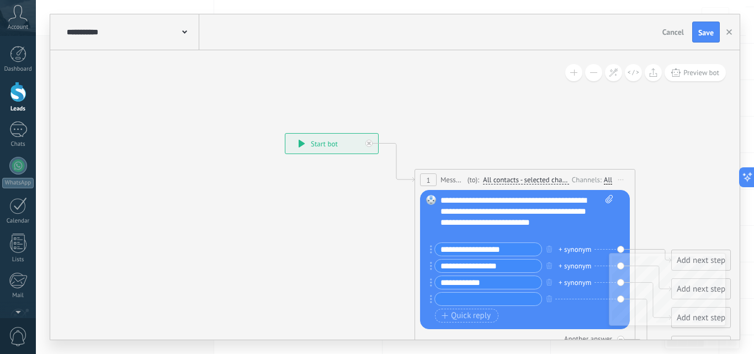
click at [572, 251] on div "+ synonym" at bounding box center [574, 249] width 33 height 11
type input "*"
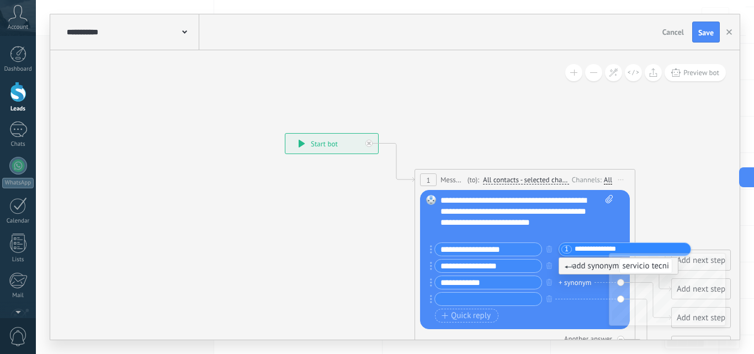
type input "**********"
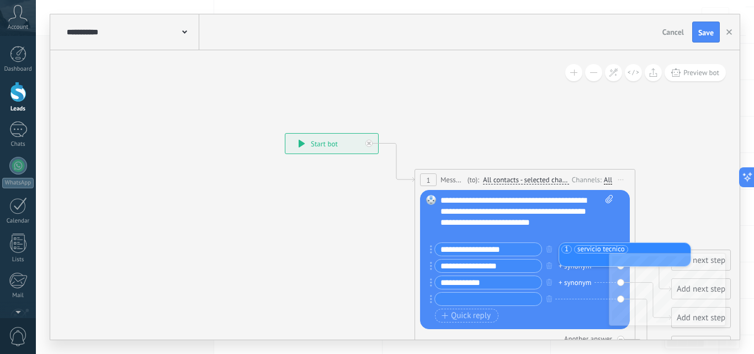
type input "*"
click at [569, 267] on div "+ synonym" at bounding box center [574, 265] width 33 height 11
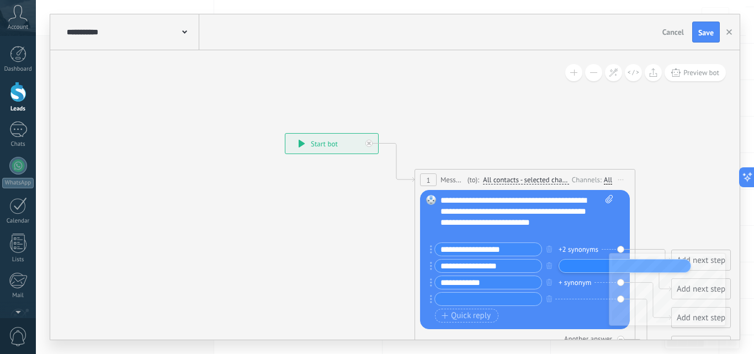
type input "*"
click at [471, 268] on input "**********" at bounding box center [488, 265] width 106 height 13
type input "**********"
click at [573, 267] on div "+1 synonym" at bounding box center [576, 265] width 36 height 11
type input "**********"
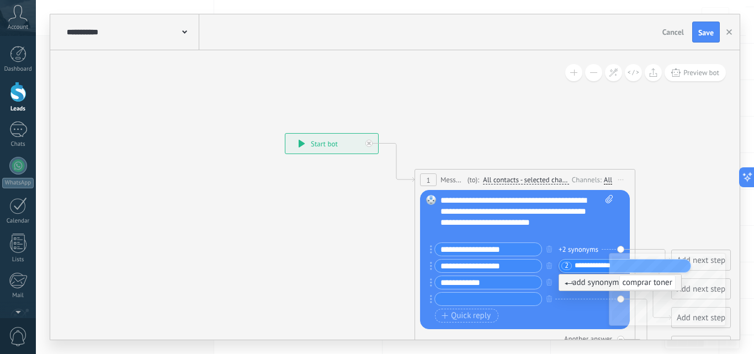
click at [567, 304] on div "+ synonym" at bounding box center [519, 299] width 178 height 14
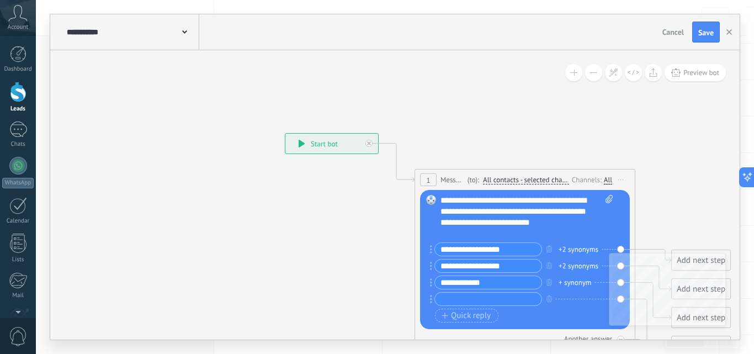
click at [582, 278] on div "+ synonym" at bounding box center [574, 282] width 33 height 11
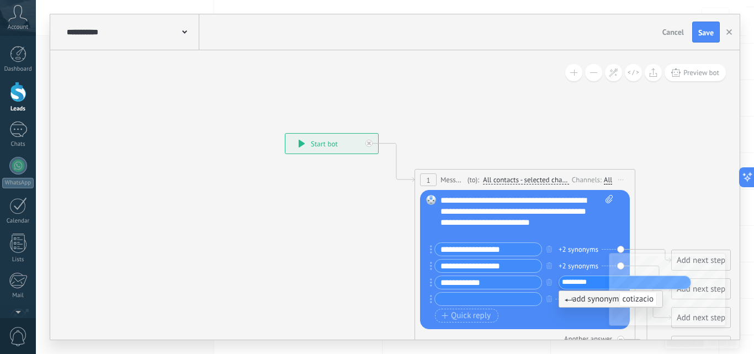
type input "**********"
type input "*"
type input "**********"
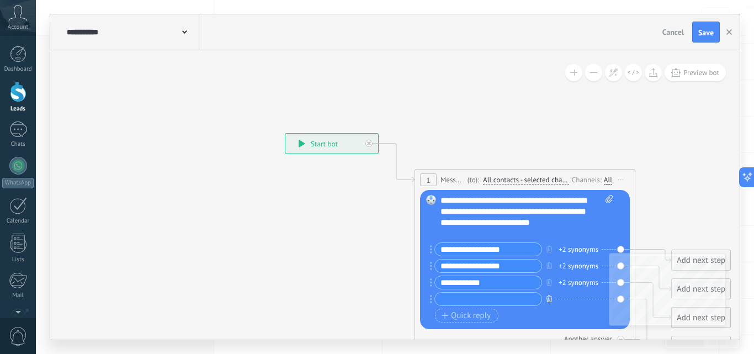
click at [550, 300] on icon "button" at bounding box center [549, 298] width 6 height 7
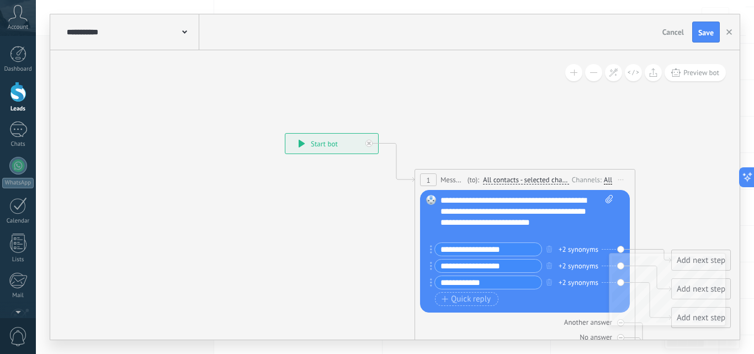
click at [490, 235] on div "**********" at bounding box center [526, 217] width 173 height 44
click at [642, 154] on icon at bounding box center [508, 281] width 998 height 849
click at [664, 181] on icon at bounding box center [508, 281] width 998 height 849
drag, startPoint x: 681, startPoint y: 150, endPoint x: 648, endPoint y: 67, distance: 88.6
click at [648, 67] on div "**********" at bounding box center [394, 194] width 689 height 289
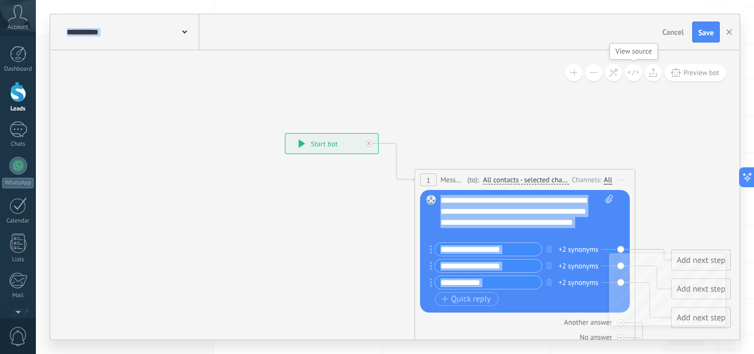
click at [639, 71] on button at bounding box center [633, 72] width 17 height 17
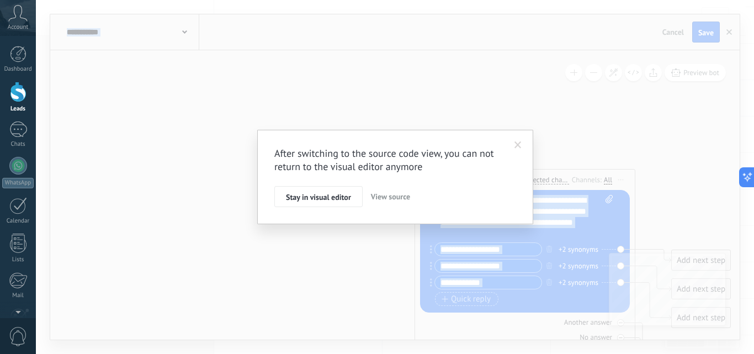
click at [523, 141] on span at bounding box center [518, 145] width 18 height 19
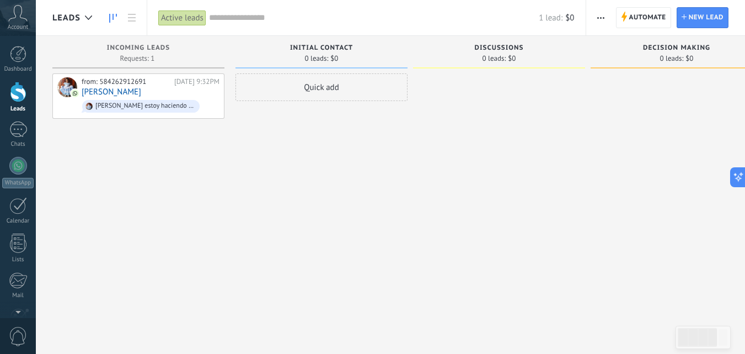
drag, startPoint x: 617, startPoint y: 113, endPoint x: 355, endPoint y: 97, distance: 263.1
click at [625, 87] on div at bounding box center [677, 178] width 172 height 210
click at [296, 81] on div "Quick add" at bounding box center [322, 87] width 172 height 28
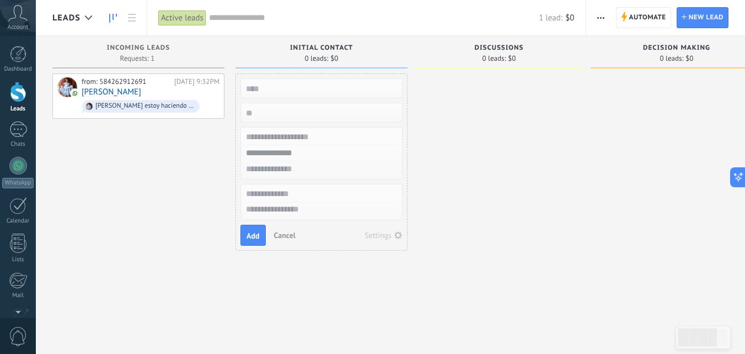
click at [199, 179] on div "from: 584262912691 Today 9:32PM Ashley Noemí Ahorita estoy haciendo una tarea d…" at bounding box center [138, 178] width 172 height 210
click at [194, 142] on div "from: 584262912691 Today 9:32PM Ashley Noemí Ahorita estoy haciendo una tarea d…" at bounding box center [138, 178] width 172 height 210
click at [651, 15] on span "Automate" at bounding box center [648, 18] width 37 height 20
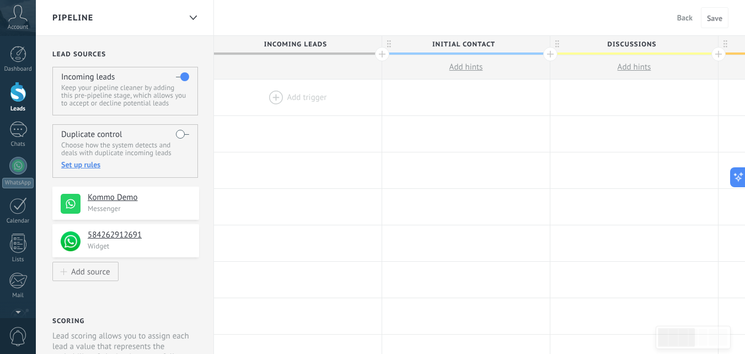
click at [280, 89] on div at bounding box center [298, 97] width 168 height 36
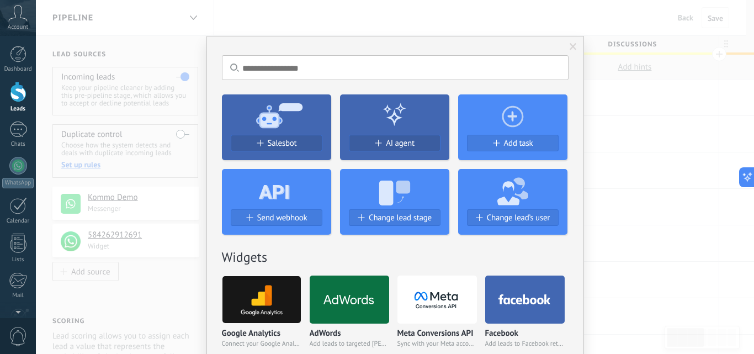
click at [280, 121] on use at bounding box center [279, 115] width 46 height 25
click at [276, 143] on span "Salesbot" at bounding box center [282, 142] width 29 height 9
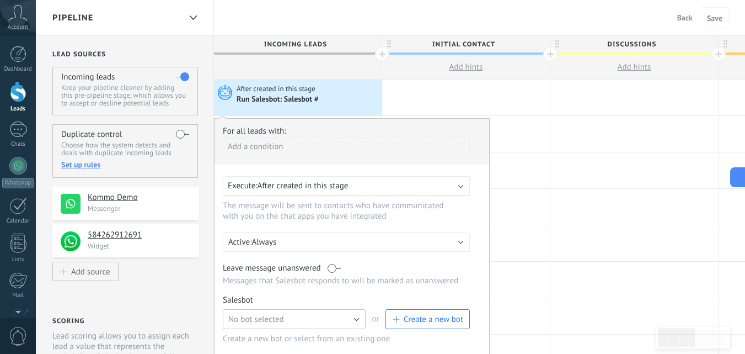
click at [354, 319] on button "No bot selected" at bounding box center [294, 319] width 143 height 20
click at [265, 296] on span "Welcome bot" at bounding box center [289, 299] width 146 height 10
click at [344, 322] on button "Welcome bot" at bounding box center [294, 319] width 143 height 20
click at [291, 281] on span "No bot selected" at bounding box center [289, 280] width 146 height 10
click at [420, 312] on button "Create a new bot" at bounding box center [428, 319] width 84 height 20
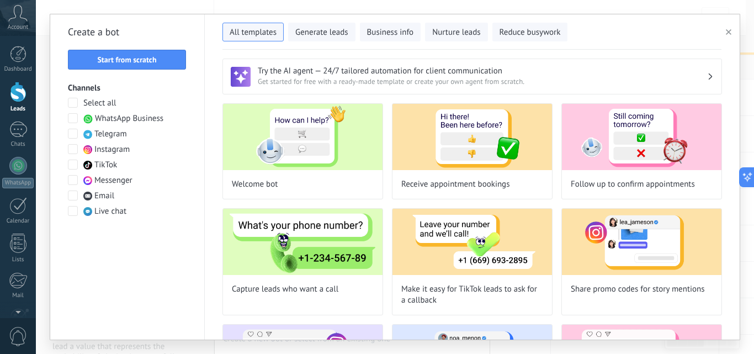
click at [72, 115] on span at bounding box center [73, 118] width 10 height 10
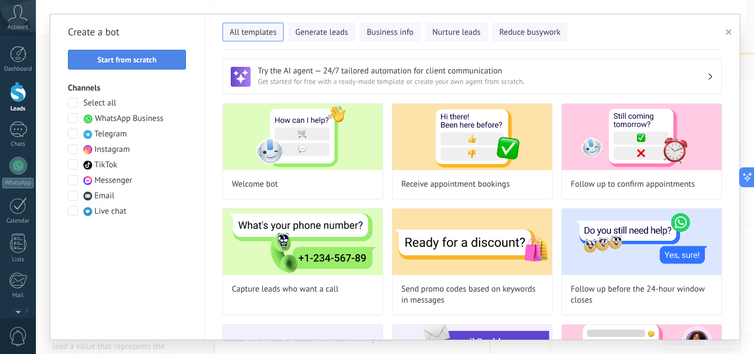
click at [123, 52] on button "Start from scratch" at bounding box center [127, 60] width 118 height 20
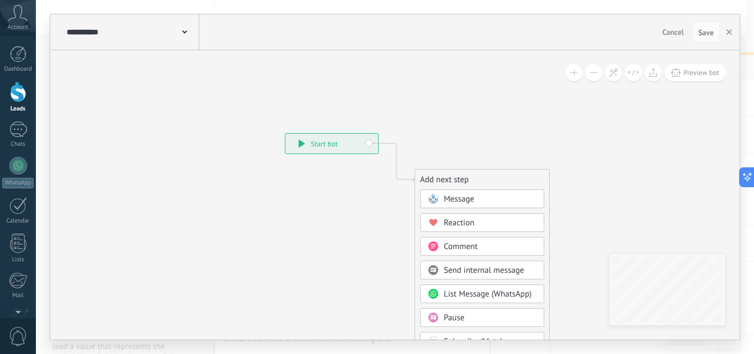
click at [457, 196] on span "Message" at bounding box center [459, 199] width 30 height 10
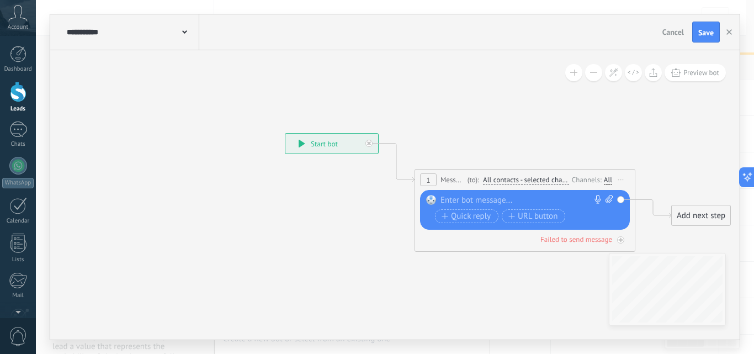
click at [519, 87] on icon at bounding box center [508, 185] width 998 height 656
drag, startPoint x: 663, startPoint y: 127, endPoint x: 538, endPoint y: 122, distance: 125.3
click at [538, 122] on icon at bounding box center [508, 185] width 998 height 656
drag, startPoint x: 538, startPoint y: 122, endPoint x: 432, endPoint y: 112, distance: 106.5
click at [432, 112] on icon at bounding box center [508, 185] width 998 height 656
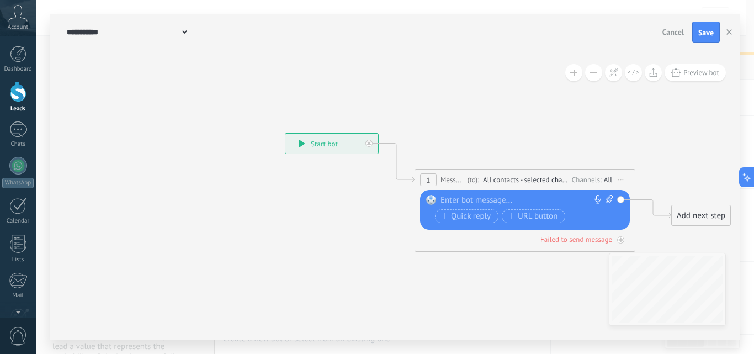
click at [680, 150] on icon at bounding box center [508, 185] width 998 height 656
click at [611, 146] on icon at bounding box center [508, 185] width 998 height 656
click at [473, 201] on div at bounding box center [522, 200] width 164 height 11
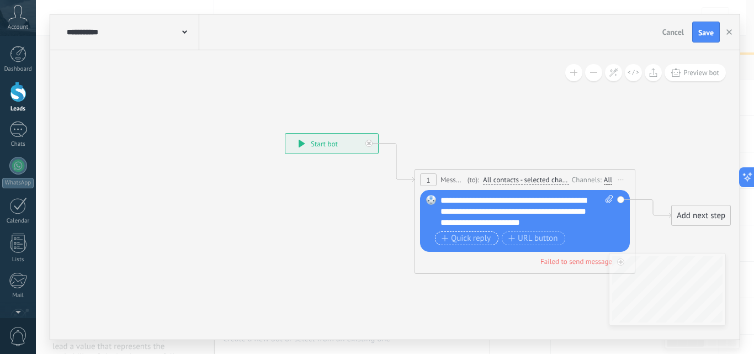
click at [467, 239] on span "Quick reply" at bounding box center [465, 238] width 49 height 9
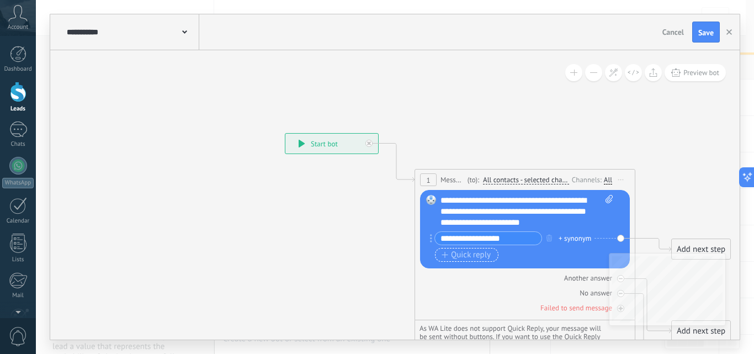
type input "**********"
click at [463, 254] on span "Quick reply" at bounding box center [465, 255] width 49 height 9
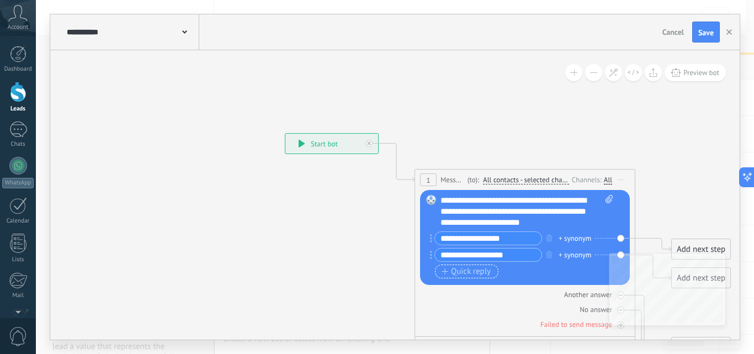
type input "**********"
click at [463, 269] on span "Quick reply" at bounding box center [465, 271] width 49 height 9
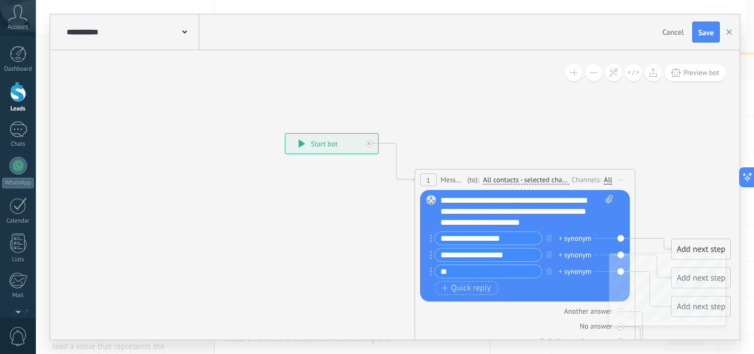
type input "*"
click at [518, 257] on input "**********" at bounding box center [488, 254] width 106 height 13
type input "**********"
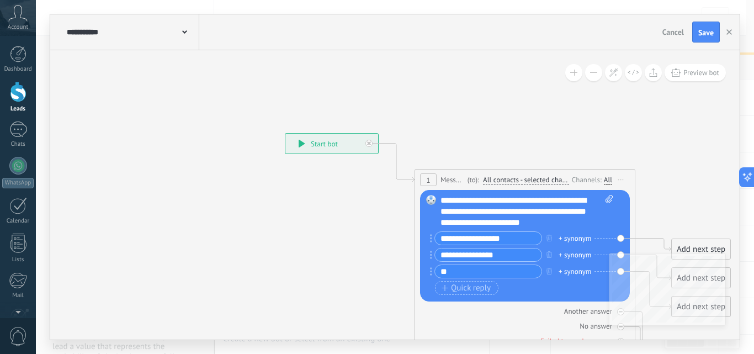
click at [494, 270] on input "*" at bounding box center [488, 271] width 106 height 13
type input "*"
type input "**********"
drag, startPoint x: 648, startPoint y: 195, endPoint x: 639, endPoint y: 194, distance: 8.9
click at [639, 194] on icon at bounding box center [508, 268] width 998 height 822
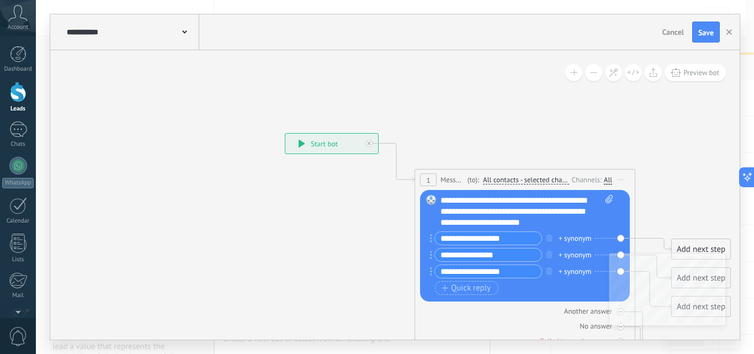
click at [585, 237] on div "+ synonym" at bounding box center [574, 238] width 33 height 11
type input "*"
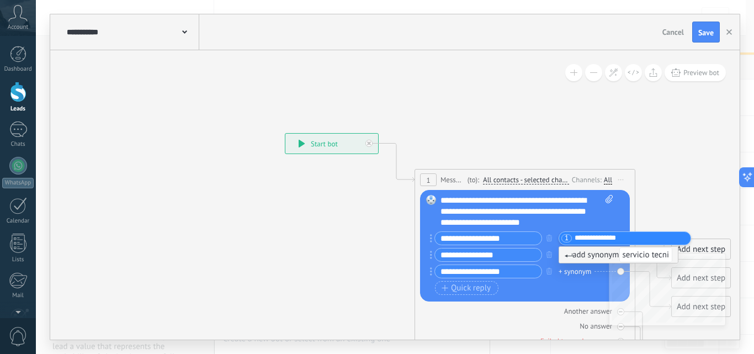
type input "**********"
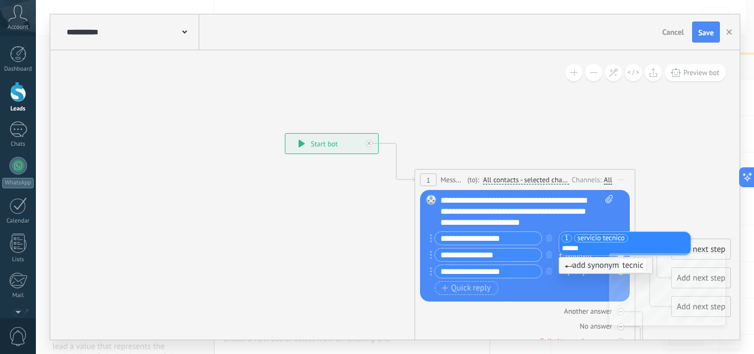
type input "*******"
click at [580, 264] on div "**********" at bounding box center [524, 256] width 178 height 50
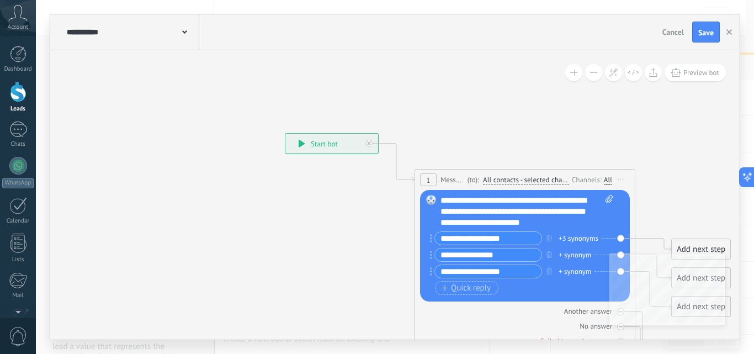
click at [580, 254] on div "+ synonym" at bounding box center [574, 254] width 33 height 11
type input "*"
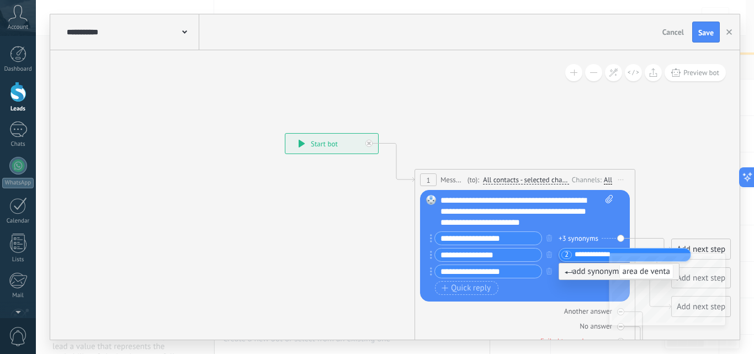
type input "**********"
type input "******"
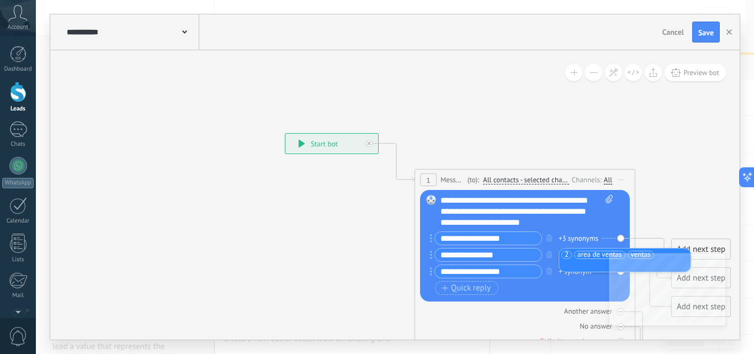
click at [563, 278] on div "**********" at bounding box center [519, 271] width 178 height 14
click at [575, 268] on div "+ synonym" at bounding box center [574, 271] width 33 height 11
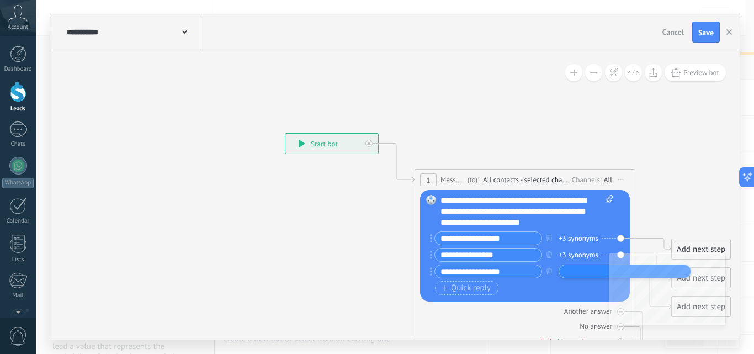
type input "*"
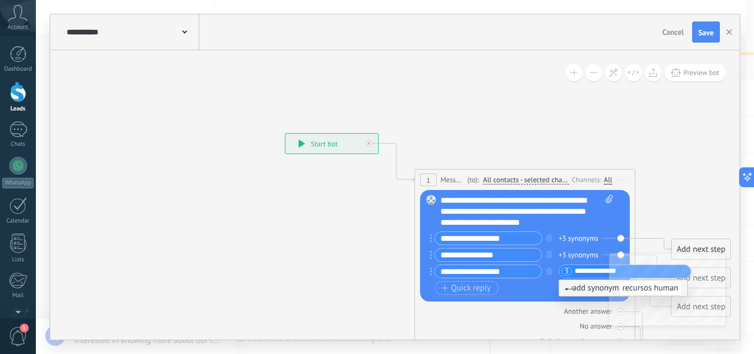
type input "**********"
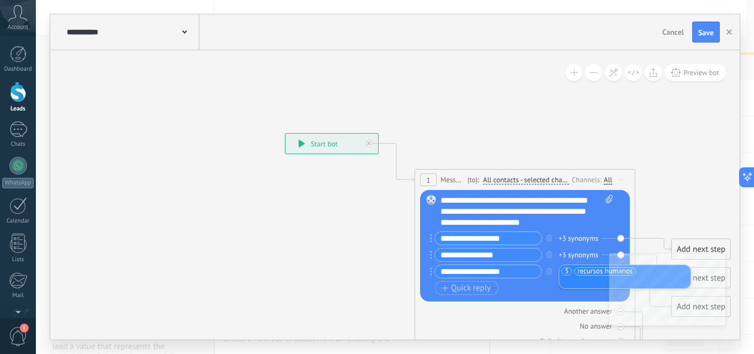
click at [530, 286] on div "Quick reply URL button" at bounding box center [524, 288] width 178 height 14
click at [619, 238] on div "Replace Remove Convert to voice message Drag the image here to attach it. Add i…" at bounding box center [525, 245] width 210 height 111
click at [691, 252] on div "Add next step" at bounding box center [701, 249] width 58 height 18
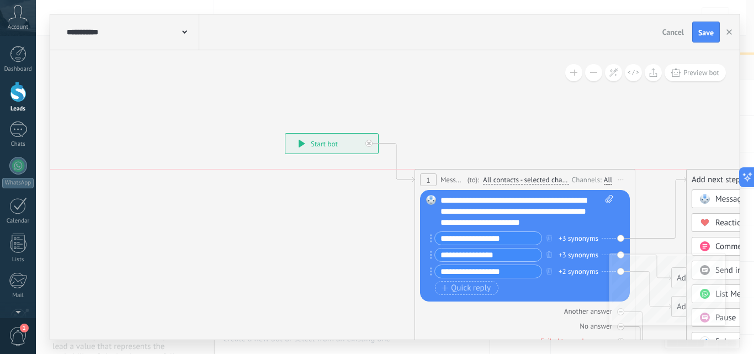
click at [706, 182] on div "Add next step" at bounding box center [753, 179] width 134 height 18
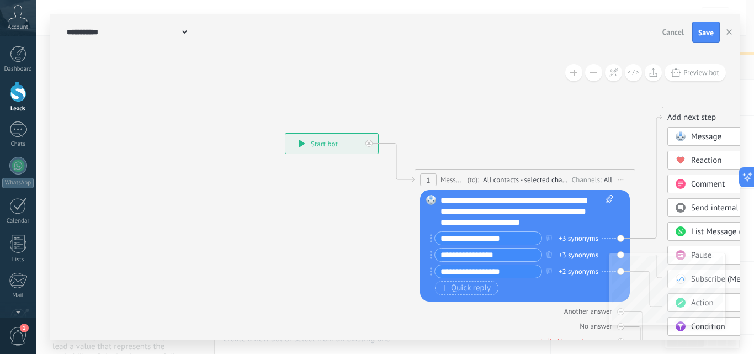
click at [682, 117] on div "Add next step" at bounding box center [729, 117] width 134 height 18
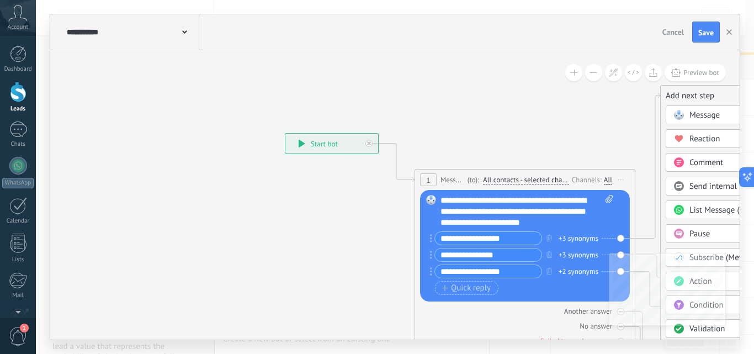
click at [679, 95] on div "Add next step" at bounding box center [727, 96] width 134 height 18
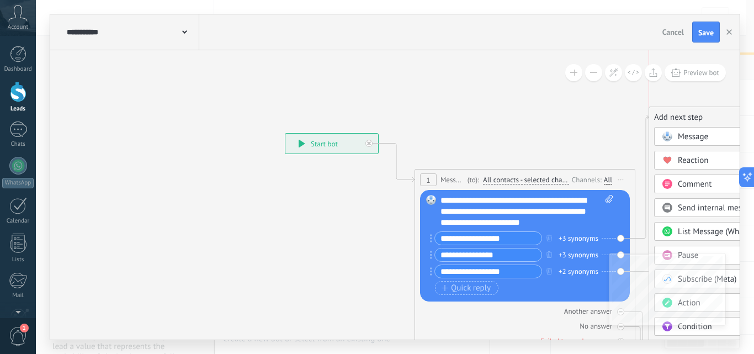
click at [664, 117] on div "Add next step" at bounding box center [716, 117] width 134 height 18
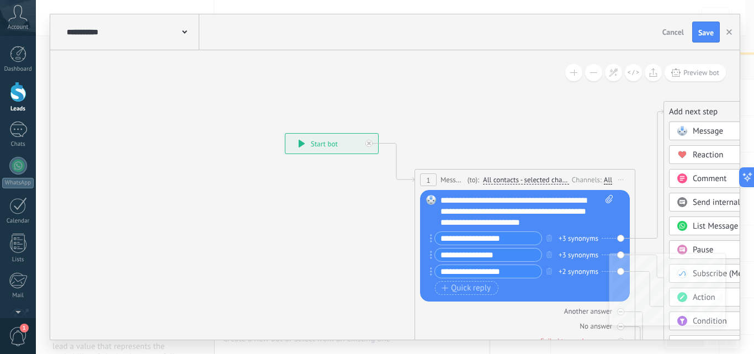
click at [679, 111] on div "Add next step" at bounding box center [731, 112] width 134 height 18
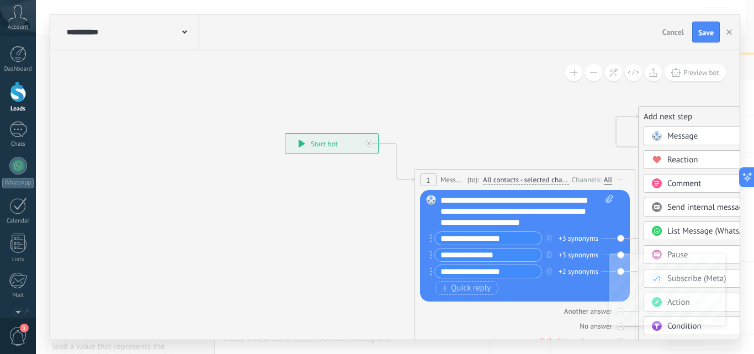
drag, startPoint x: 653, startPoint y: 116, endPoint x: 664, endPoint y: 105, distance: 16.0
click at [285, 133] on div "**********" at bounding box center [285, 133] width 0 height 0
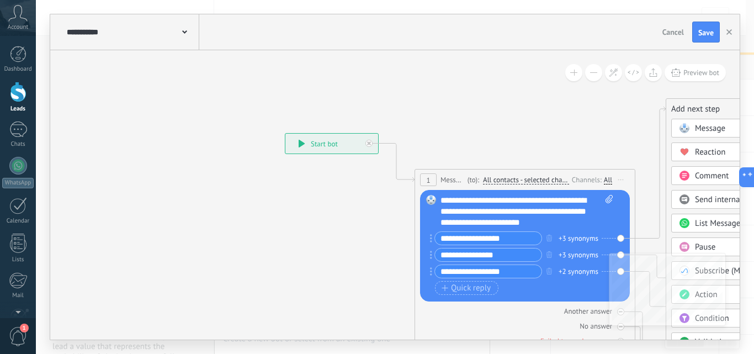
click at [682, 109] on div "Add next step" at bounding box center [733, 109] width 134 height 18
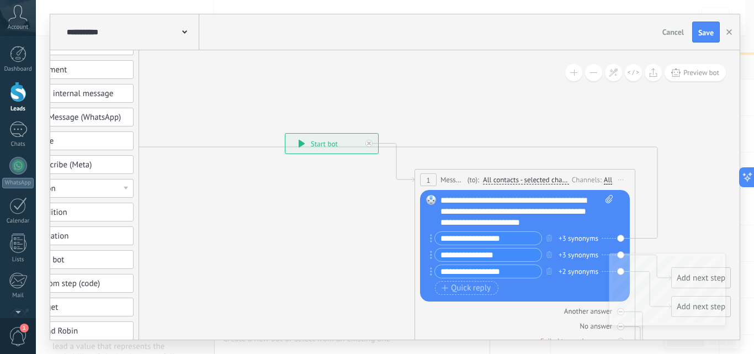
click at [18, 17] on icon at bounding box center [17, 13] width 19 height 17
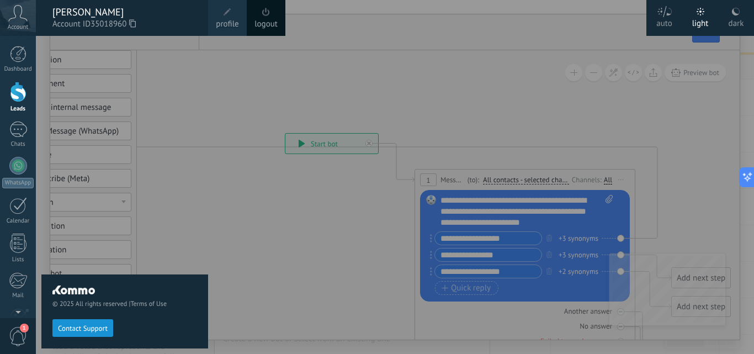
click at [18, 17] on icon at bounding box center [17, 13] width 19 height 17
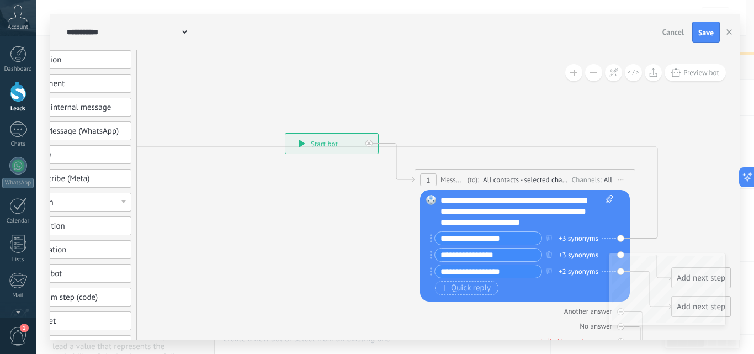
click at [18, 17] on icon at bounding box center [17, 13] width 19 height 17
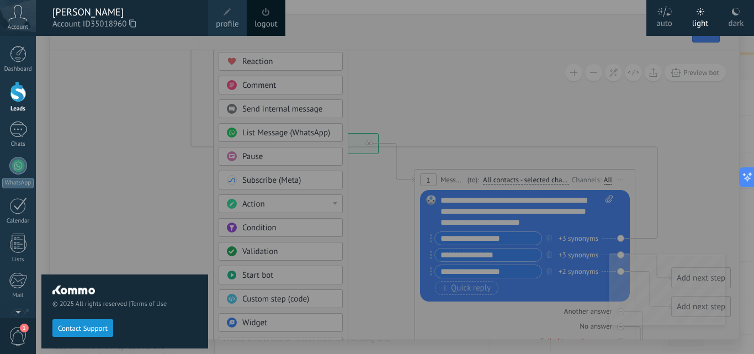
click at [229, 18] on span "profile" at bounding box center [227, 24] width 23 height 12
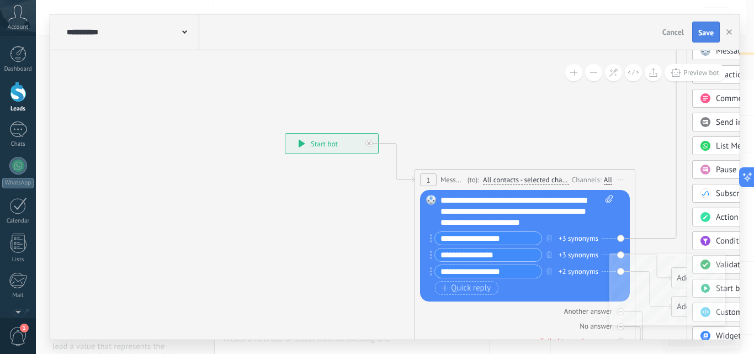
click at [702, 31] on span "Save" at bounding box center [705, 33] width 15 height 8
click at [705, 31] on span "Save" at bounding box center [705, 33] width 15 height 8
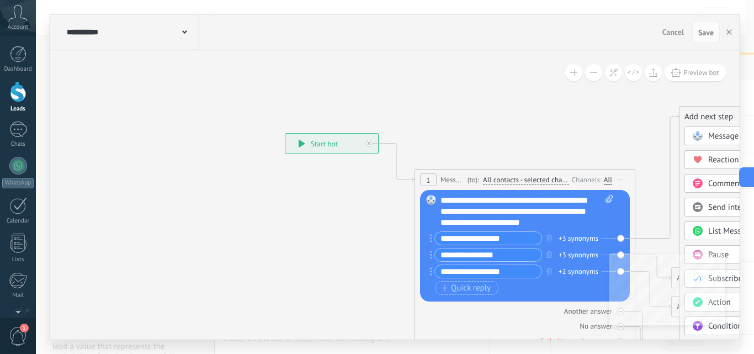
click at [695, 116] on div "Add next step" at bounding box center [746, 117] width 134 height 18
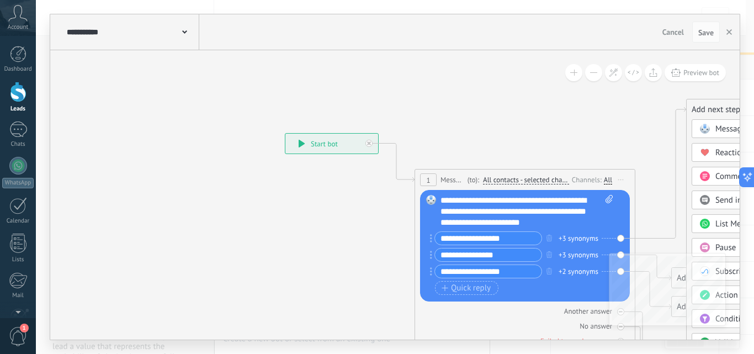
click at [702, 109] on div "Add next step" at bounding box center [753, 109] width 134 height 18
click at [699, 111] on div "Add next step" at bounding box center [749, 111] width 134 height 18
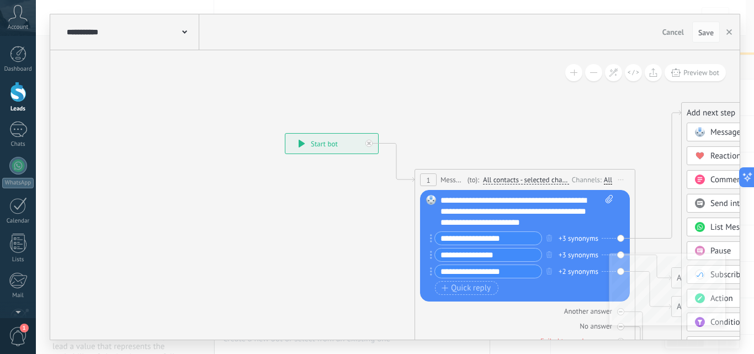
click at [698, 111] on div "Add next step" at bounding box center [748, 113] width 134 height 18
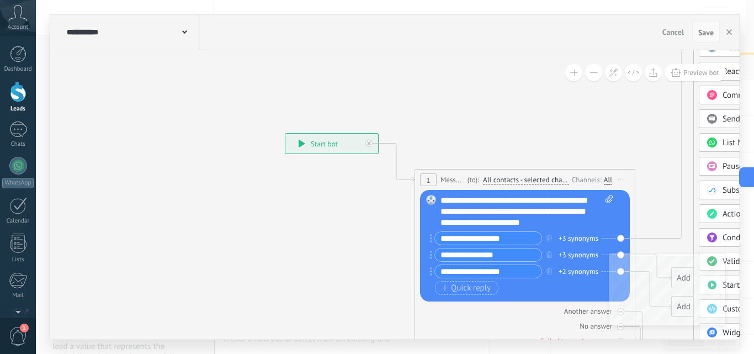
click at [710, 29] on span "Save" at bounding box center [705, 33] width 15 height 8
click at [706, 33] on span "Save" at bounding box center [705, 33] width 15 height 8
click at [707, 31] on span "Save" at bounding box center [705, 33] width 15 height 8
click at [707, 33] on span "Save" at bounding box center [705, 33] width 15 height 8
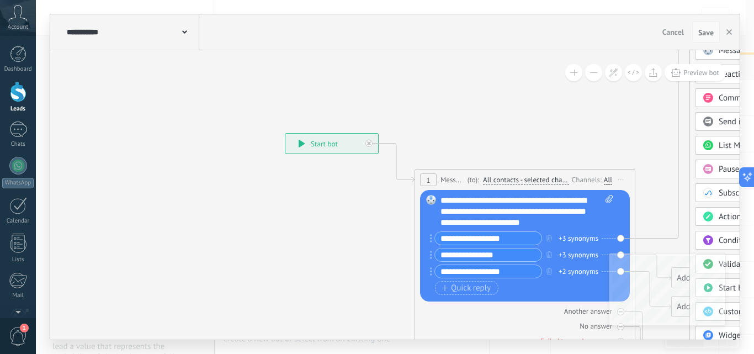
click at [706, 31] on span "Save" at bounding box center [705, 33] width 15 height 8
click at [703, 31] on span "Save" at bounding box center [705, 33] width 15 height 8
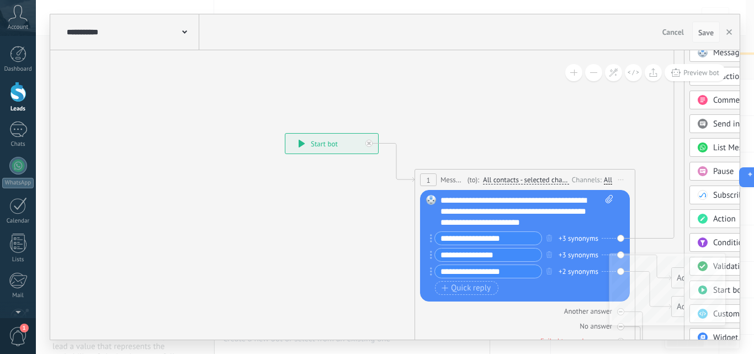
click at [699, 29] on span "Save" at bounding box center [705, 33] width 15 height 8
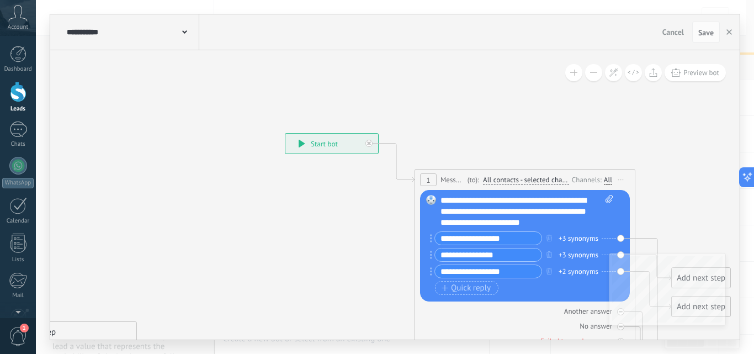
click at [19, 332] on span "1" at bounding box center [18, 336] width 19 height 19
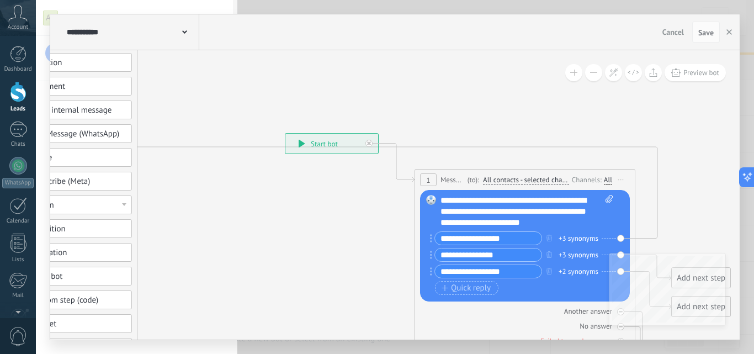
click at [18, 19] on icon at bounding box center [17, 13] width 19 height 17
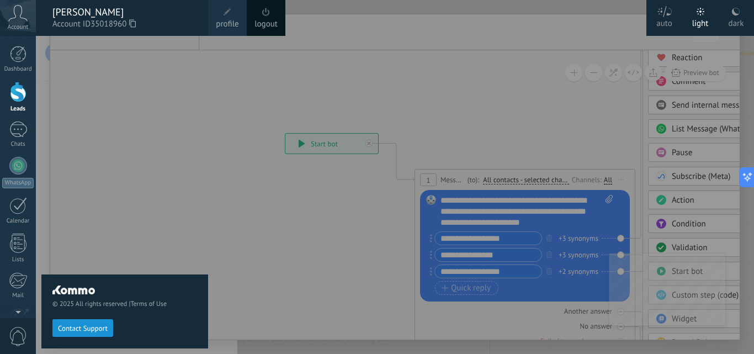
click at [658, 14] on use at bounding box center [664, 11] width 14 height 11
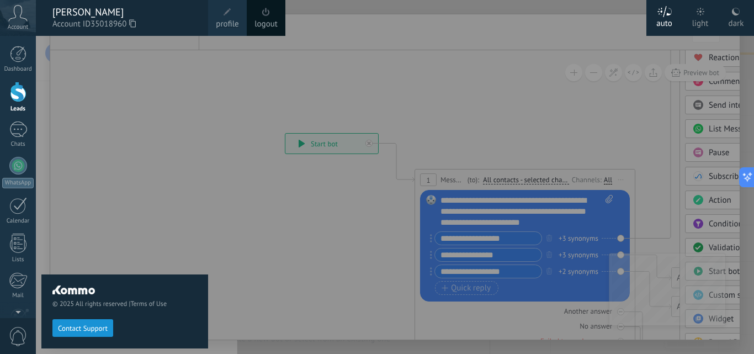
click at [697, 15] on icon at bounding box center [700, 12] width 8 height 8
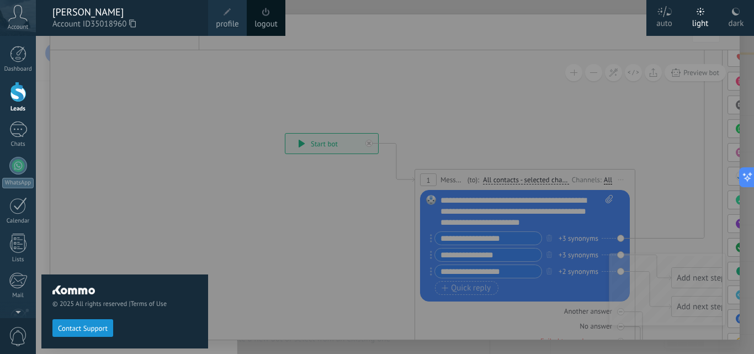
click at [738, 14] on use at bounding box center [736, 12] width 8 height 8
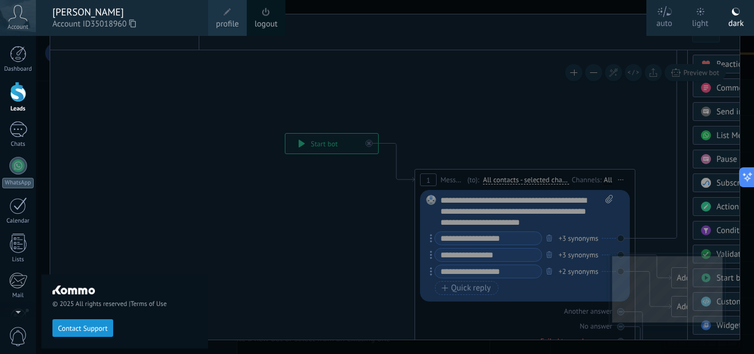
click at [702, 20] on div "light" at bounding box center [700, 21] width 17 height 29
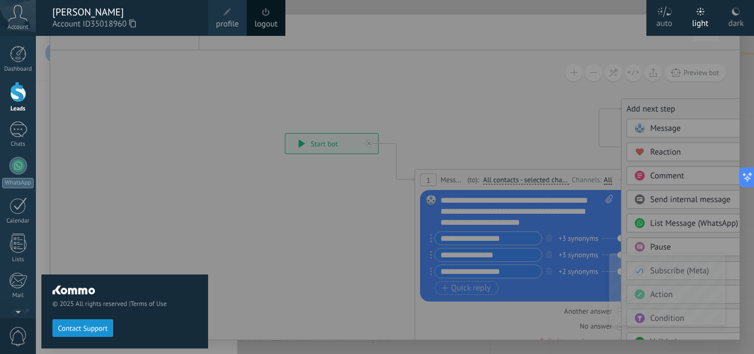
click at [637, 109] on div at bounding box center [413, 177] width 754 height 354
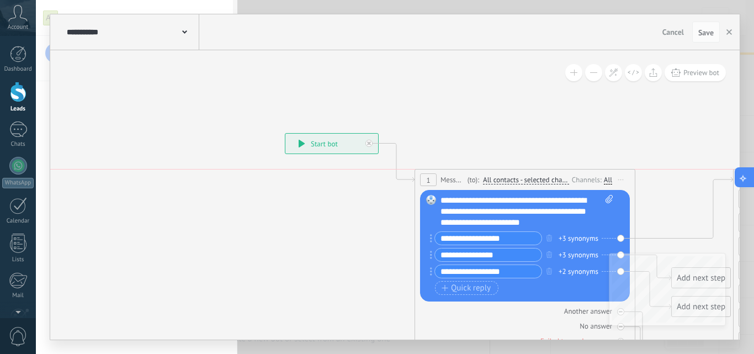
click at [749, 178] on button at bounding box center [744, 177] width 20 height 20
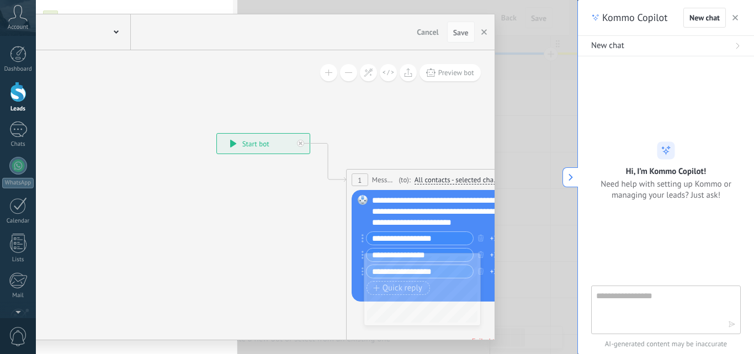
click at [634, 42] on div "New chat" at bounding box center [666, 45] width 150 height 11
click at [733, 19] on icon "button" at bounding box center [735, 18] width 6 height 6
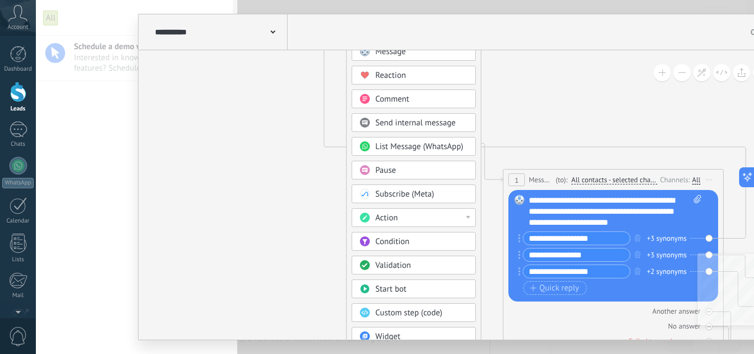
click at [274, 33] on use at bounding box center [272, 31] width 5 height 3
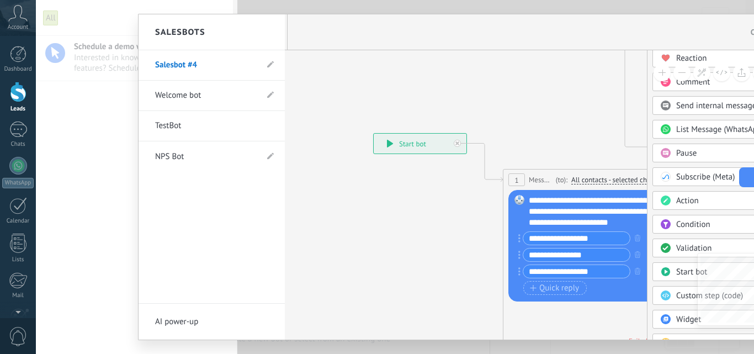
click at [578, 15] on div at bounding box center [482, 176] width 689 height 325
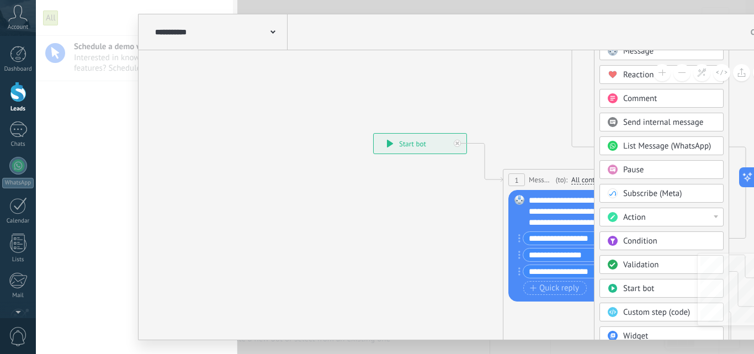
drag, startPoint x: 521, startPoint y: 31, endPoint x: 466, endPoint y: 33, distance: 55.2
click at [466, 33] on div "**********" at bounding box center [482, 32] width 689 height 36
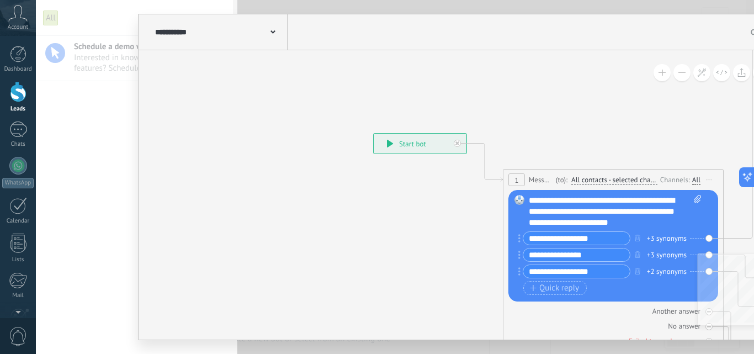
click at [667, 34] on div "**********" at bounding box center [482, 32] width 689 height 36
drag, startPoint x: 666, startPoint y: 34, endPoint x: 621, endPoint y: 32, distance: 44.7
click at [621, 32] on div "**********" at bounding box center [482, 32] width 689 height 36
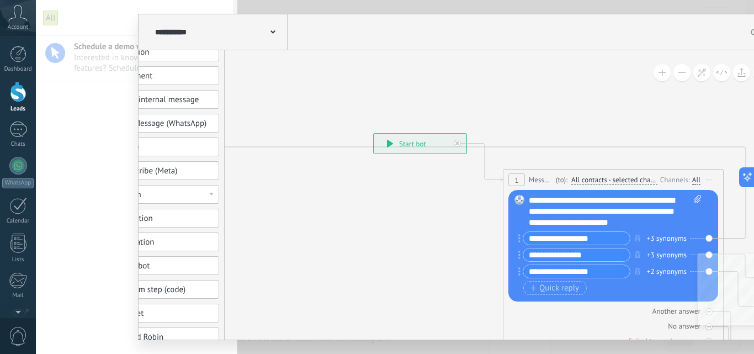
click at [17, 9] on icon at bounding box center [17, 13] width 19 height 17
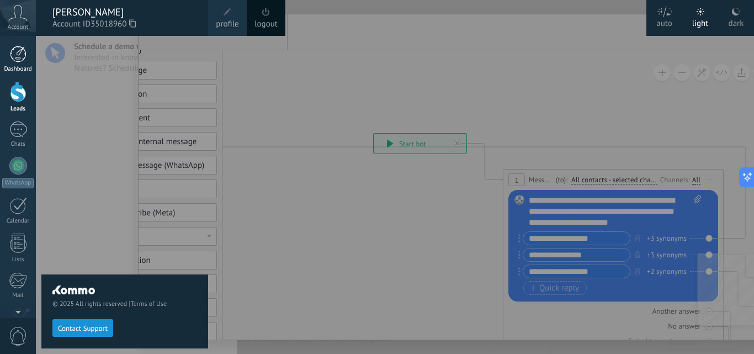
click at [15, 51] on div at bounding box center [18, 54] width 17 height 17
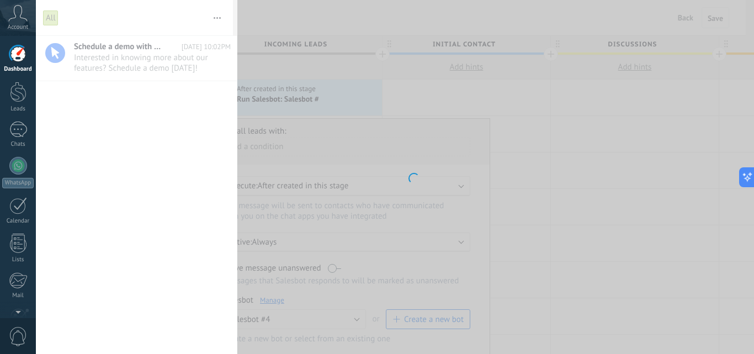
click at [15, 51] on div at bounding box center [18, 54] width 17 height 17
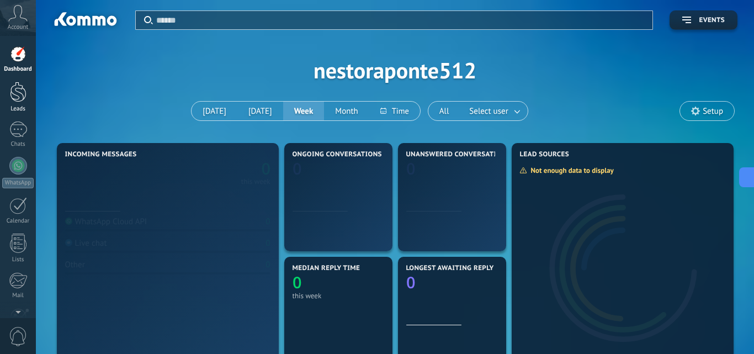
click at [15, 94] on div at bounding box center [18, 92] width 17 height 20
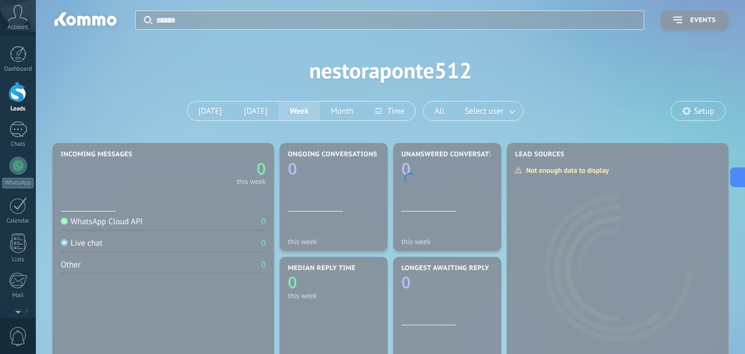
click at [17, 17] on icon at bounding box center [17, 13] width 19 height 17
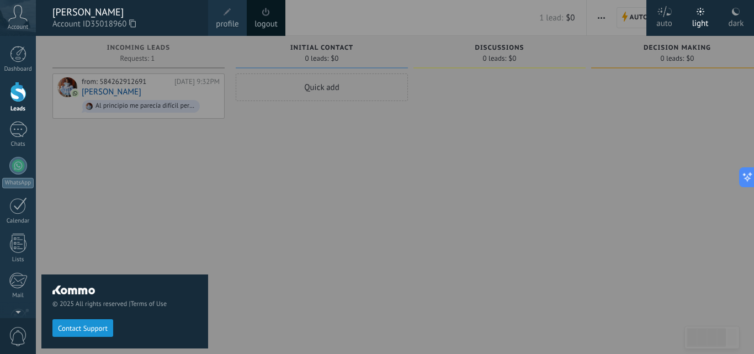
click at [17, 17] on icon at bounding box center [17, 13] width 19 height 17
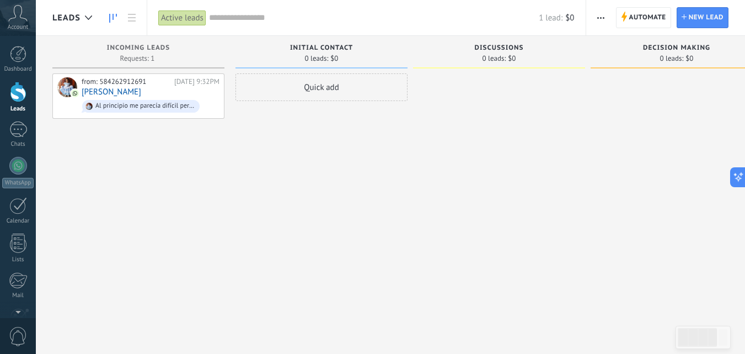
click at [17, 17] on icon at bounding box center [17, 13] width 19 height 17
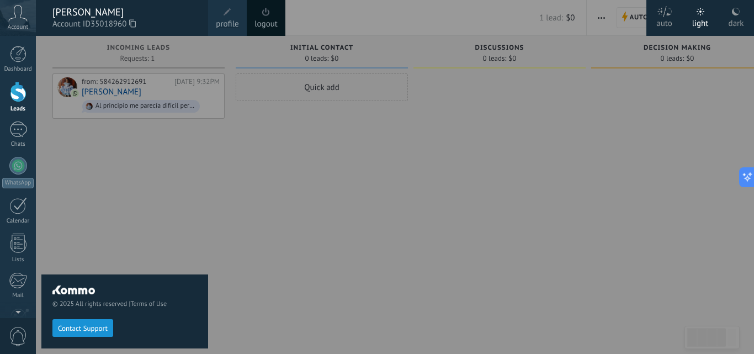
click at [136, 20] on icon at bounding box center [132, 23] width 7 height 8
click at [441, 152] on div at bounding box center [413, 177] width 754 height 354
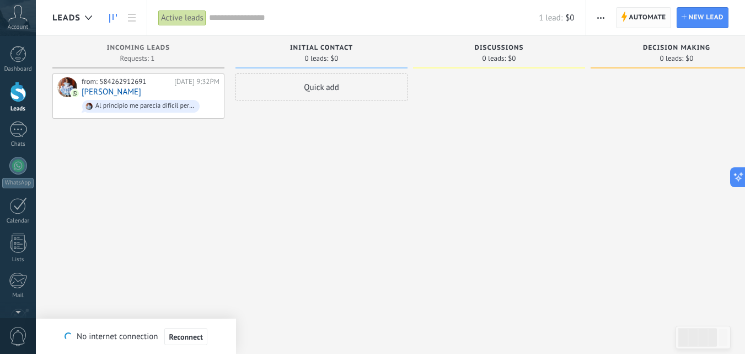
click at [650, 15] on span "Automate" at bounding box center [648, 18] width 37 height 20
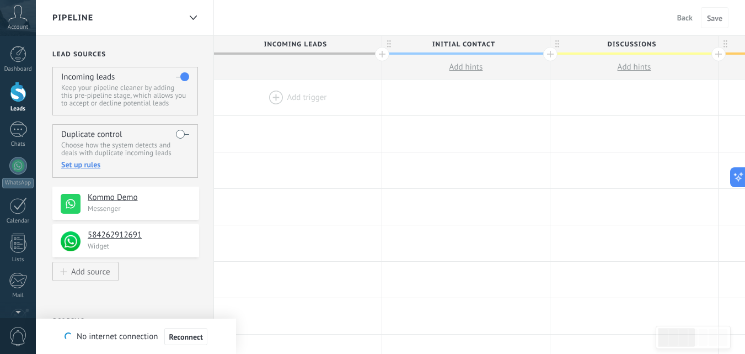
click at [116, 192] on h4 "Kommo Demo" at bounding box center [139, 197] width 103 height 11
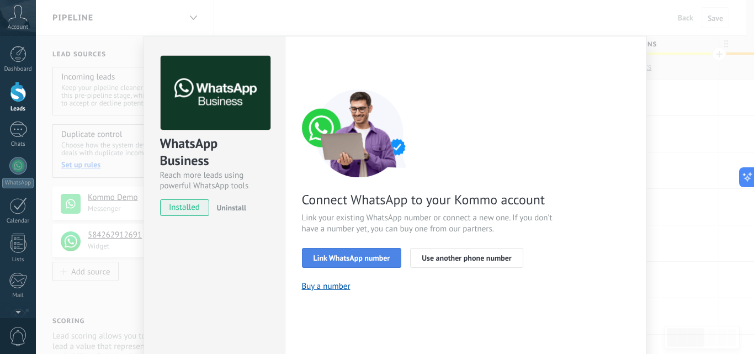
click at [360, 254] on span "Link WhatsApp number" at bounding box center [351, 258] width 77 height 8
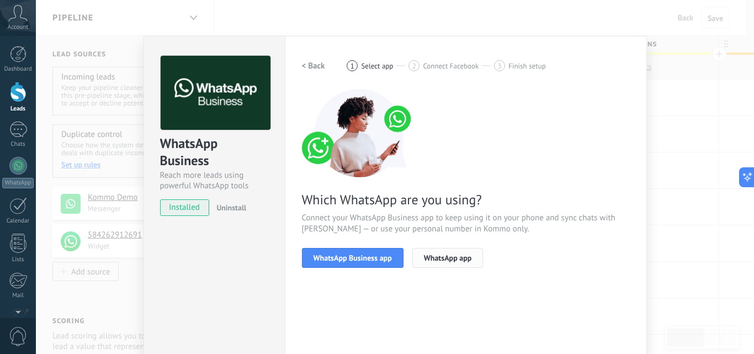
click at [434, 259] on span "WhatsApp app" at bounding box center [448, 258] width 48 height 8
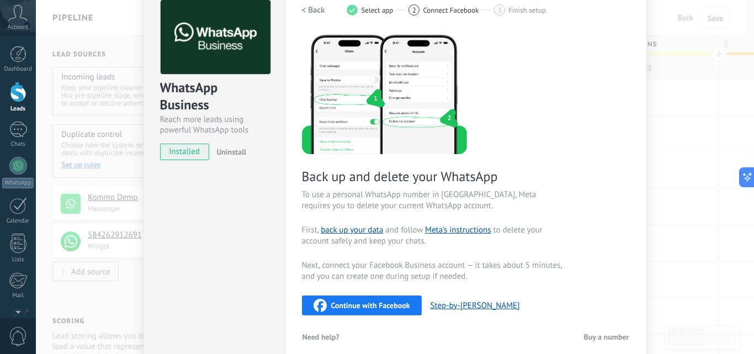
scroll to position [38, 0]
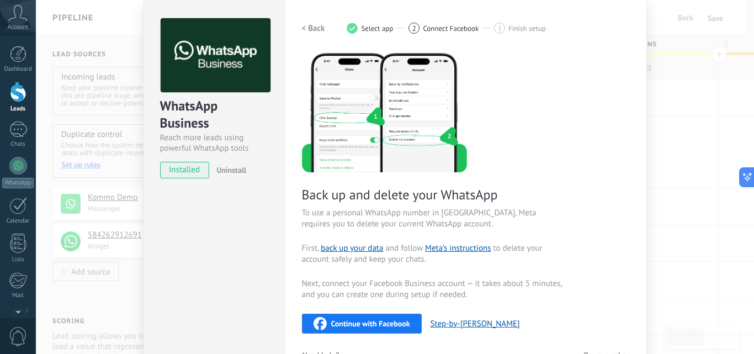
click at [702, 103] on div "WhatsApp Business Reach more leads using powerful WhatsApp tools installed Unin…" at bounding box center [395, 177] width 718 height 354
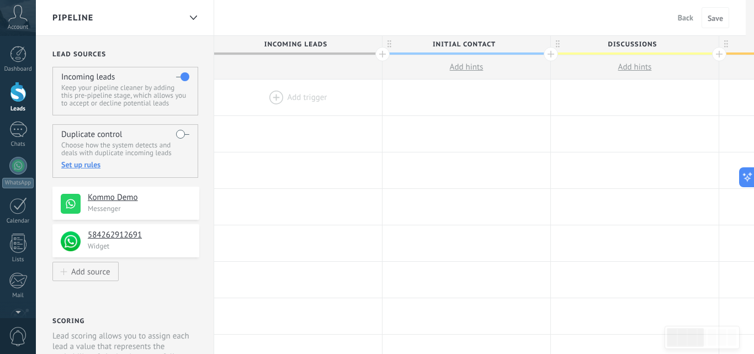
scroll to position [0, 0]
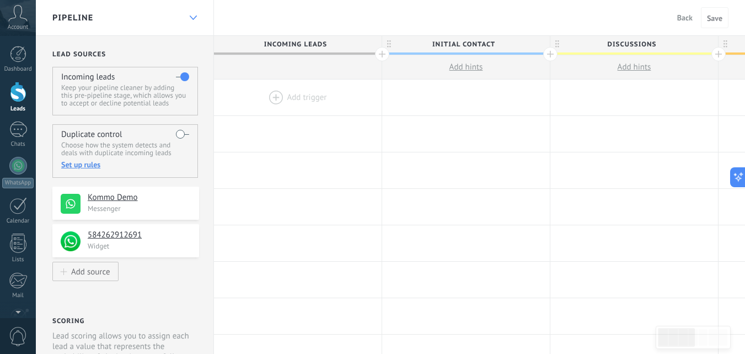
click at [188, 11] on div at bounding box center [193, 18] width 19 height 22
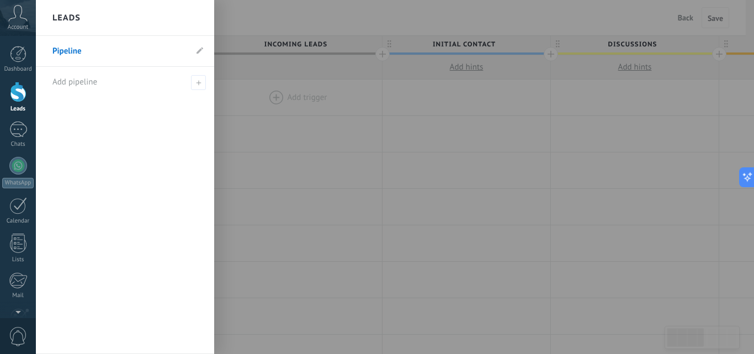
click at [188, 11] on div "Leads" at bounding box center [125, 18] width 178 height 36
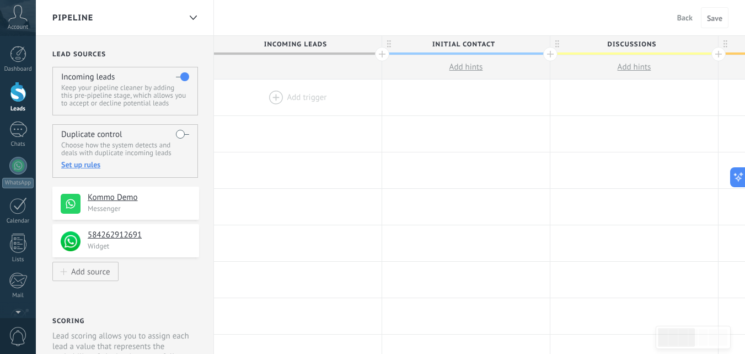
click at [685, 18] on span "Back" at bounding box center [685, 18] width 15 height 10
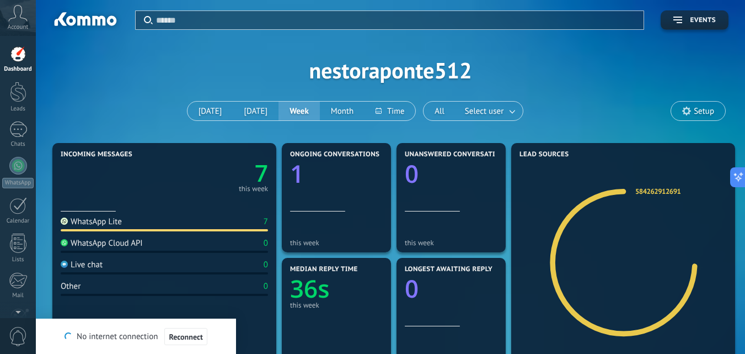
click at [20, 14] on icon at bounding box center [17, 13] width 19 height 17
